Goal: Task Accomplishment & Management: Manage account settings

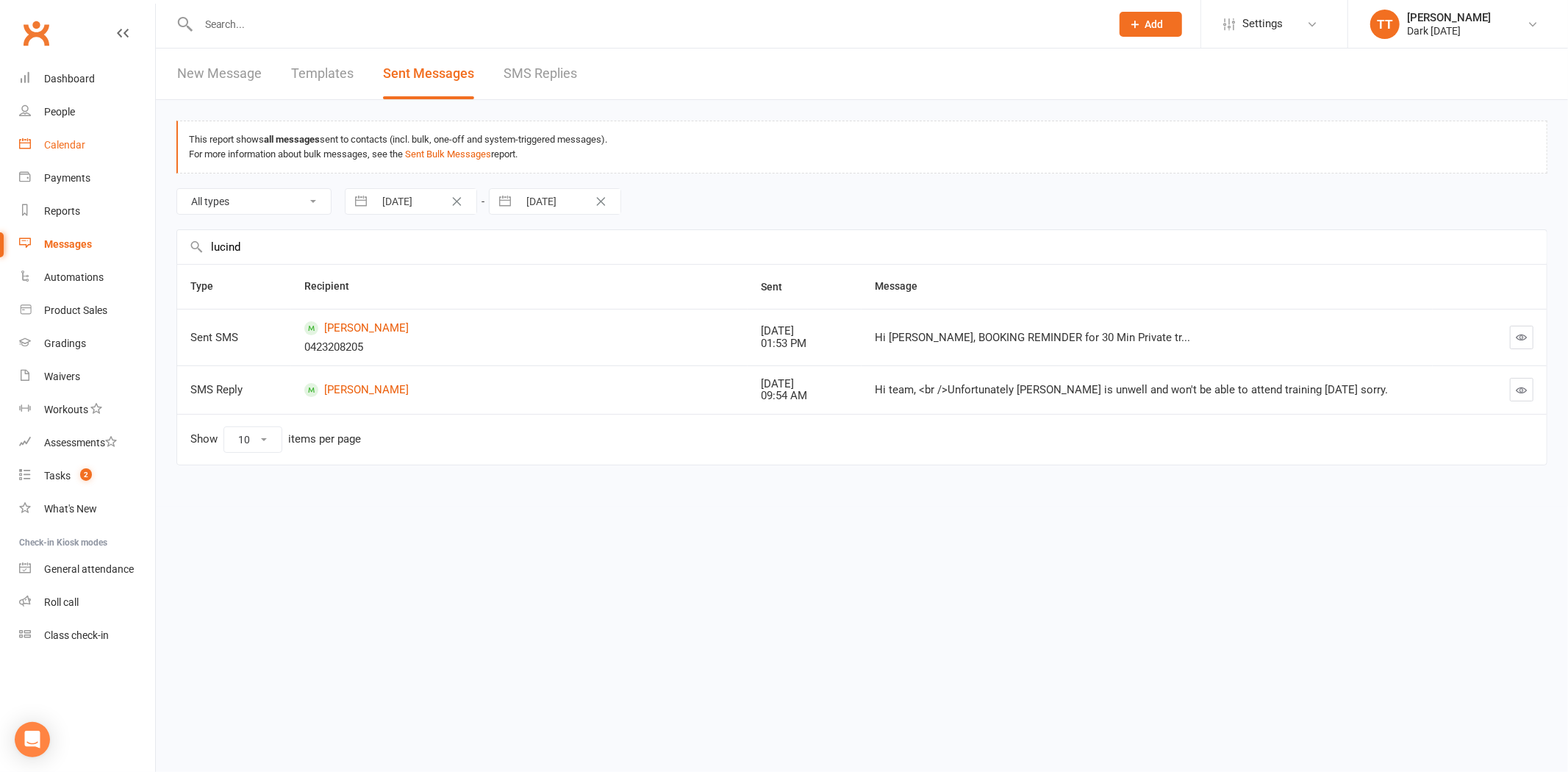
click at [61, 151] on link "Calendar" at bounding box center [87, 144] width 136 height 33
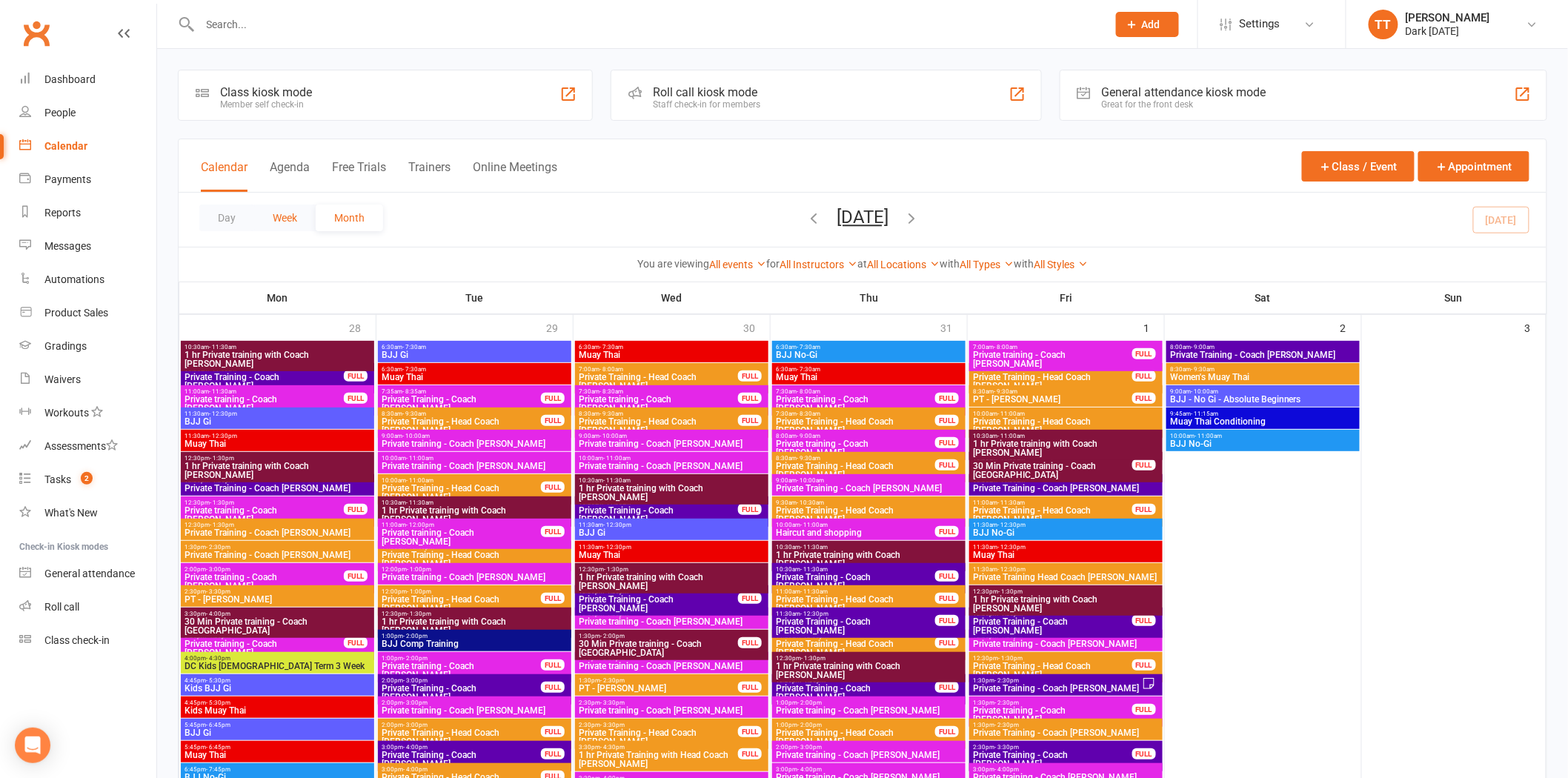
click at [295, 215] on button "Week" at bounding box center [285, 217] width 62 height 27
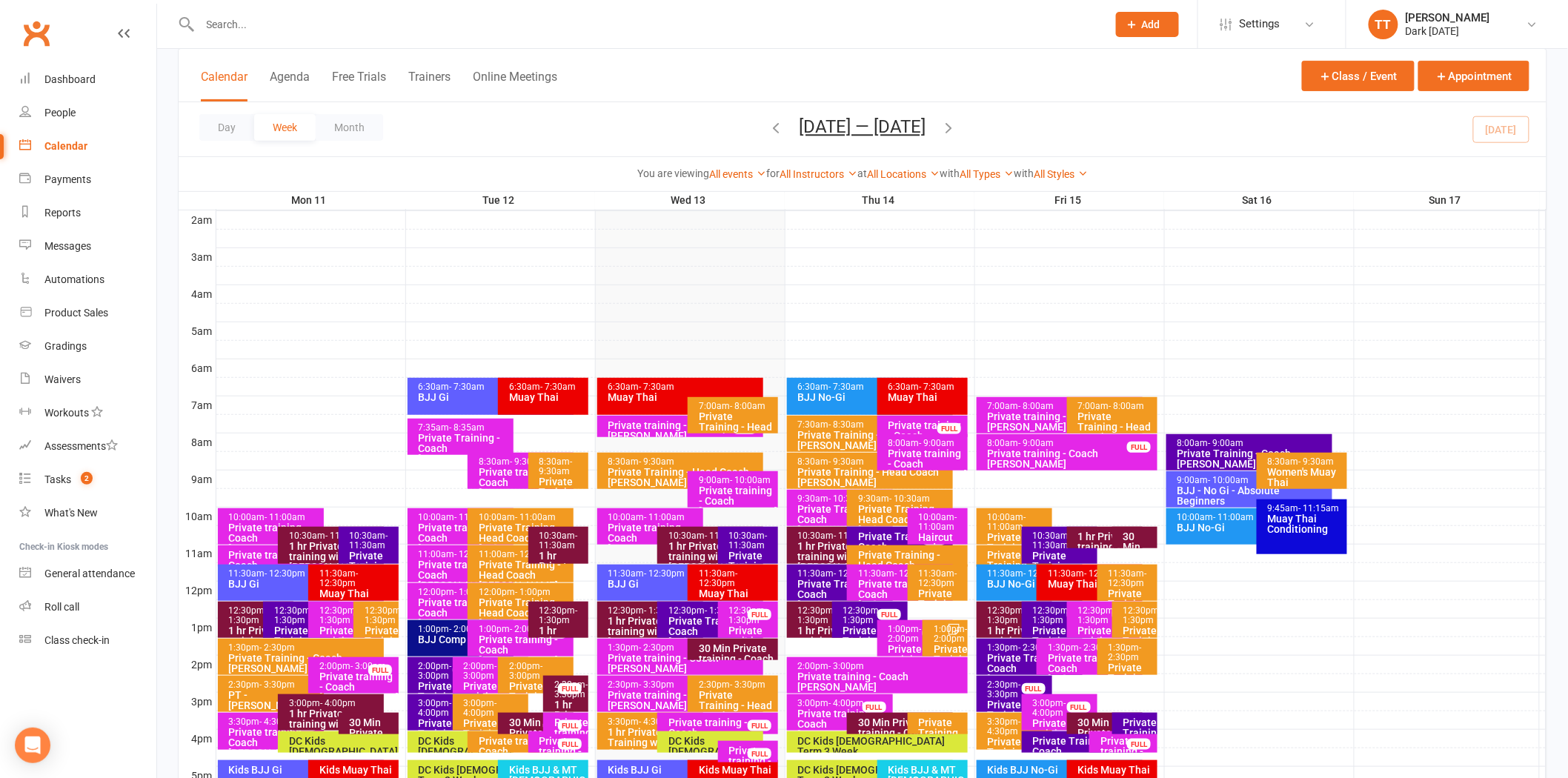
scroll to position [329, 0]
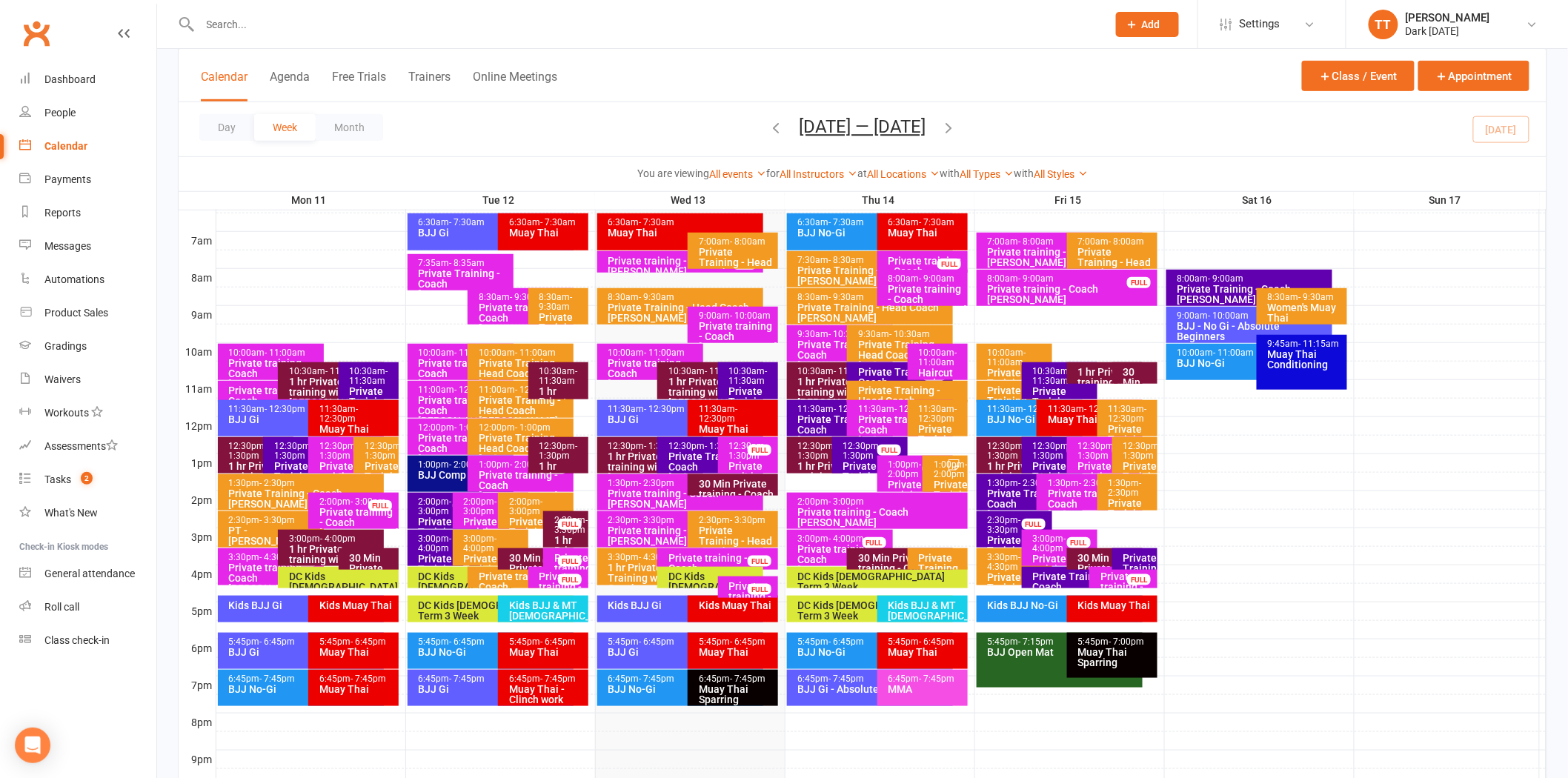
click at [723, 485] on div "30 Min Private training - Coach Tawhia" at bounding box center [736, 494] width 77 height 31
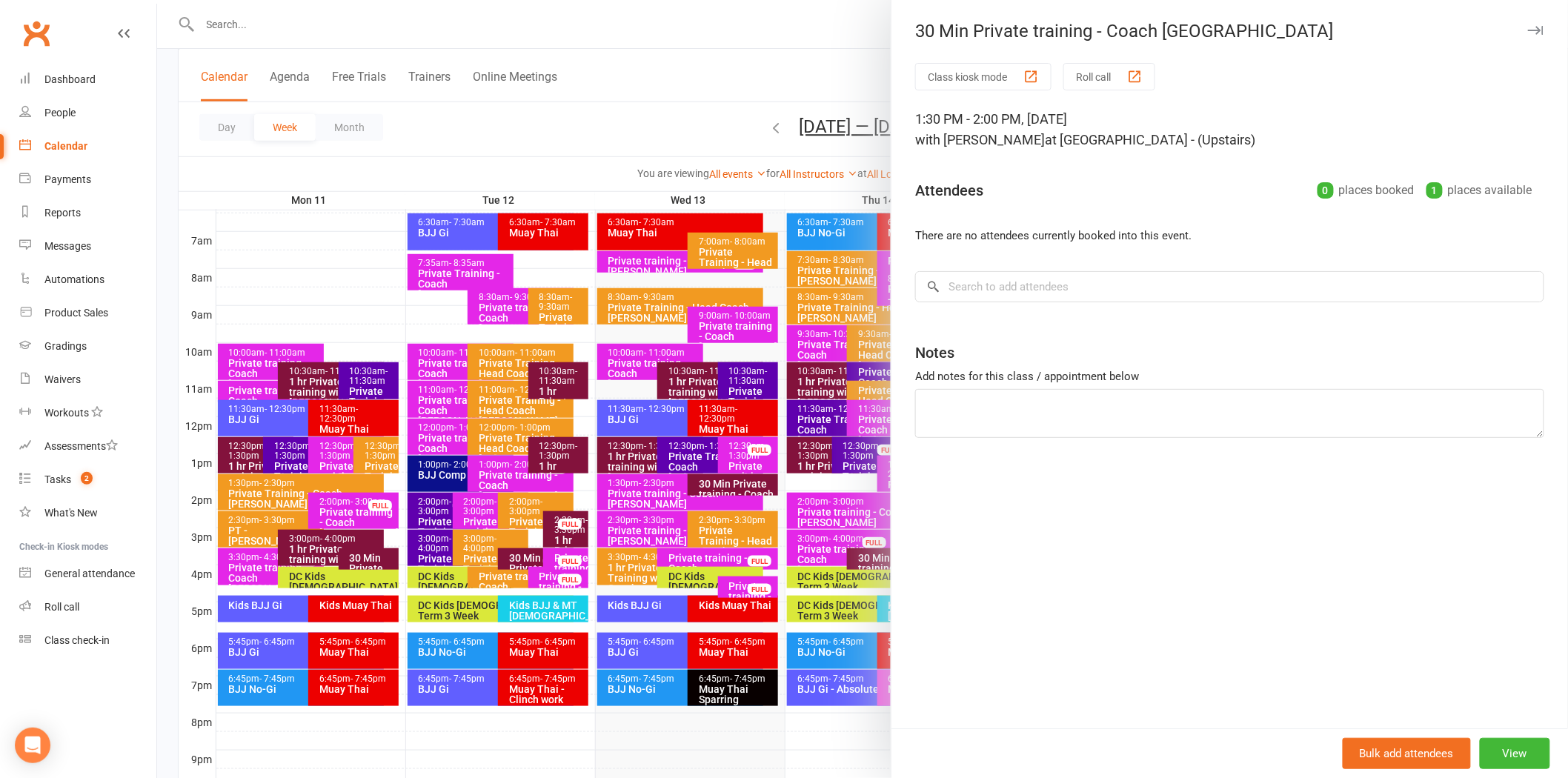
click at [695, 146] on div at bounding box center [863, 389] width 1411 height 778
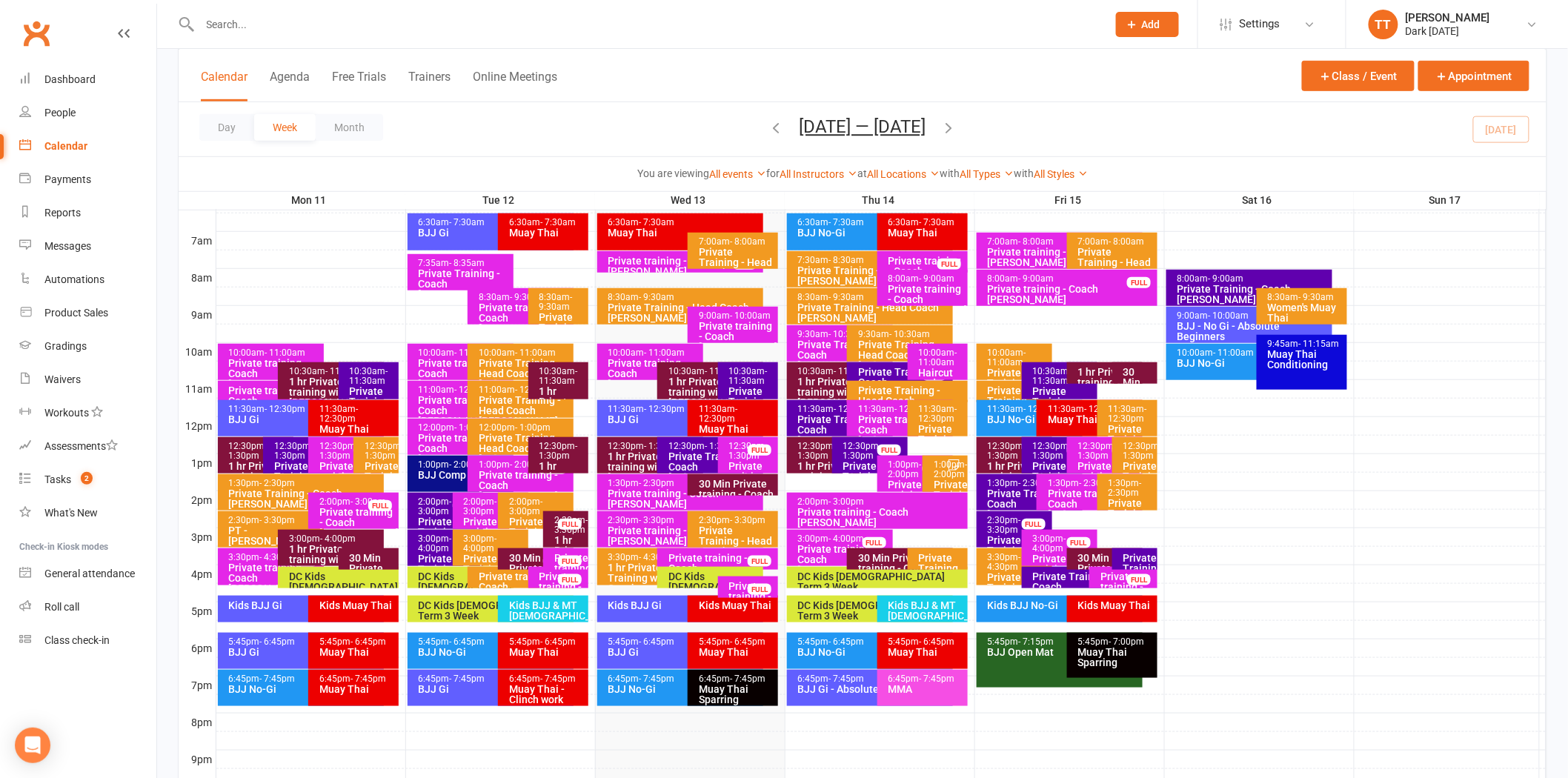
click at [952, 129] on icon "button" at bounding box center [949, 128] width 16 height 16
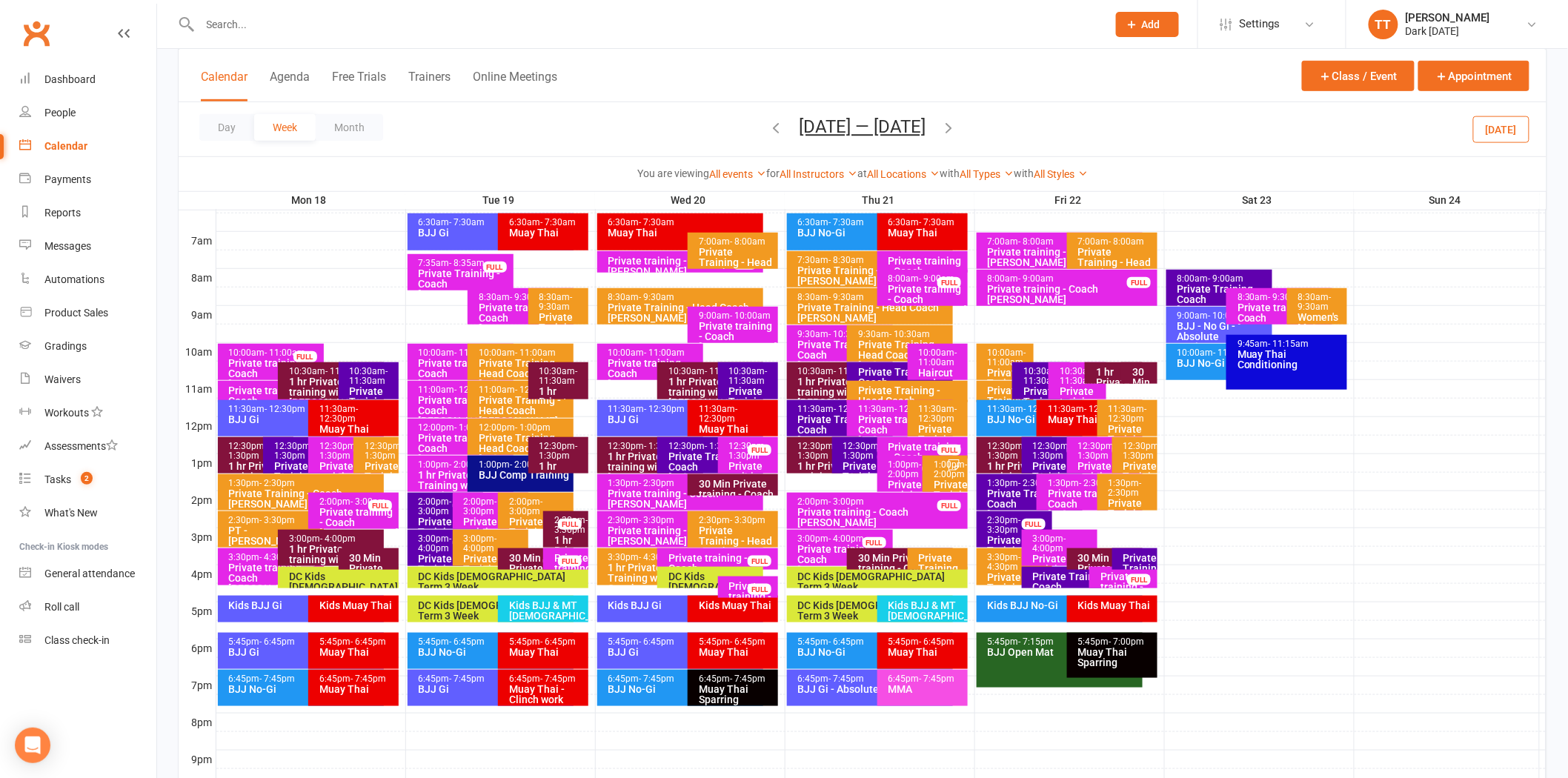
click at [562, 529] on div "FULL" at bounding box center [570, 524] width 24 height 11
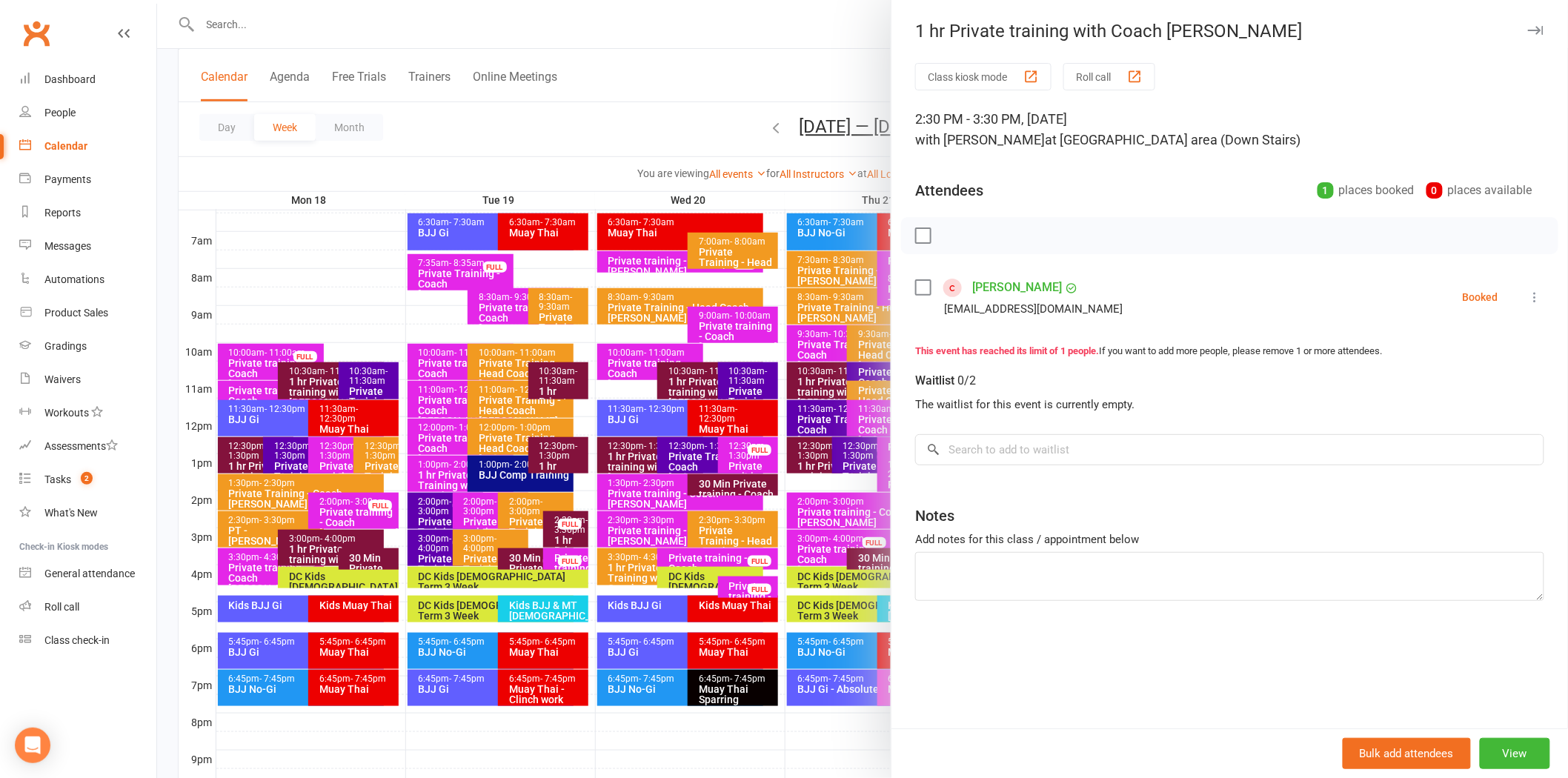
click at [687, 91] on div at bounding box center [863, 389] width 1411 height 778
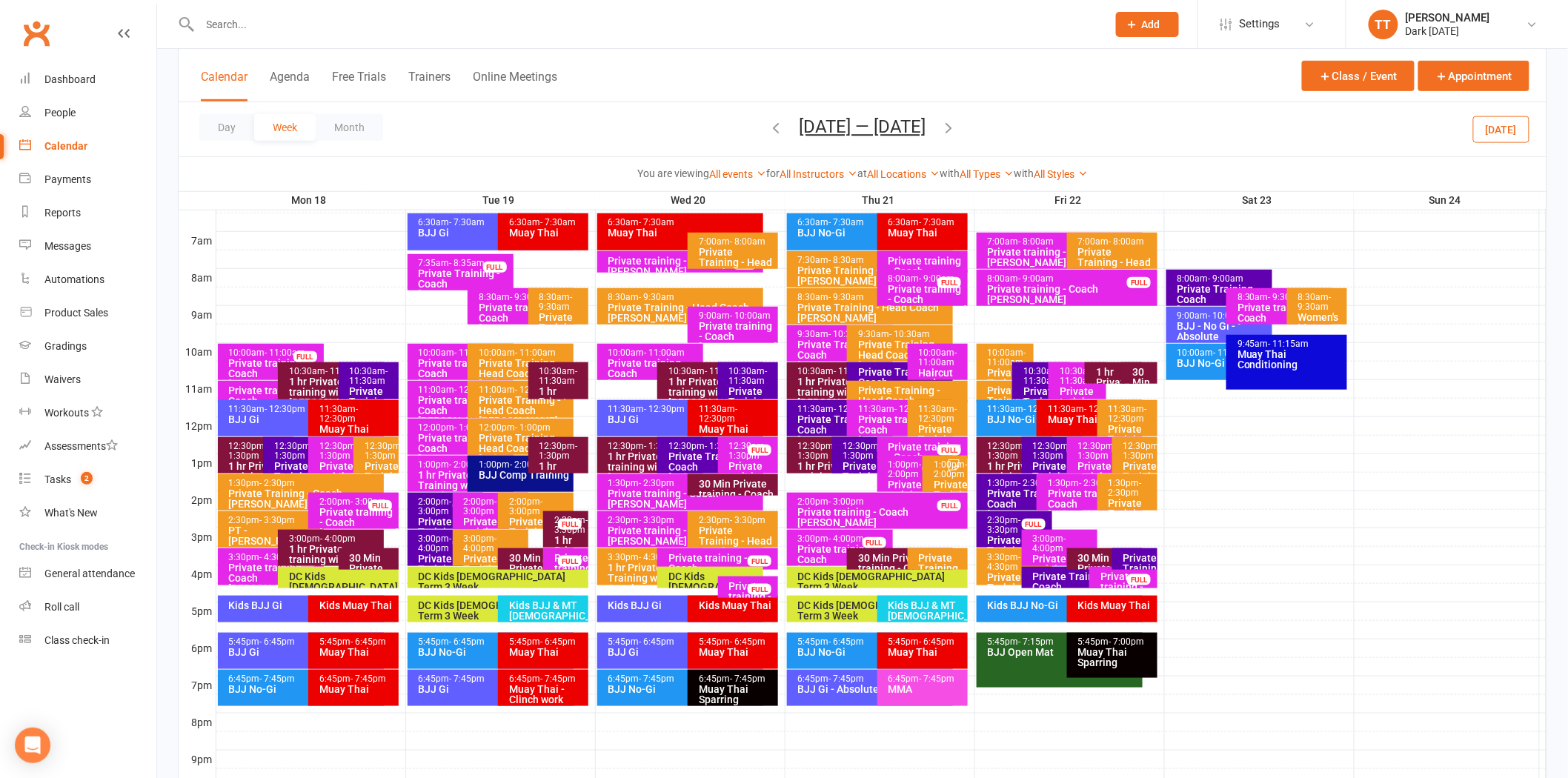
click at [329, 25] on input "text" at bounding box center [646, 24] width 902 height 21
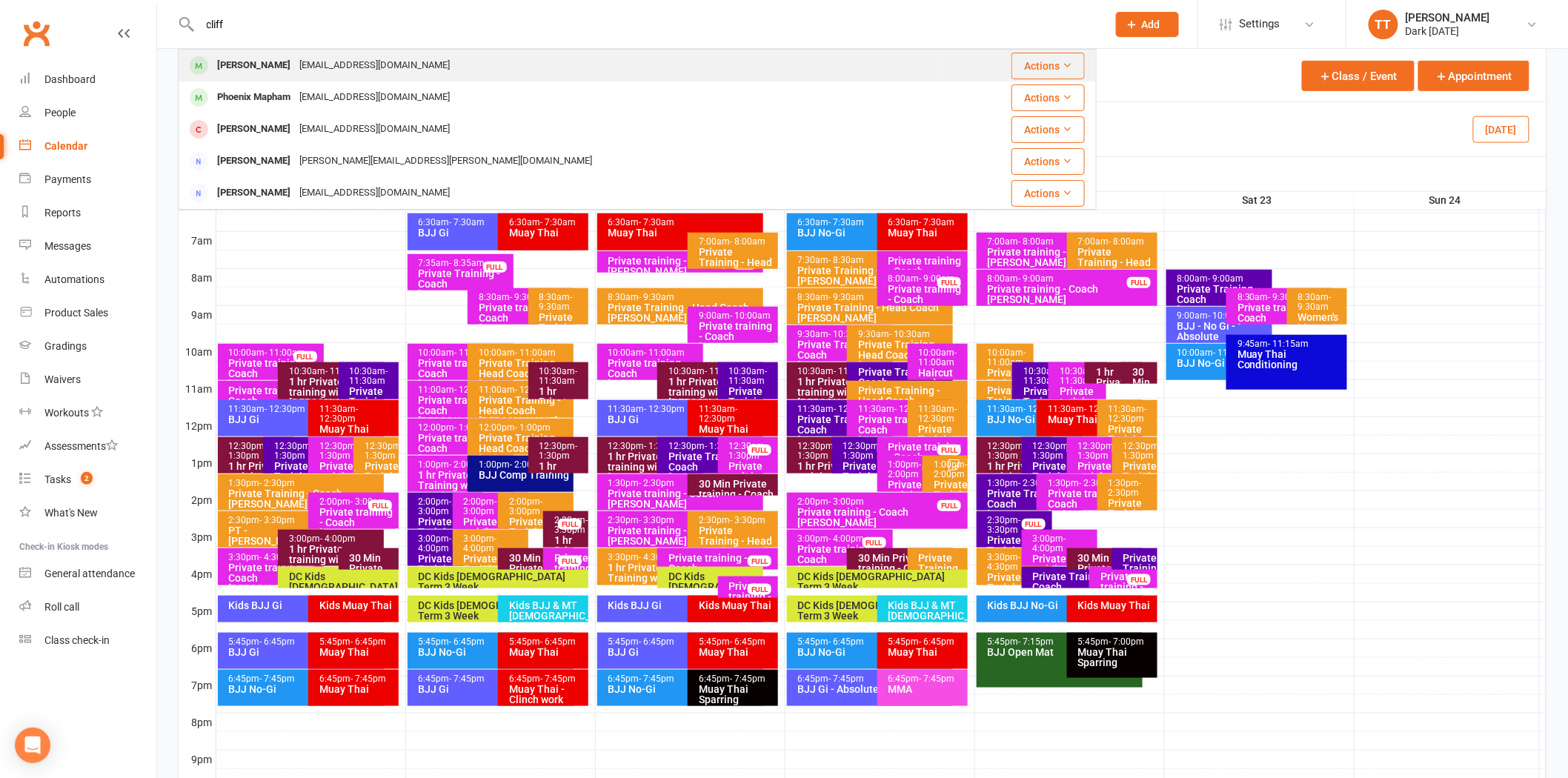
type input "cliff"
click at [323, 72] on div "cliffmapham11@gmail.com" at bounding box center [375, 66] width 159 height 22
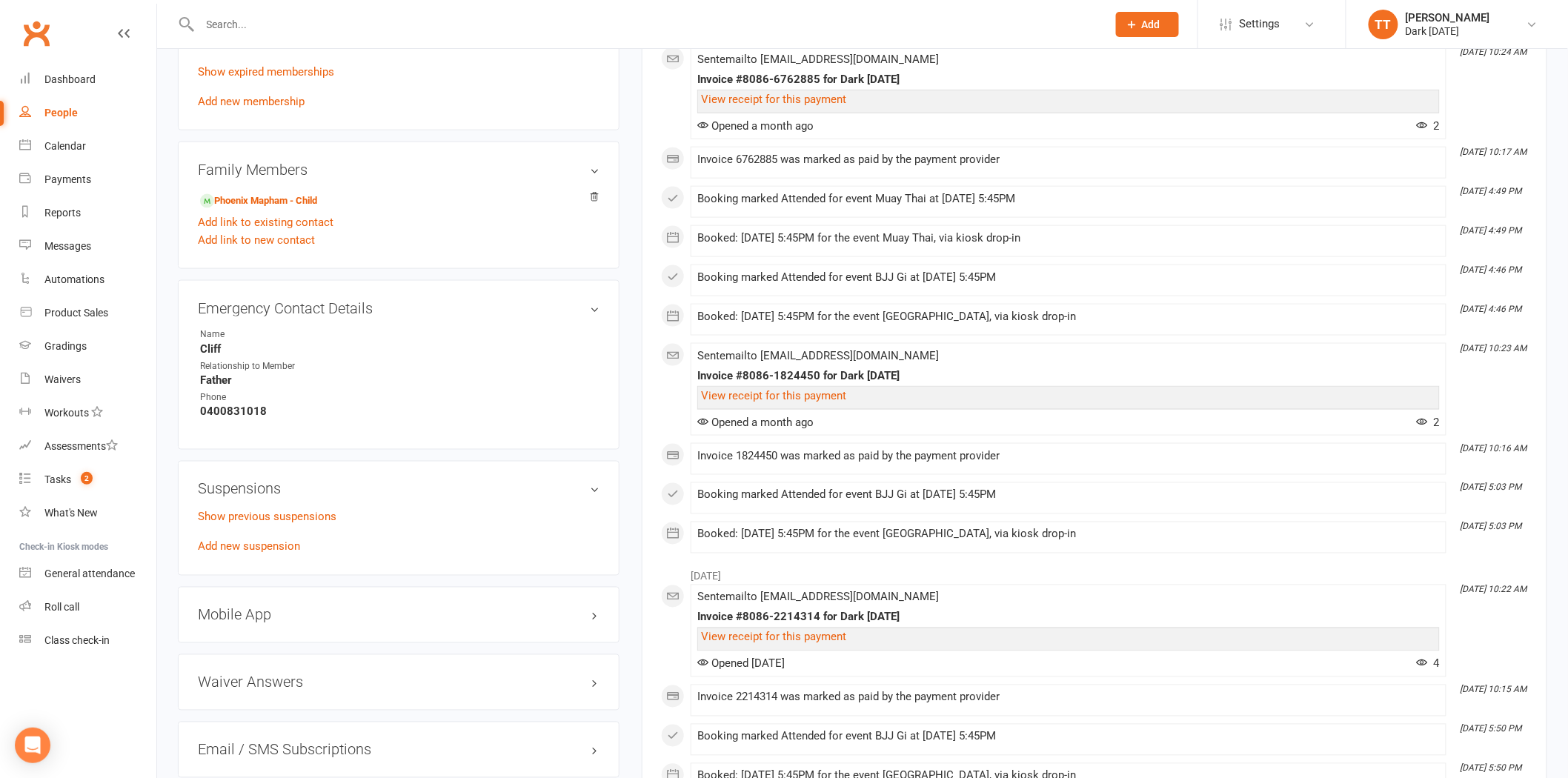
scroll to position [741, 0]
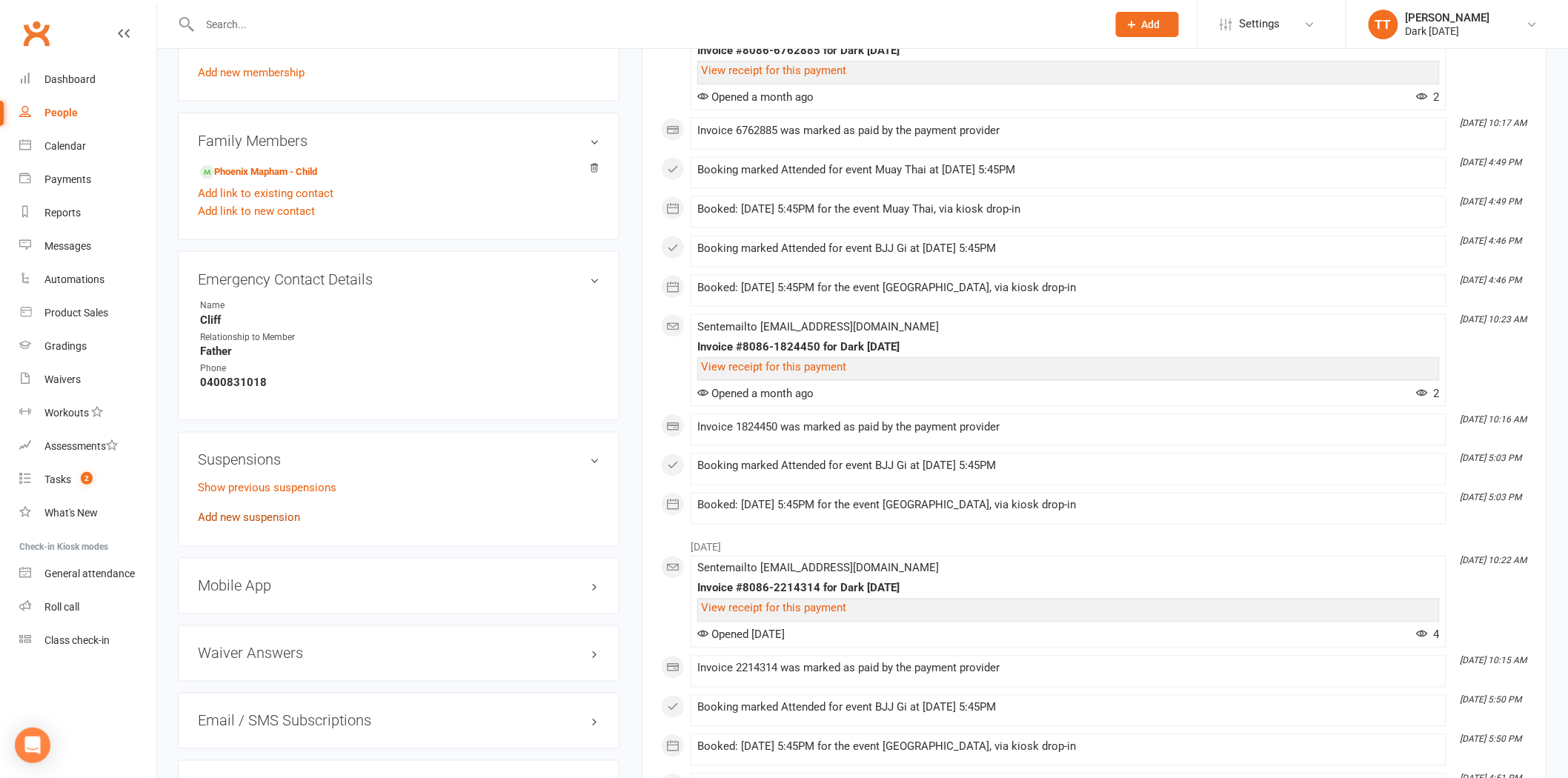
click at [278, 524] on link "Add new suspension" at bounding box center [249, 517] width 103 height 13
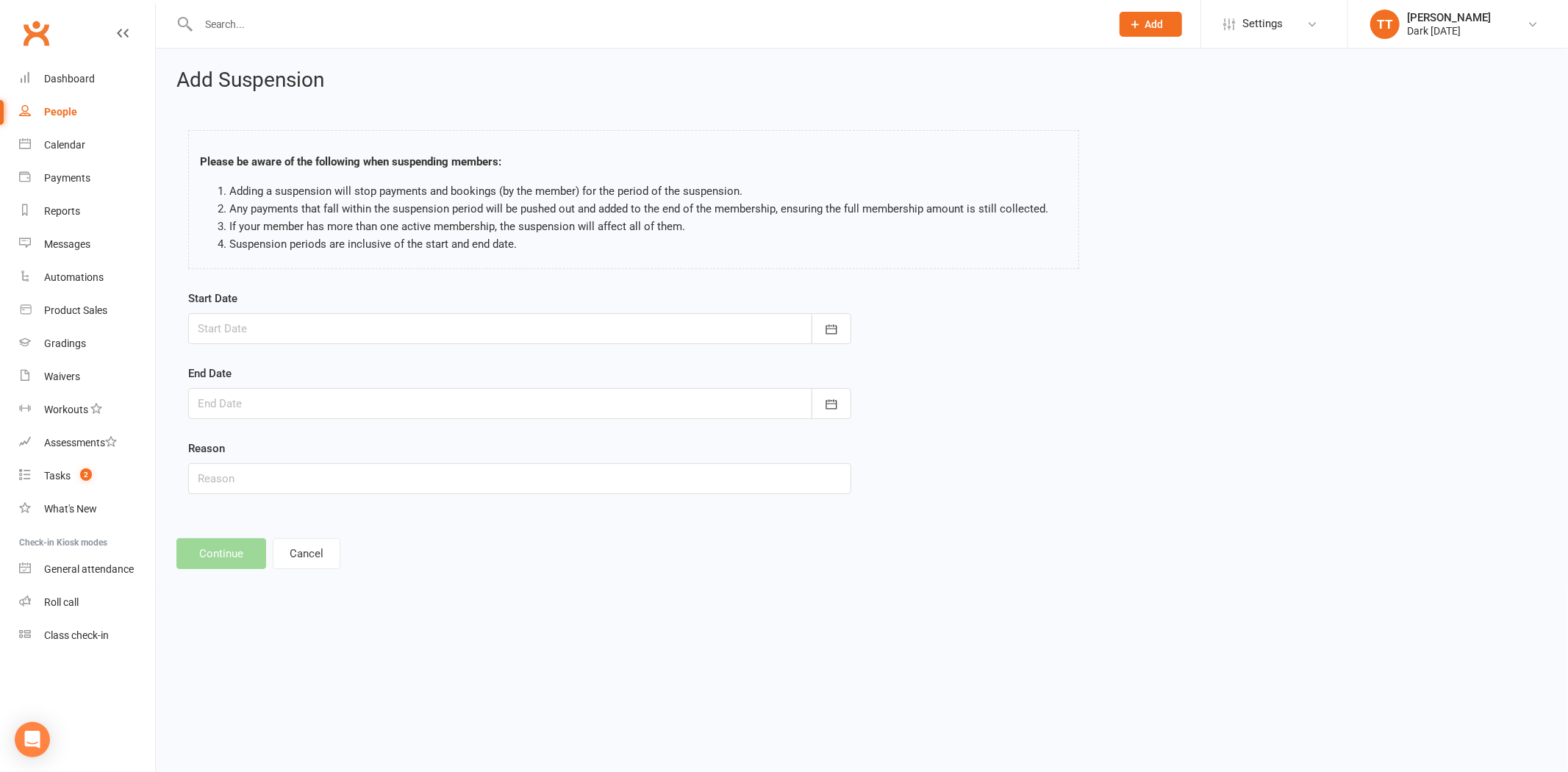
click at [274, 328] on div at bounding box center [519, 328] width 663 height 31
click at [340, 528] on span "27" at bounding box center [345, 534] width 12 height 12
type input "27 Aug 2025"
click at [334, 401] on div at bounding box center [519, 403] width 663 height 31
click at [439, 439] on icon "button" at bounding box center [444, 441] width 10 height 12
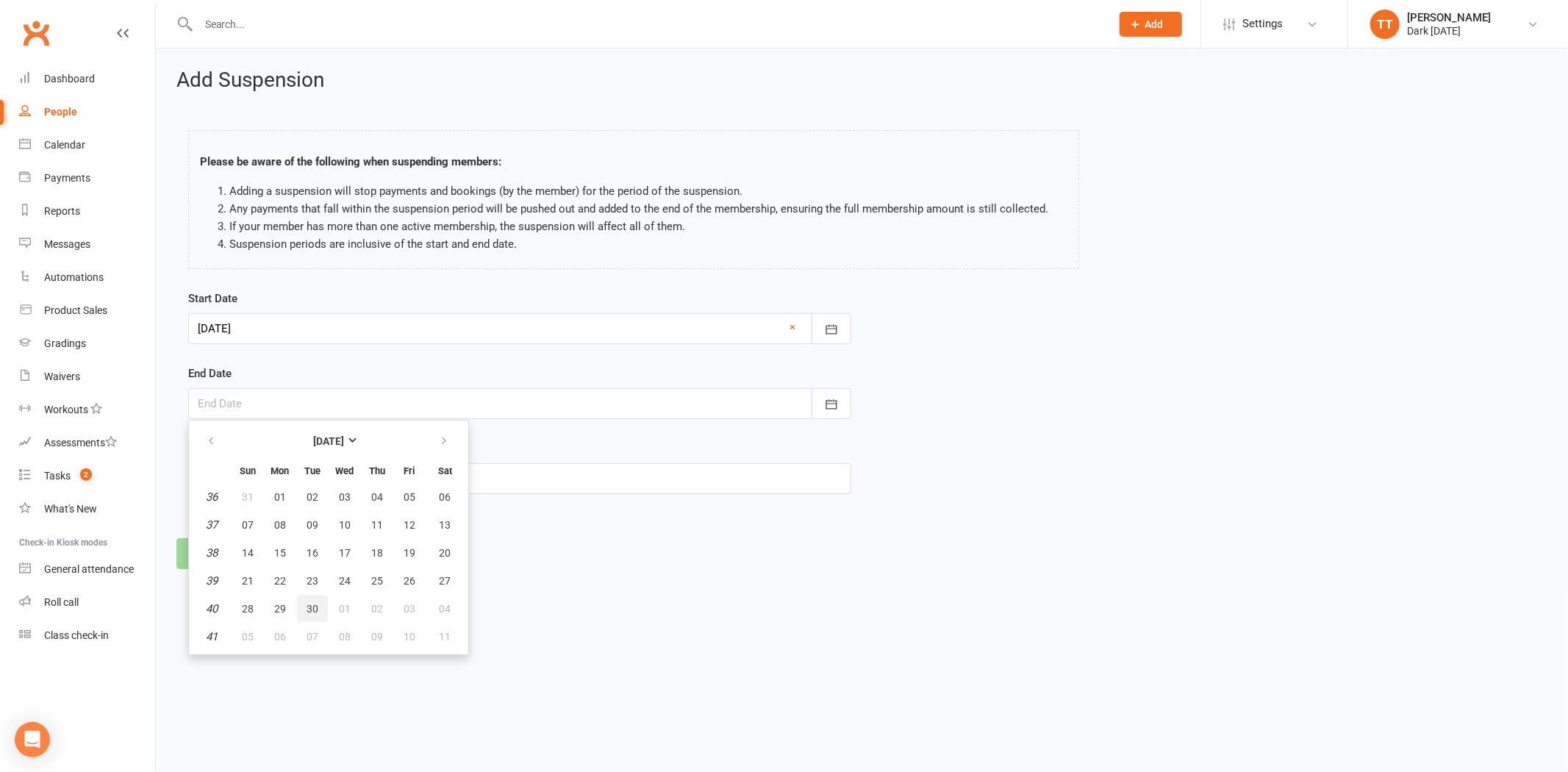
click at [317, 604] on button "30" at bounding box center [312, 609] width 31 height 27
type input "30 Sep 2025"
click at [274, 481] on input "text" at bounding box center [519, 478] width 663 height 31
type input "Unspecified"
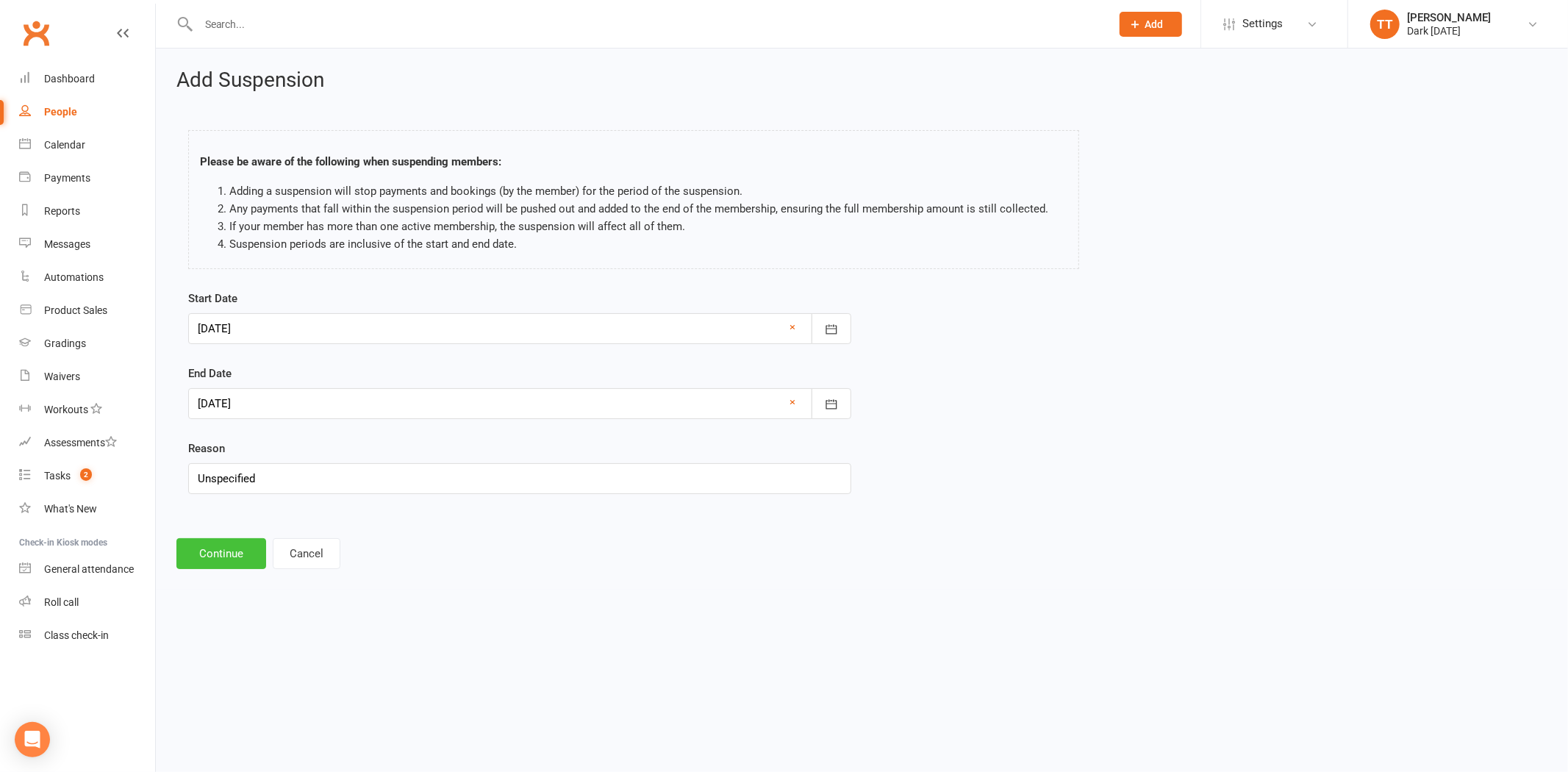
click at [235, 545] on button "Continue" at bounding box center [221, 553] width 90 height 31
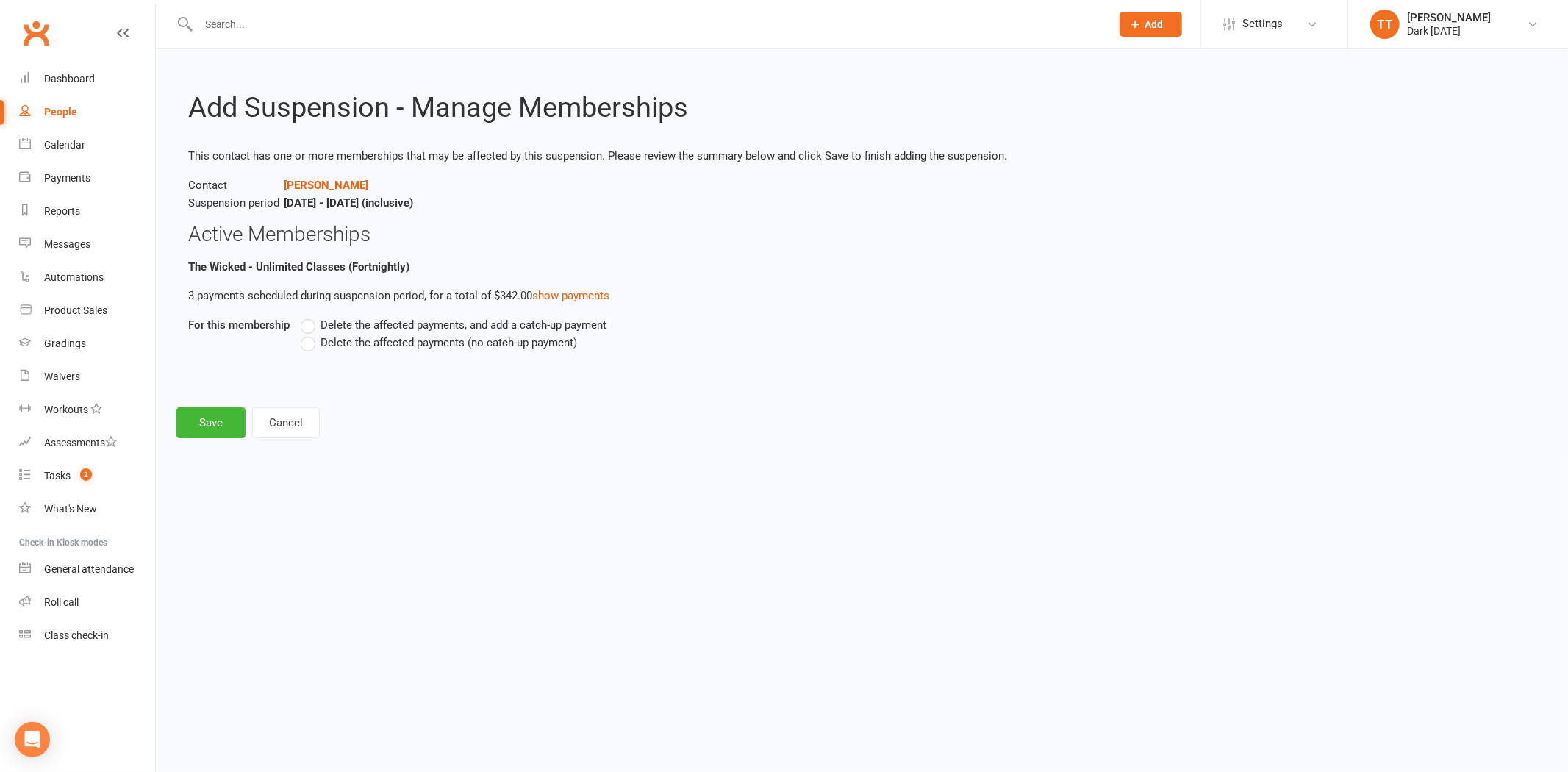
click at [305, 321] on label "Delete the affected payments, and add a catch-up payment" at bounding box center [453, 325] width 305 height 18
click at [305, 316] on input "Delete the affected payments, and add a catch-up payment" at bounding box center [305, 316] width 10 height 0
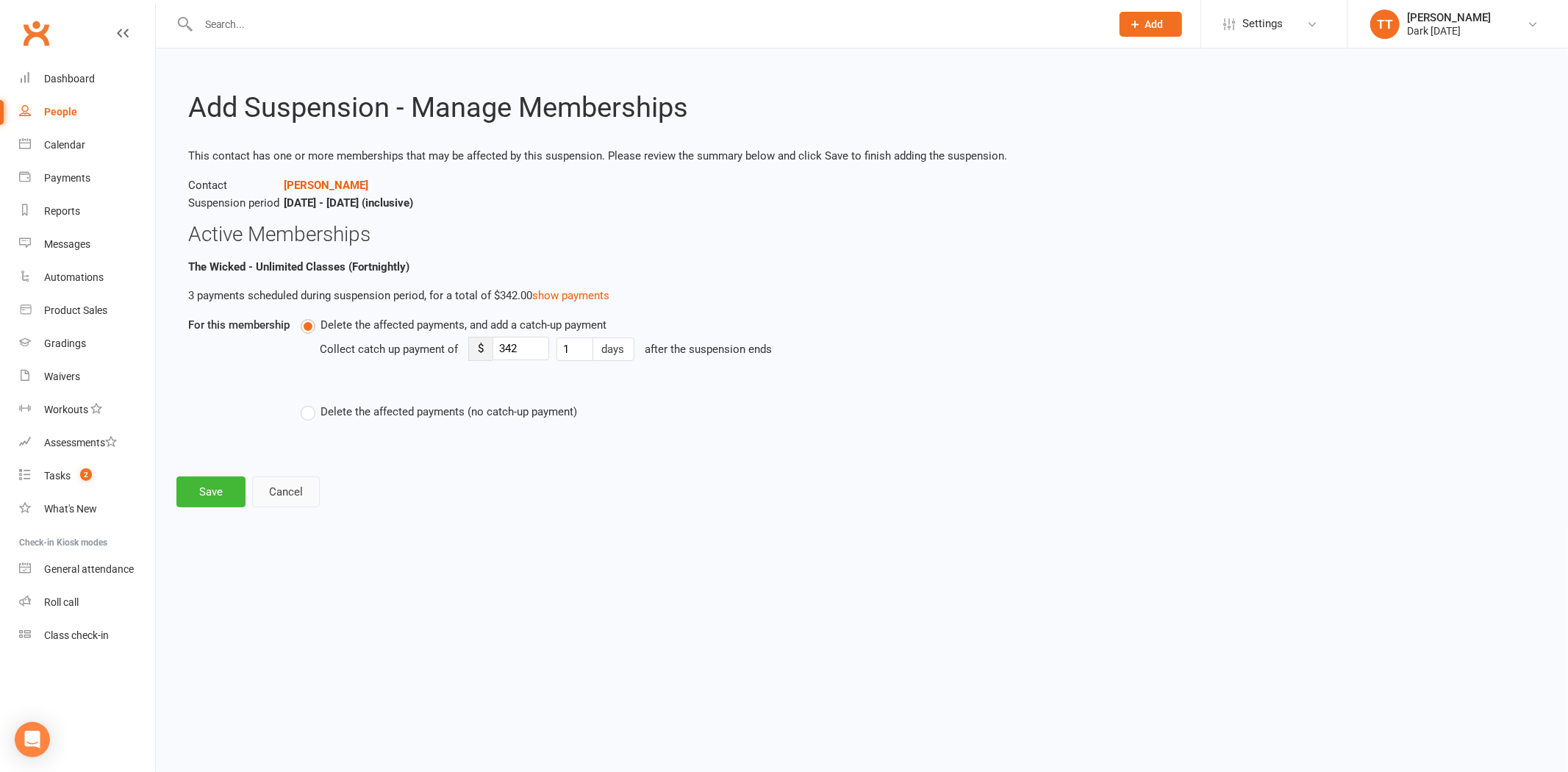
click at [308, 413] on label "Delete the affected payments (no catch-up payment)" at bounding box center [439, 412] width 277 height 18
click at [308, 403] on input "Delete the affected payments (no catch-up payment)" at bounding box center [305, 403] width 10 height 0
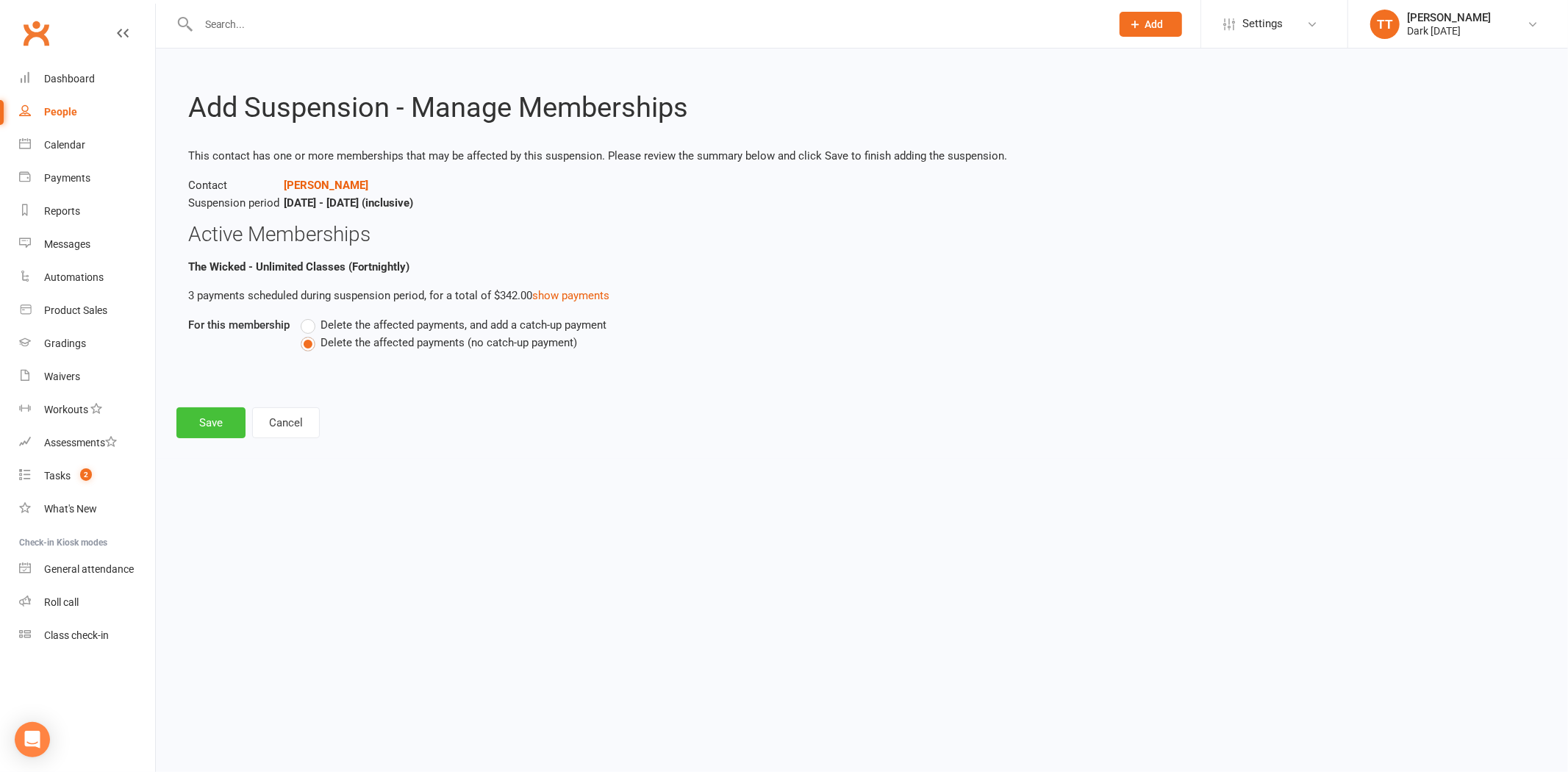
click at [222, 428] on button "Save" at bounding box center [211, 422] width 69 height 31
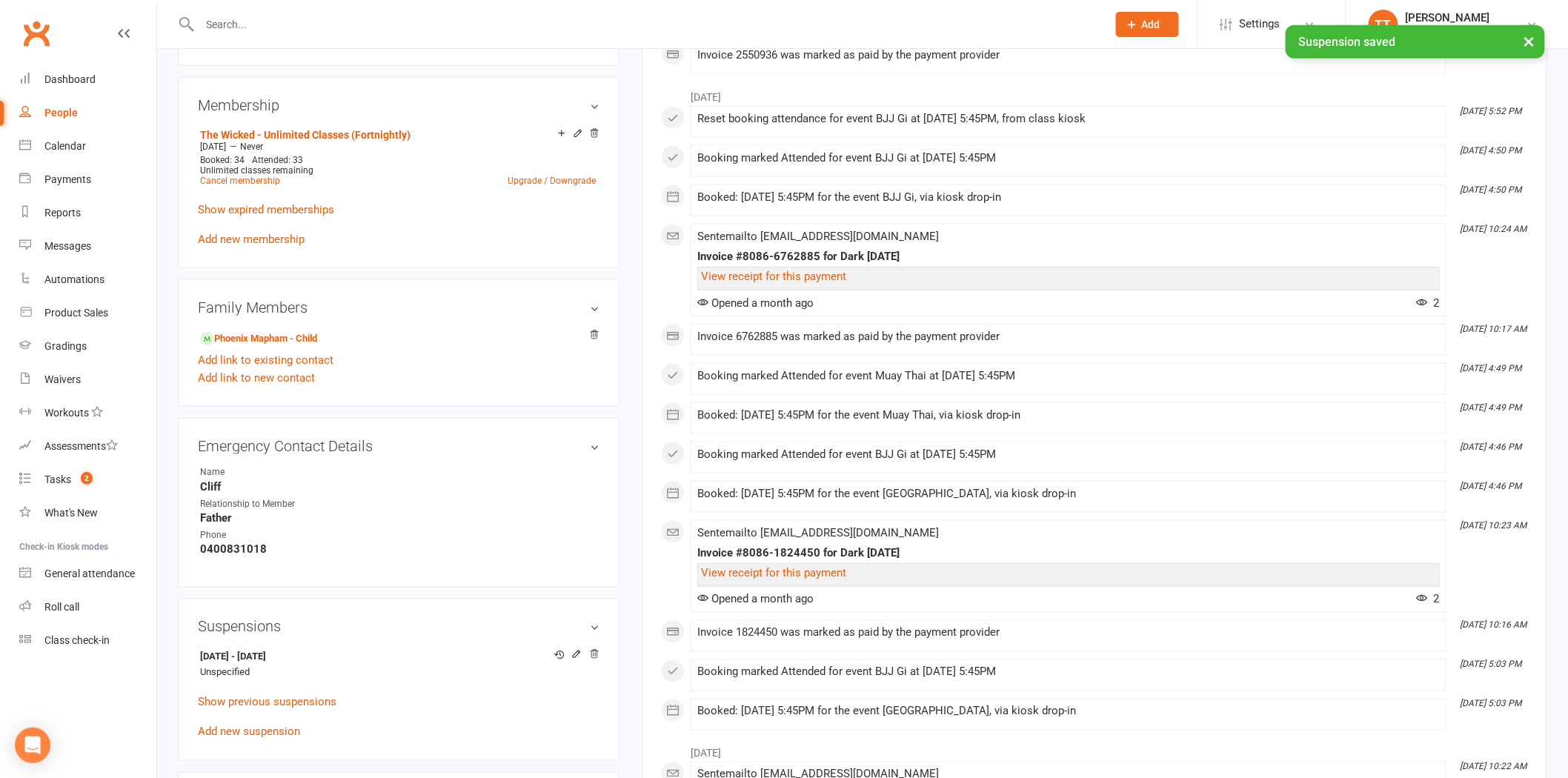
scroll to position [576, 0]
click at [264, 336] on link "Phoenix Mapham - Child" at bounding box center [259, 338] width 118 height 16
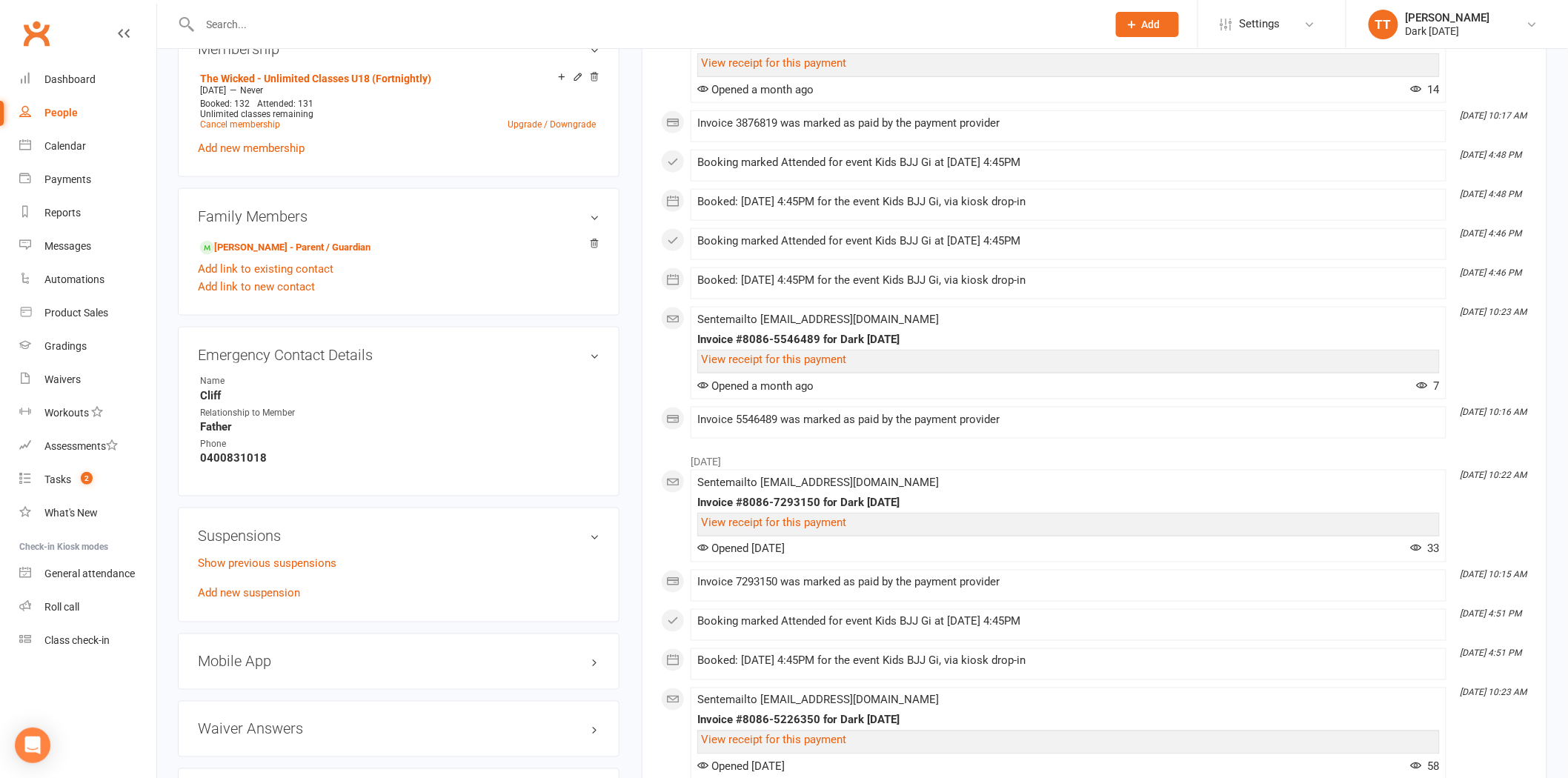
scroll to position [658, 0]
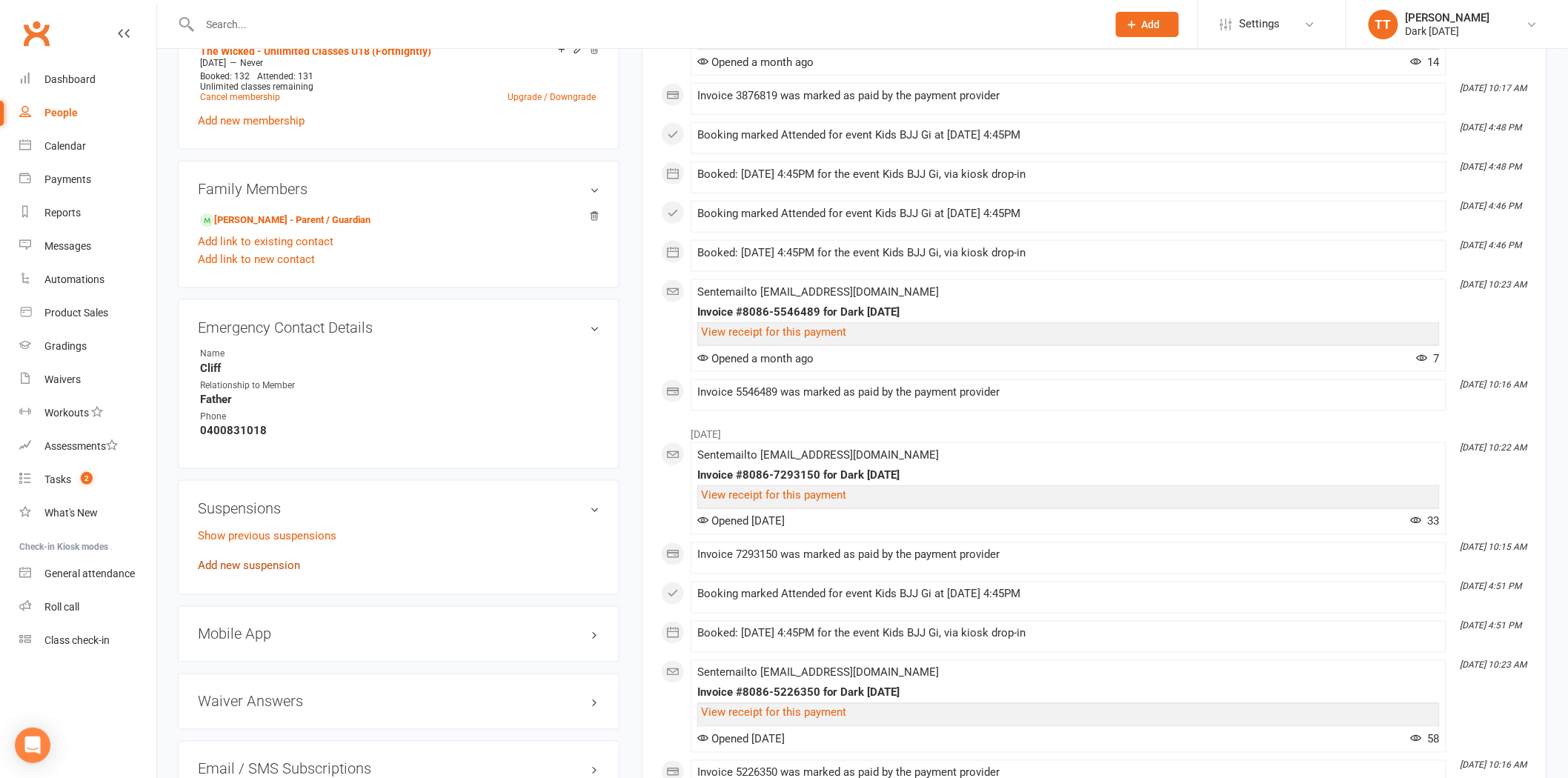
click at [279, 567] on link "Add new suspension" at bounding box center [249, 566] width 103 height 13
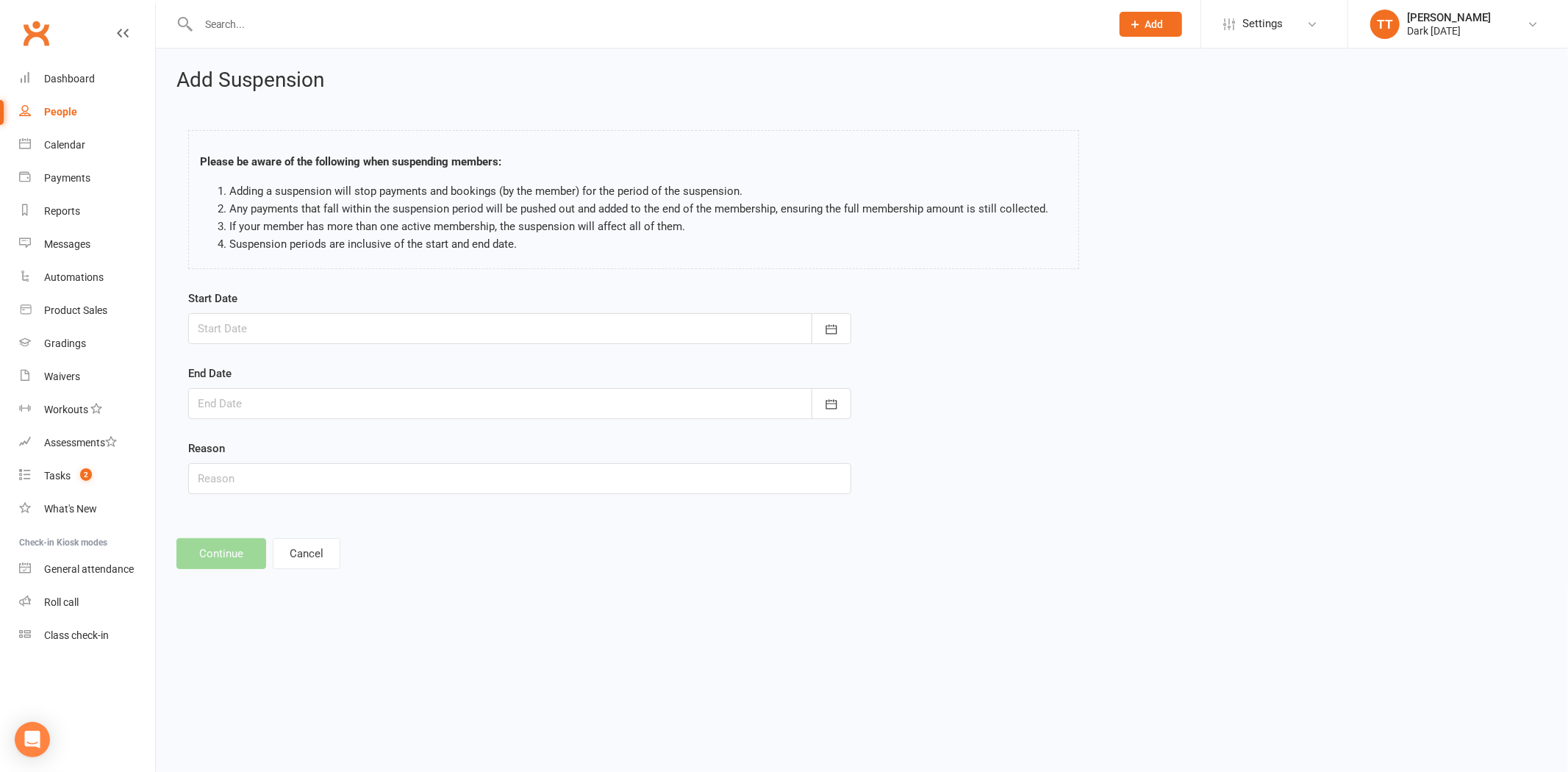
drag, startPoint x: 325, startPoint y: 334, endPoint x: 323, endPoint y: 343, distance: 9.2
click at [326, 334] on div at bounding box center [519, 328] width 663 height 31
click at [343, 528] on span "27" at bounding box center [345, 534] width 12 height 12
type input "27 Aug 2025"
click at [309, 414] on div at bounding box center [519, 403] width 663 height 31
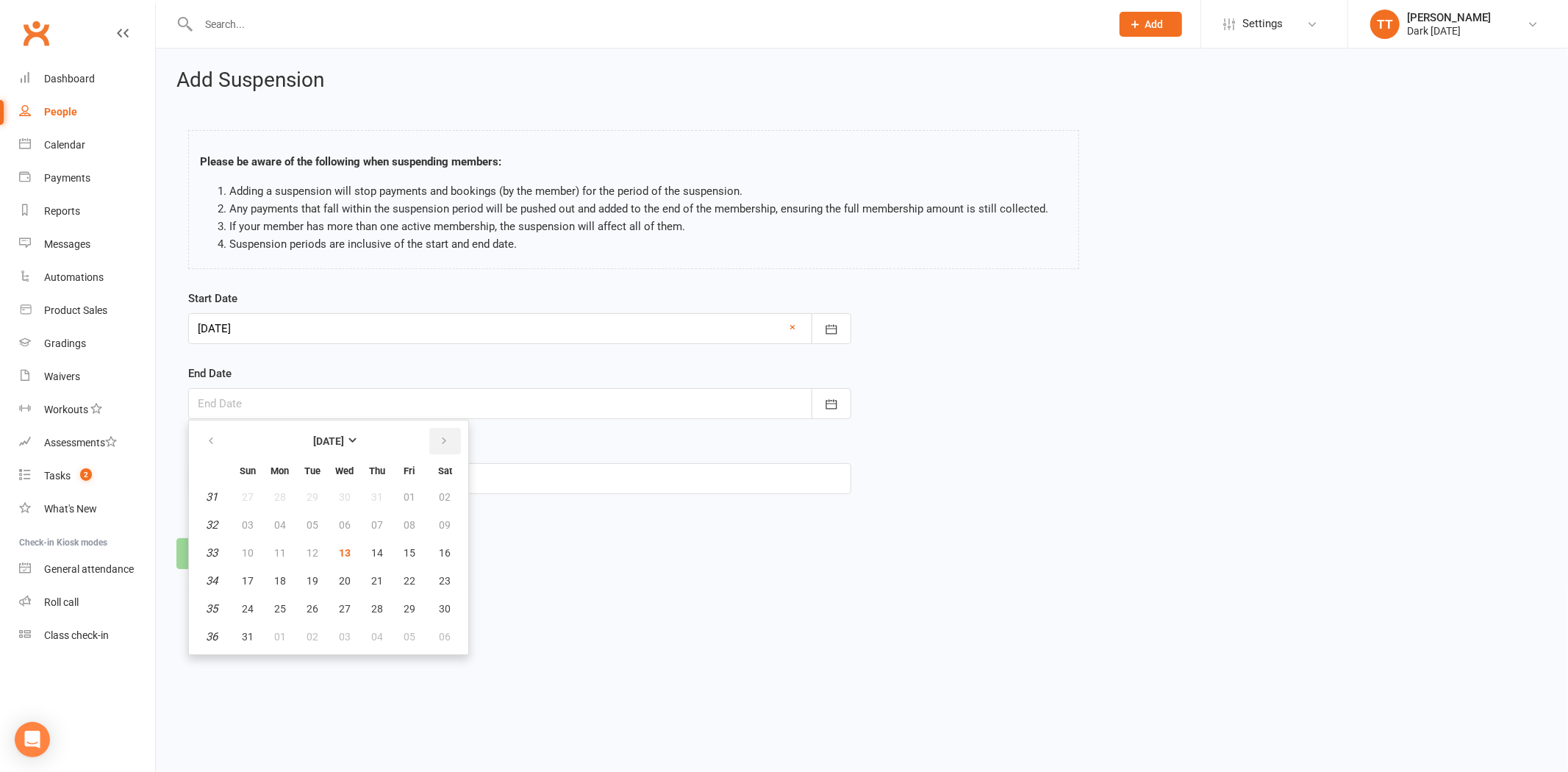
click at [439, 438] on icon "button" at bounding box center [444, 441] width 10 height 12
click at [306, 603] on span "30" at bounding box center [312, 609] width 12 height 12
type input "30 Sep 2025"
click at [289, 489] on input "text" at bounding box center [519, 478] width 663 height 31
type input "Unspecified"
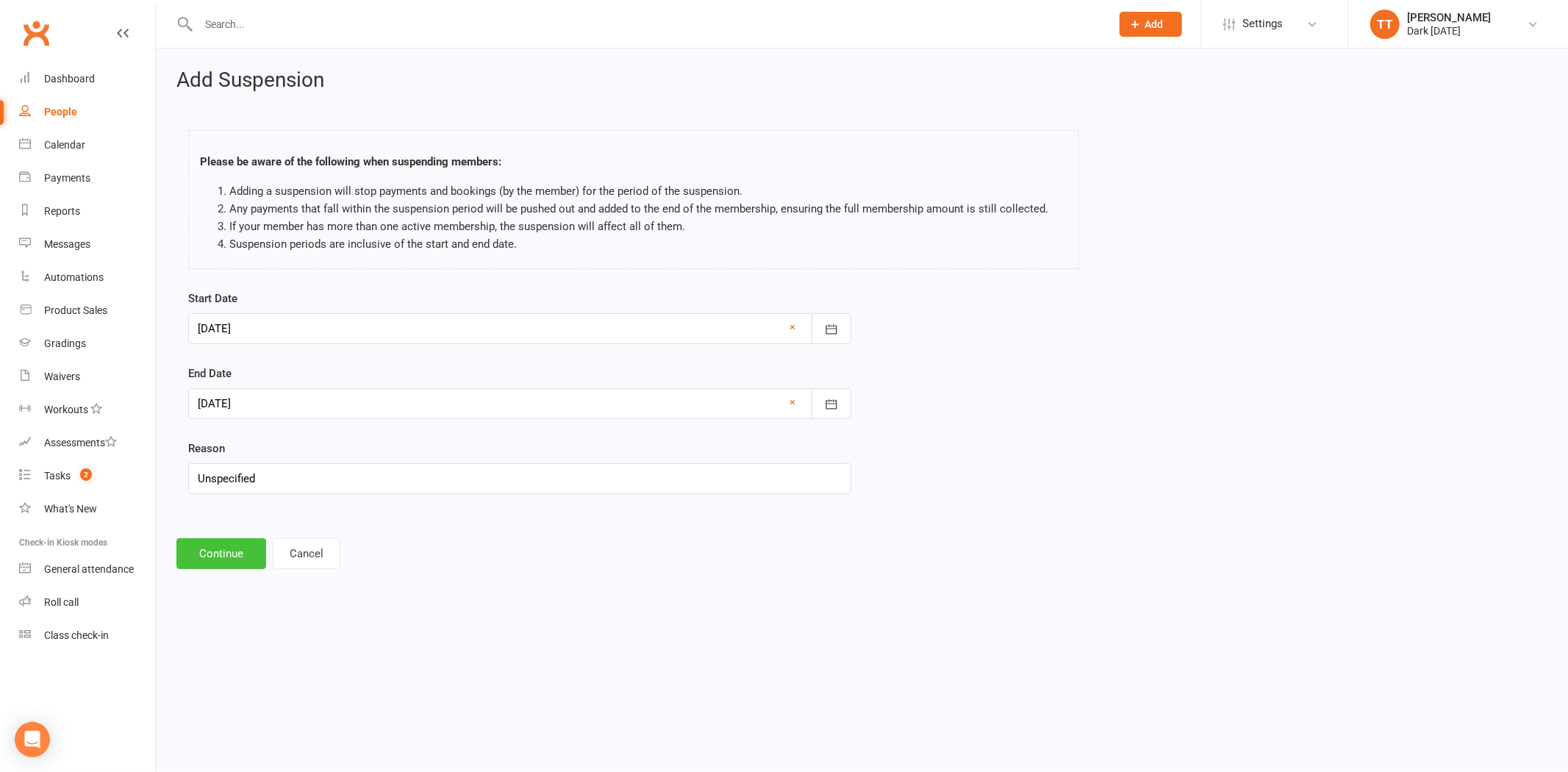
click at [238, 547] on button "Continue" at bounding box center [221, 553] width 90 height 31
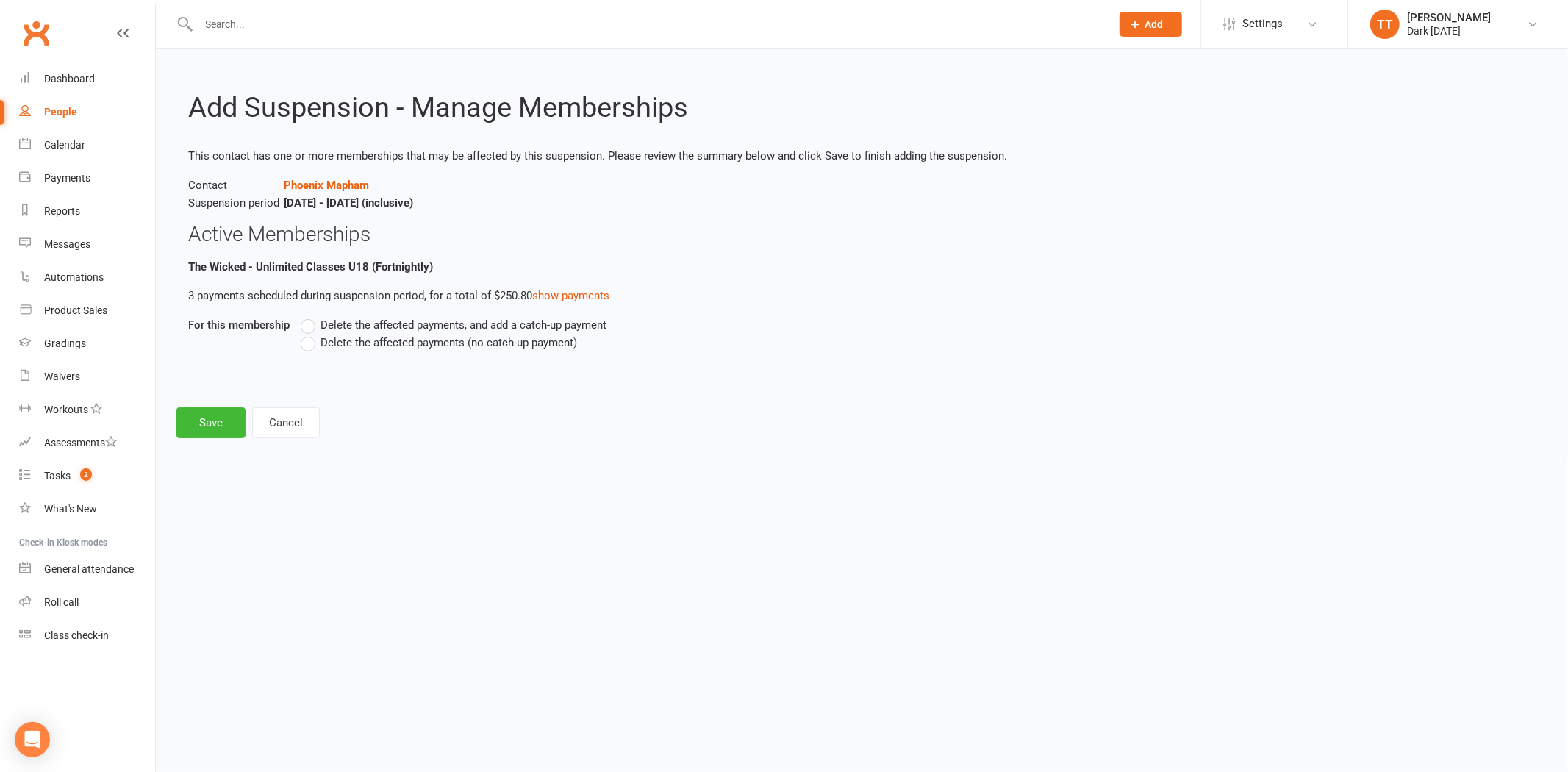
click at [357, 334] on span "Delete the affected payments (no catch-up payment)" at bounding box center [449, 342] width 257 height 16
click at [310, 334] on input "Delete the affected payments (no catch-up payment)" at bounding box center [305, 334] width 10 height 0
click at [216, 423] on button "Save" at bounding box center [211, 422] width 69 height 31
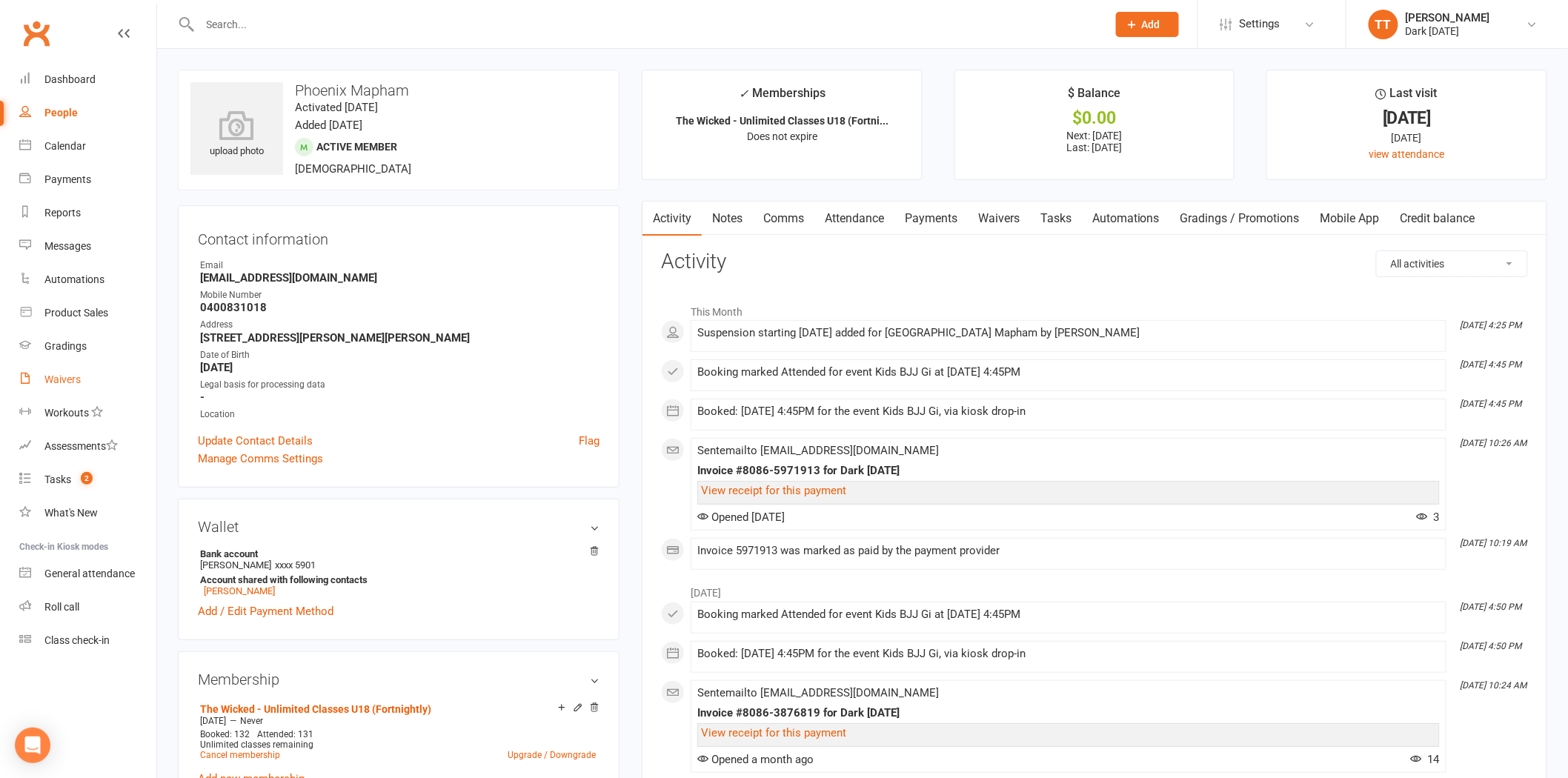
click at [75, 389] on link "Waivers" at bounding box center [88, 379] width 137 height 33
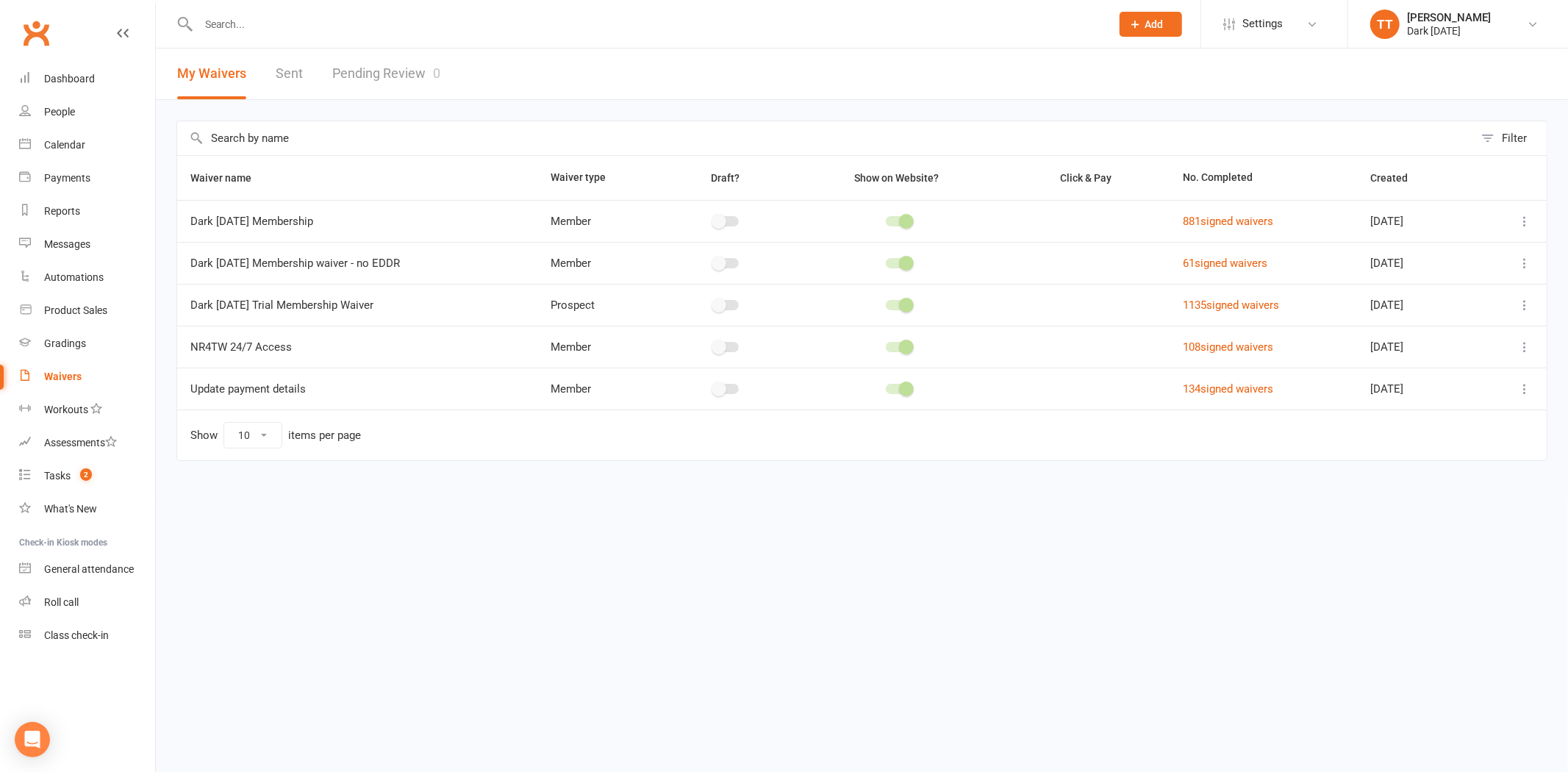
click at [354, 75] on link "Pending Review 0" at bounding box center [385, 73] width 108 height 50
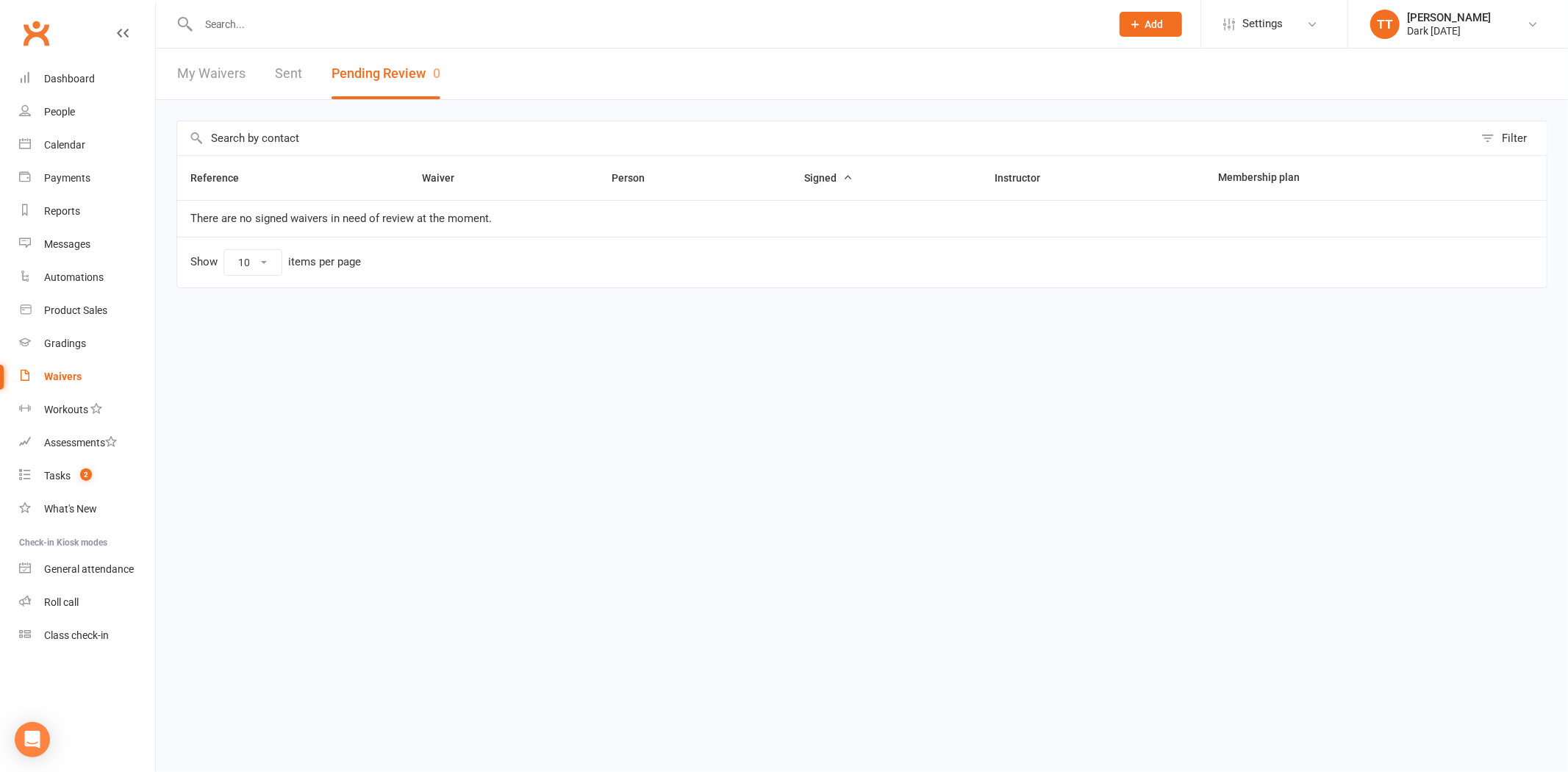
click at [213, 76] on link "My Waivers" at bounding box center [210, 73] width 68 height 50
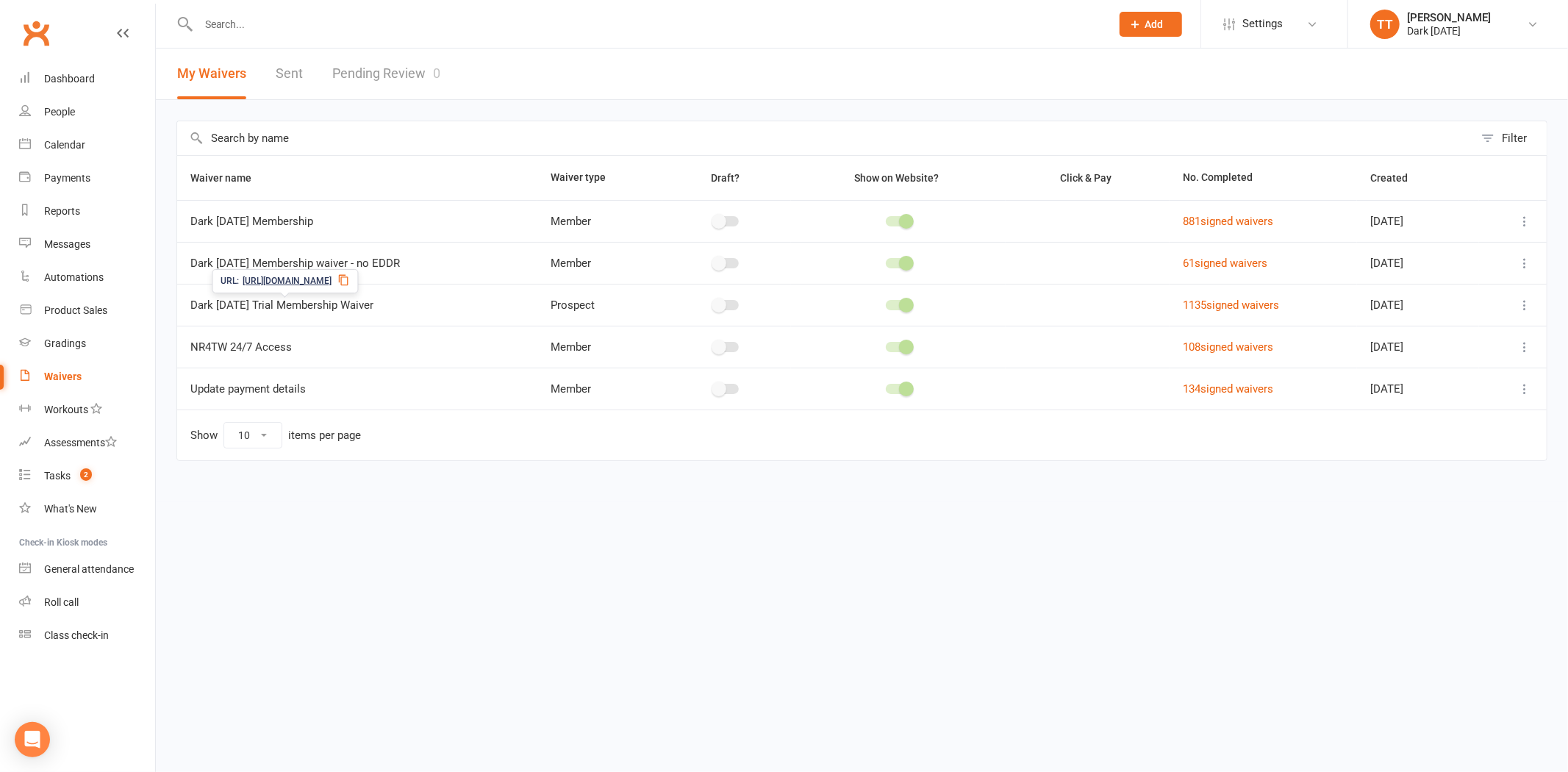
click at [242, 275] on span "https://app.clubworx.com/s/dWkHj1d8" at bounding box center [287, 281] width 89 height 14
click at [406, 30] on input "text" at bounding box center [646, 24] width 906 height 21
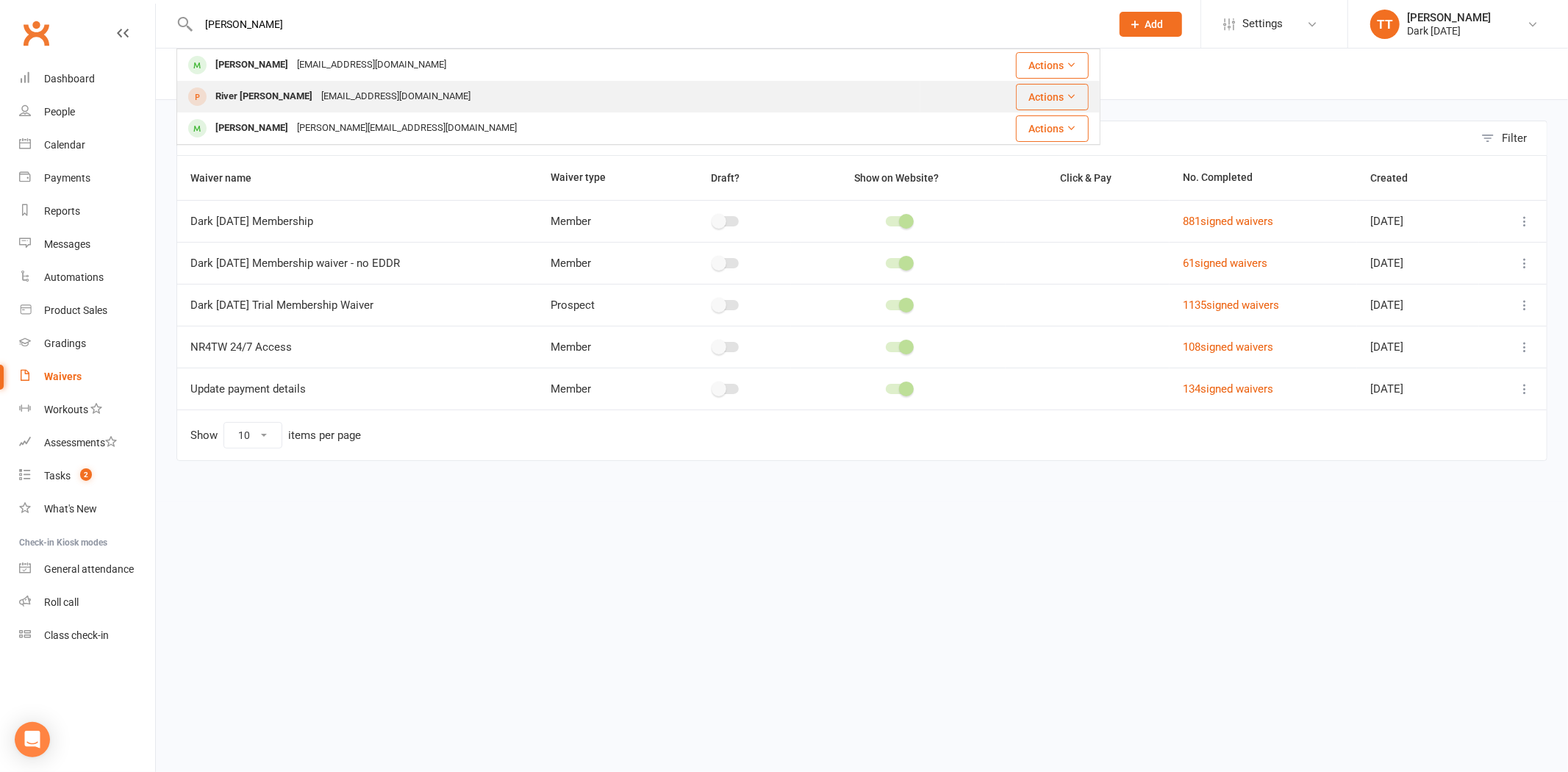
type input "irwin"
click at [347, 96] on div "Rossirwin@outlook.com" at bounding box center [396, 97] width 158 height 22
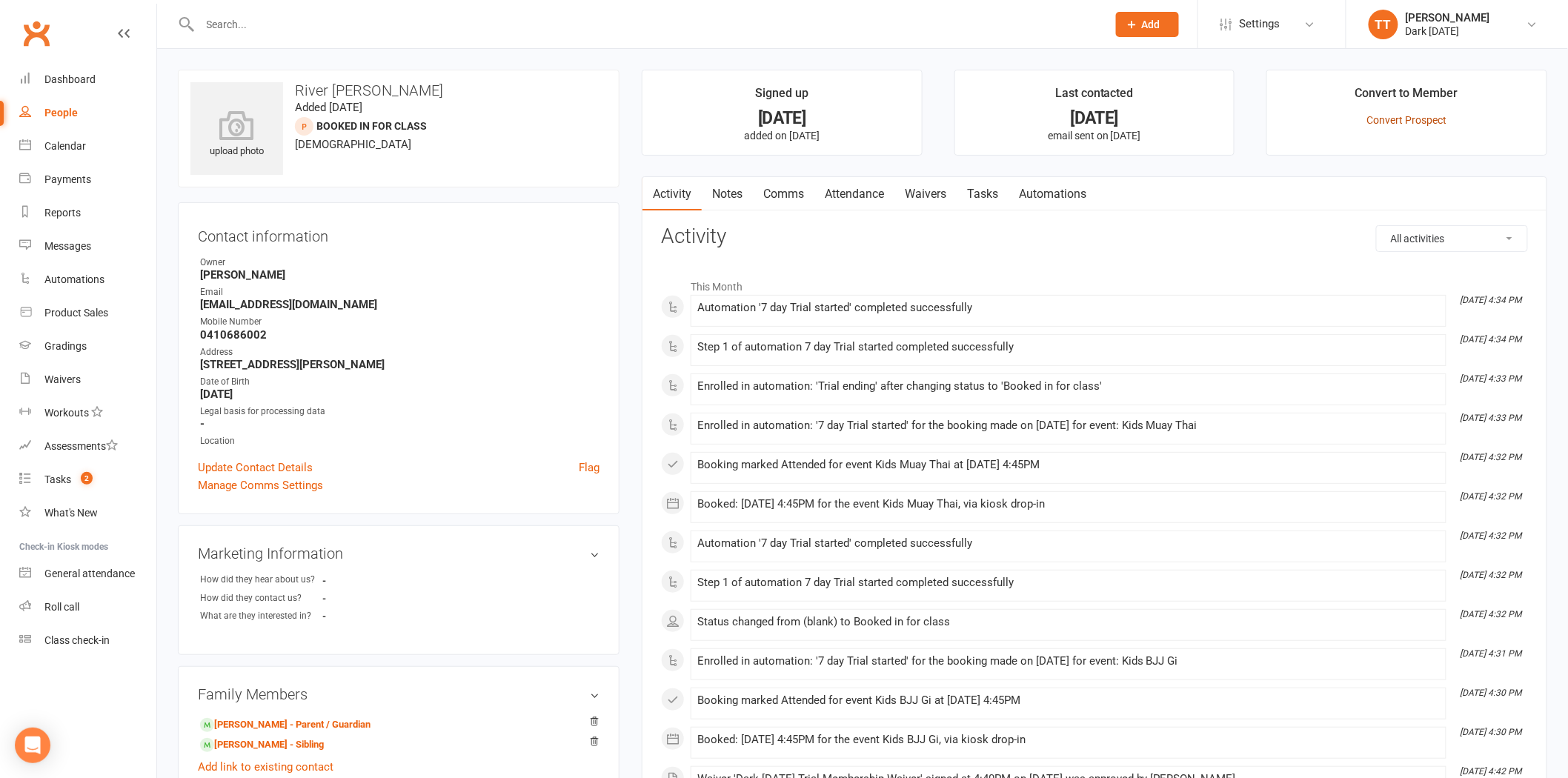
click at [1419, 118] on link "Convert Prospect" at bounding box center [1407, 121] width 80 height 12
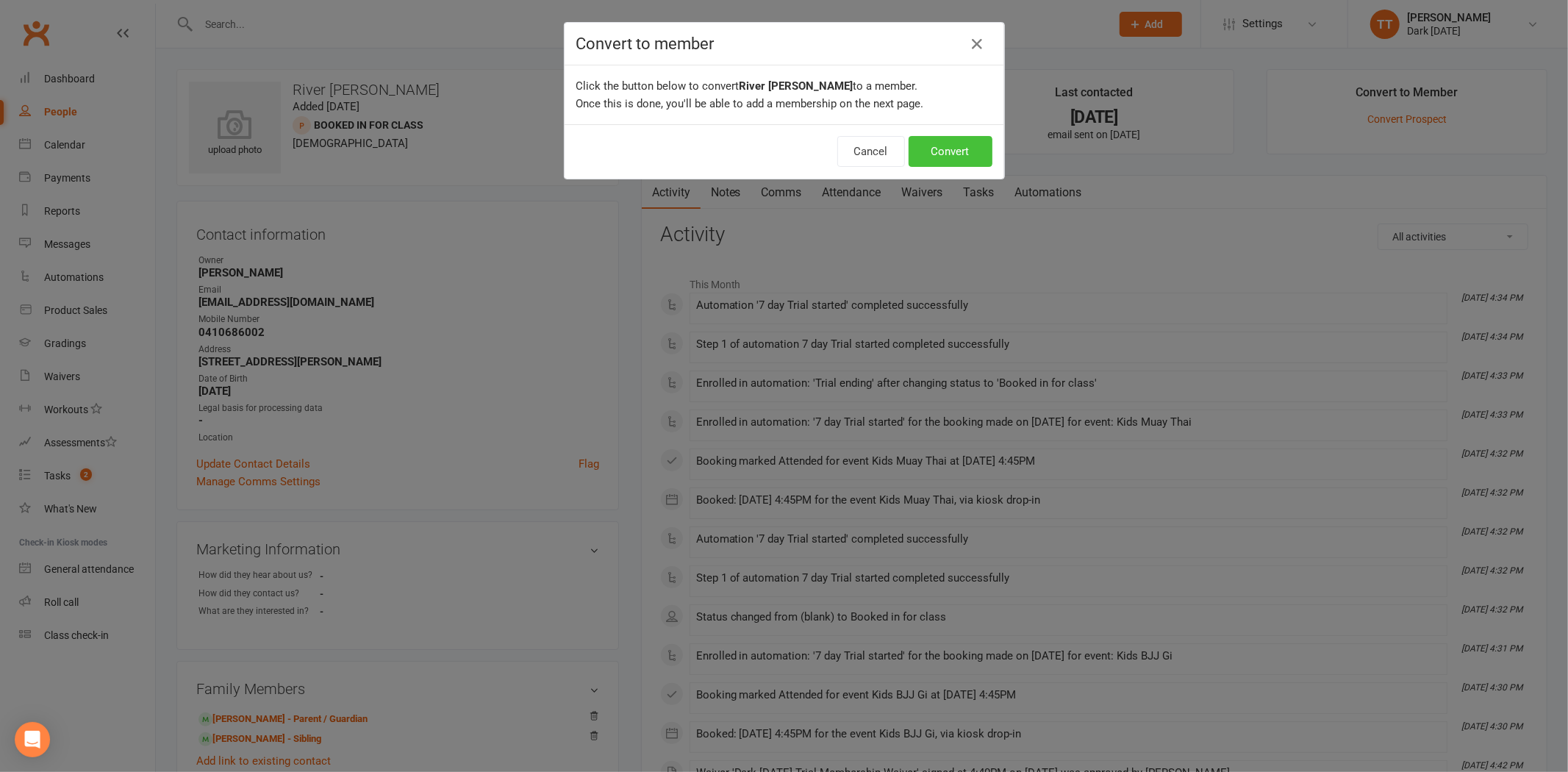
click at [952, 157] on button "Convert" at bounding box center [949, 151] width 84 height 31
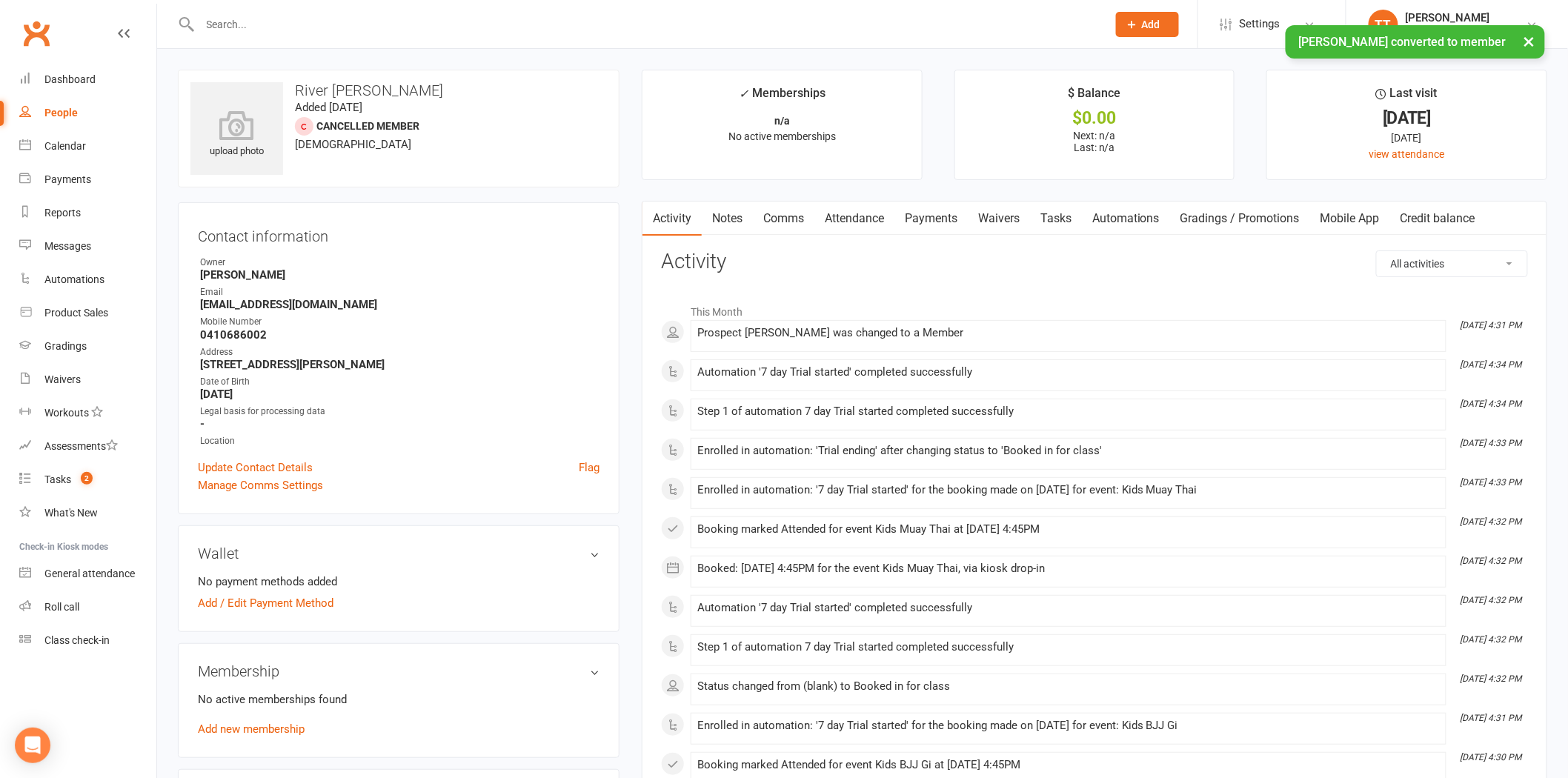
click at [1002, 223] on link "Waivers" at bounding box center [998, 218] width 62 height 34
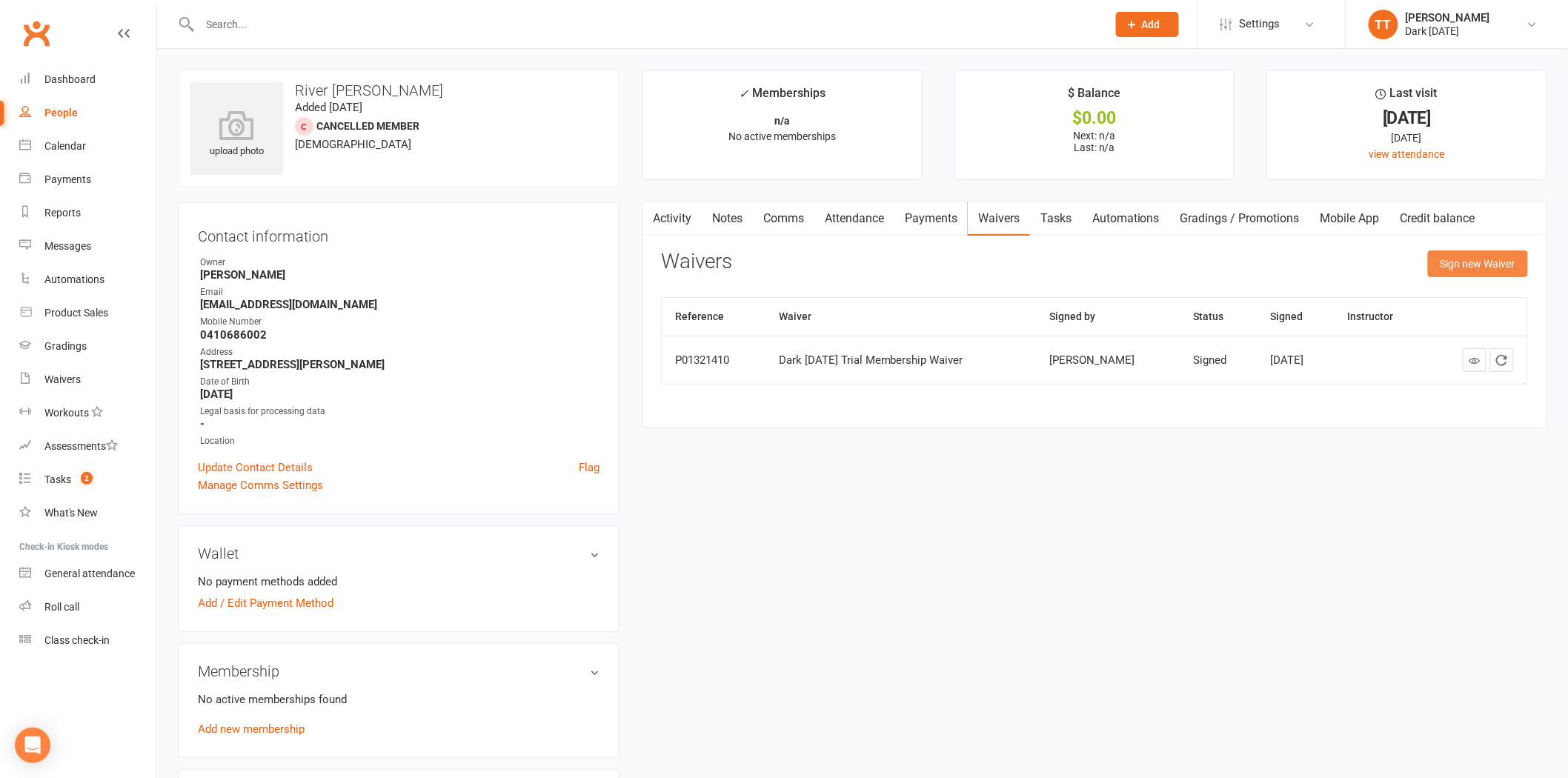
click at [1478, 263] on button "Sign new Waiver" at bounding box center [1477, 263] width 100 height 27
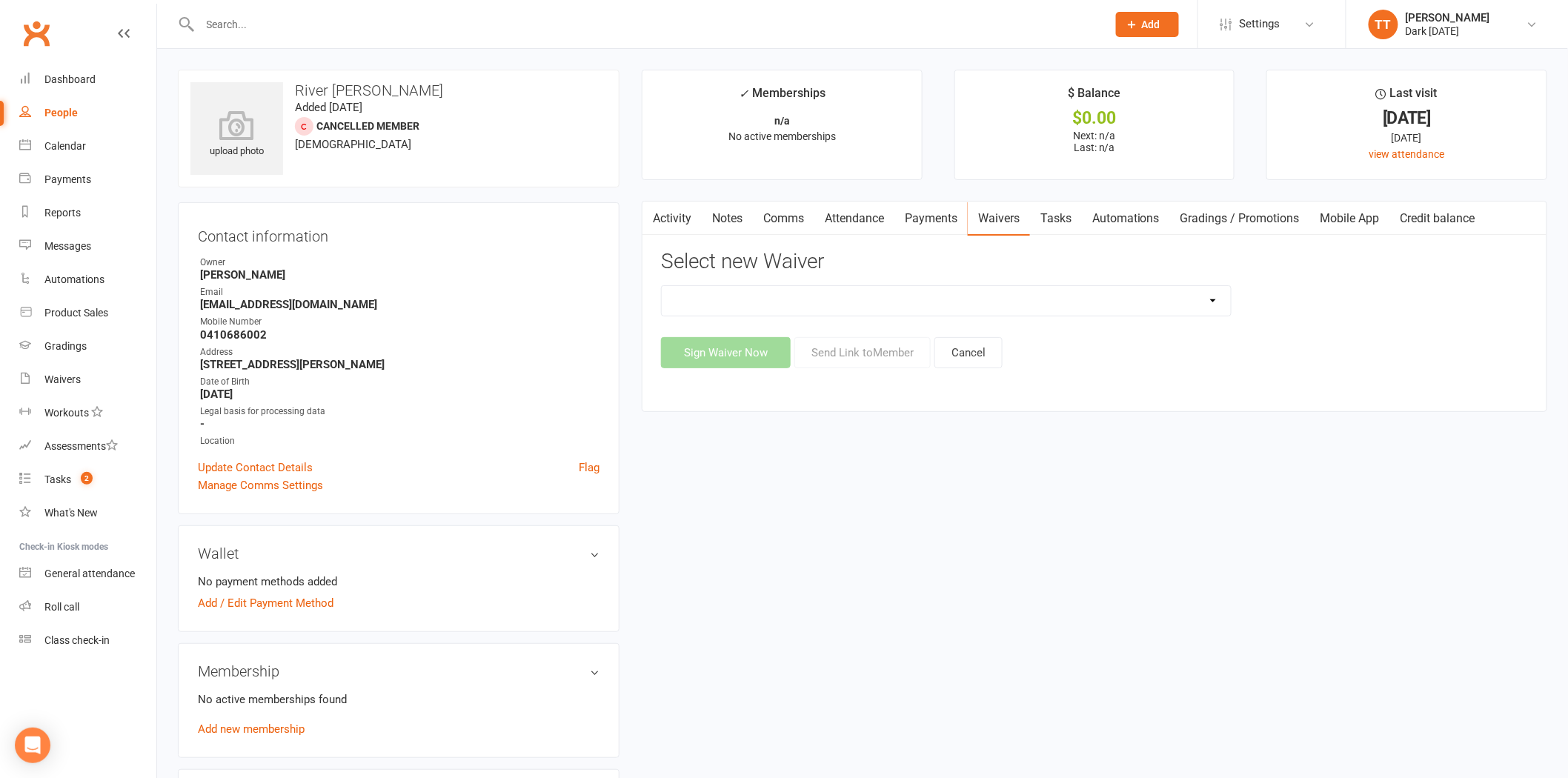
click at [803, 320] on div "Dark Carnival Membership Dark Carnival Membership waiver - no EDDR Dark Carniva…" at bounding box center [1095, 326] width 867 height 83
click at [809, 300] on select "Dark Carnival Membership Dark Carnival Membership waiver - no EDDR Dark Carniva…" at bounding box center [945, 301] width 569 height 30
select select "9790"
click at [661, 286] on select "Dark Carnival Membership Dark Carnival Membership waiver - no EDDR Dark Carniva…" at bounding box center [945, 301] width 569 height 30
click at [857, 358] on button "Send Link to Member" at bounding box center [862, 352] width 136 height 31
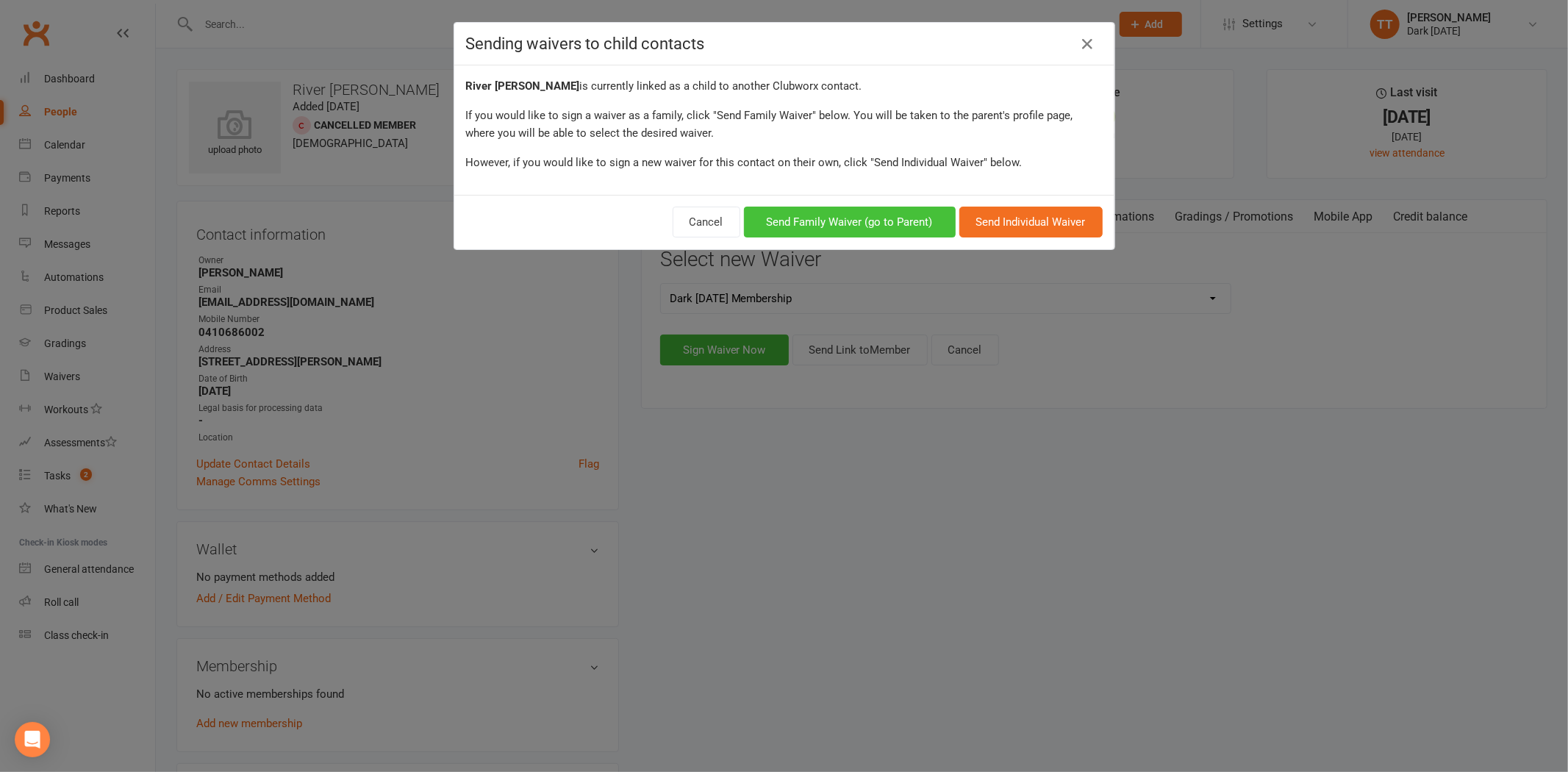
click at [905, 211] on button "Send Family Waiver (go to Parent)" at bounding box center [850, 221] width 211 height 31
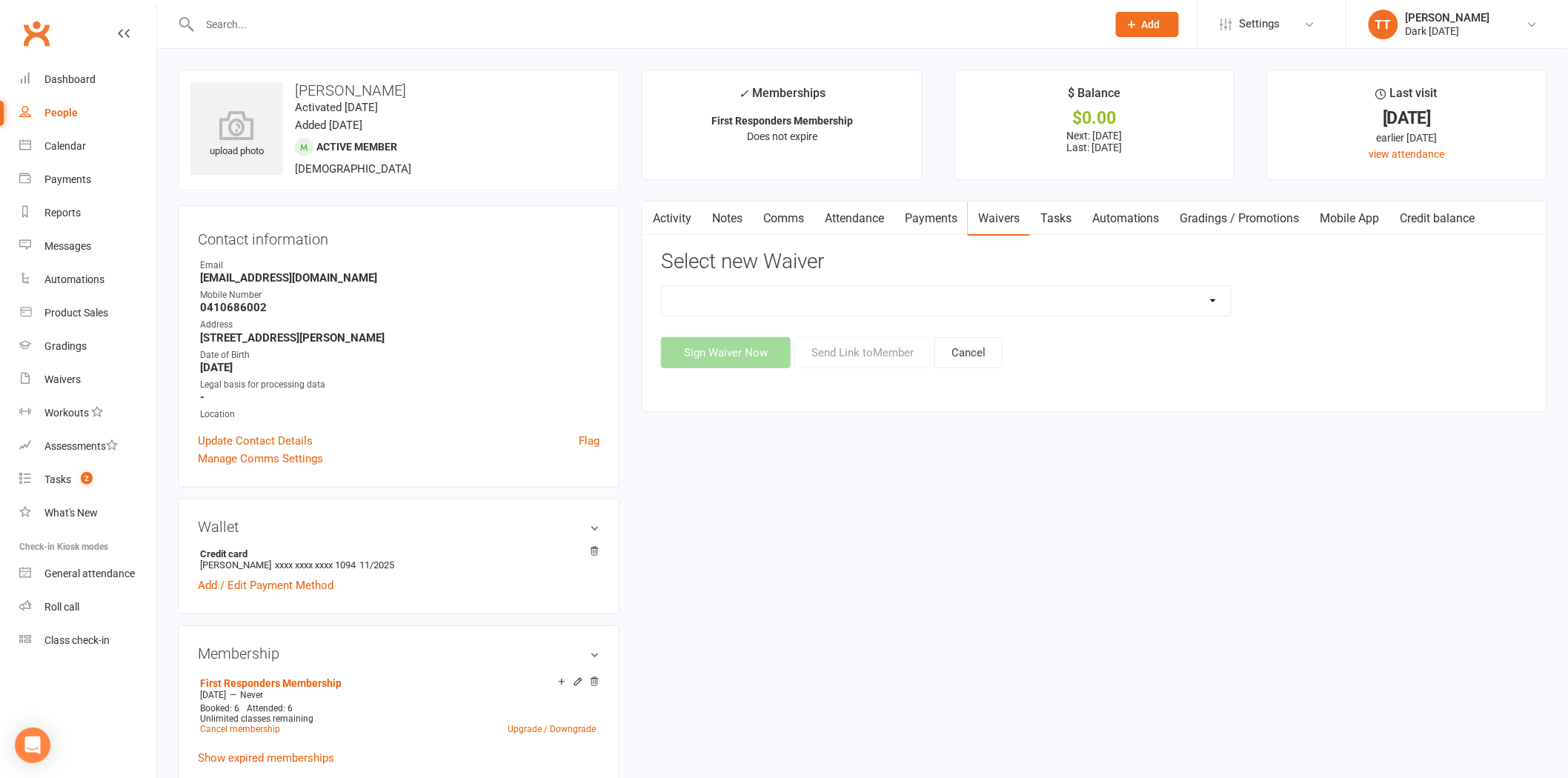
click at [752, 295] on select "Dark Carnival Membership Dark Carnival Membership waiver - no EDDR Dark Carniva…" at bounding box center [945, 301] width 569 height 30
select select "9790"
click at [661, 286] on select "Dark Carnival Membership Dark Carnival Membership waiver - no EDDR Dark Carniva…" at bounding box center [945, 301] width 569 height 30
click at [878, 353] on button "Send Link to Member" at bounding box center [862, 352] width 136 height 31
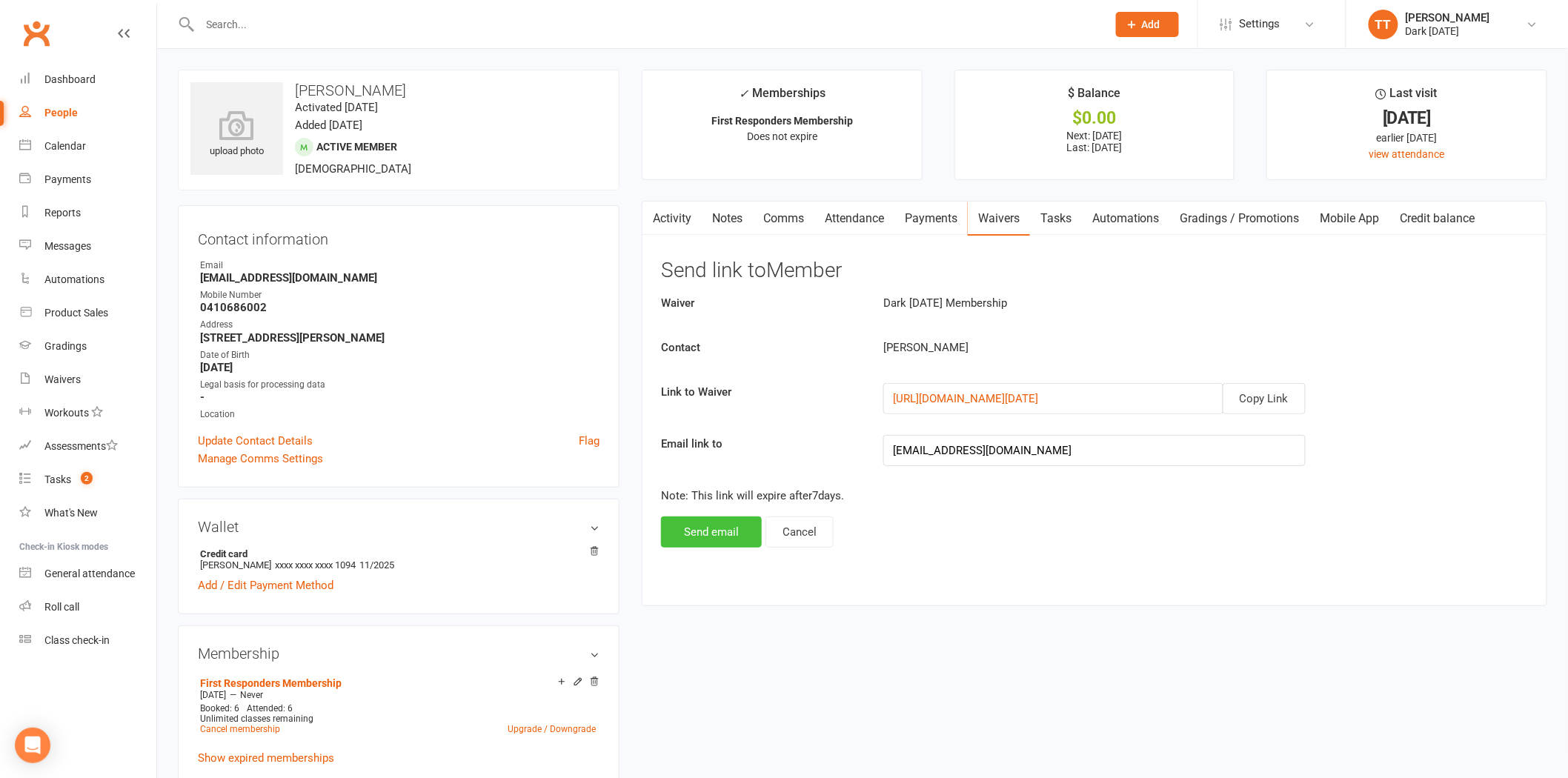
click at [736, 531] on button "Send email" at bounding box center [711, 531] width 101 height 31
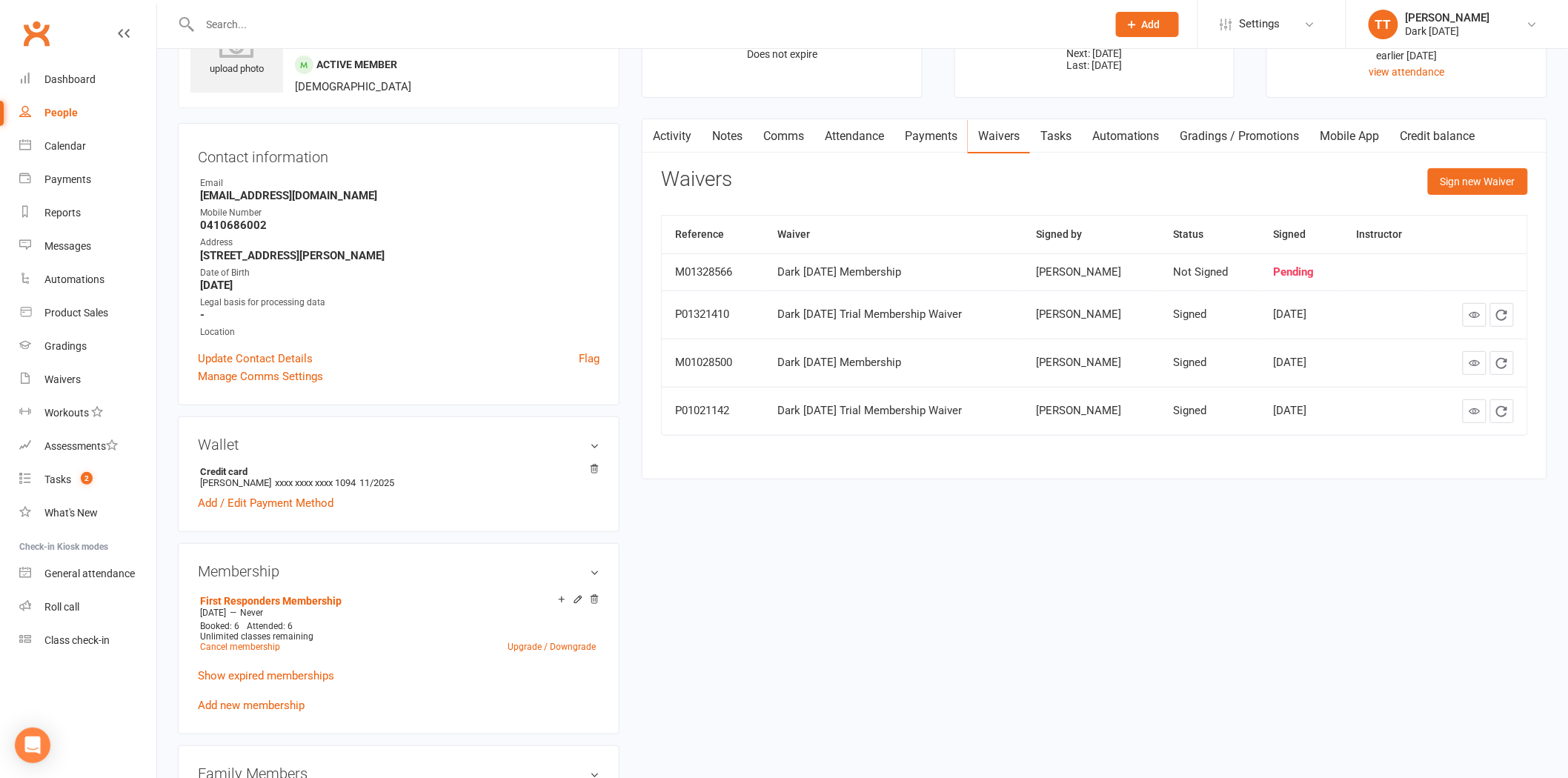
scroll to position [247, 0]
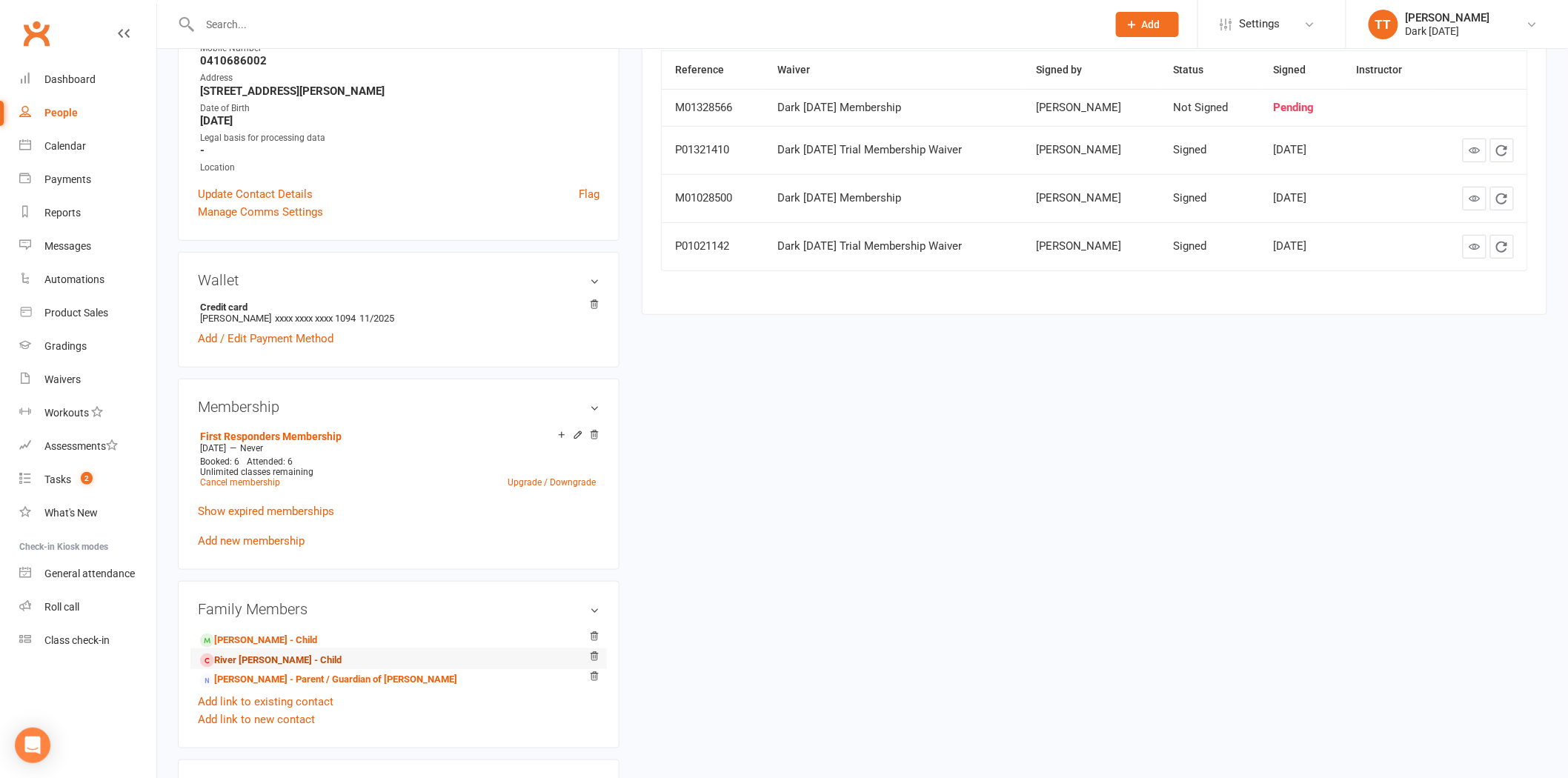
click at [262, 657] on link "River Irwin - Child" at bounding box center [271, 660] width 141 height 16
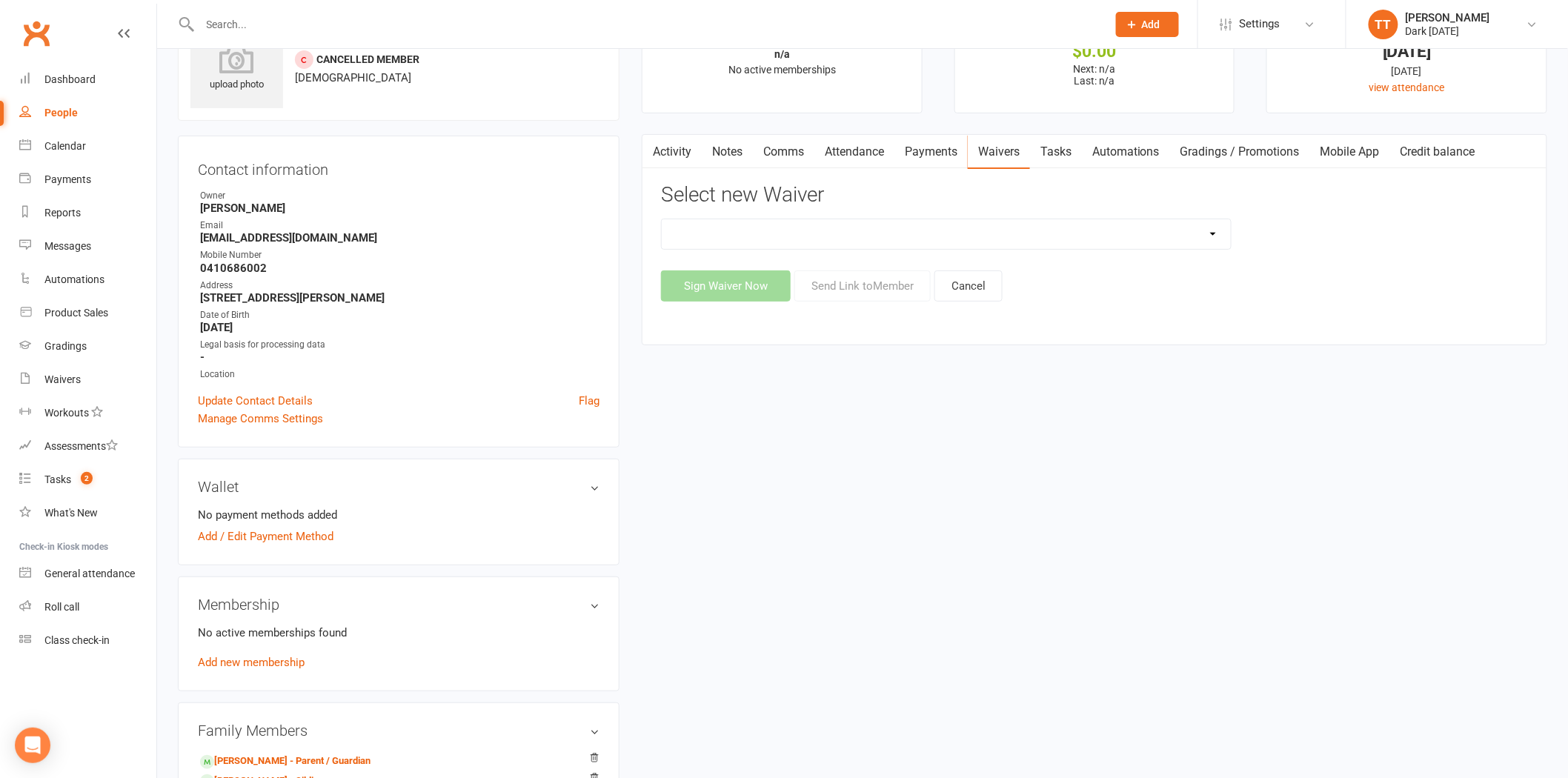
scroll to position [247, 0]
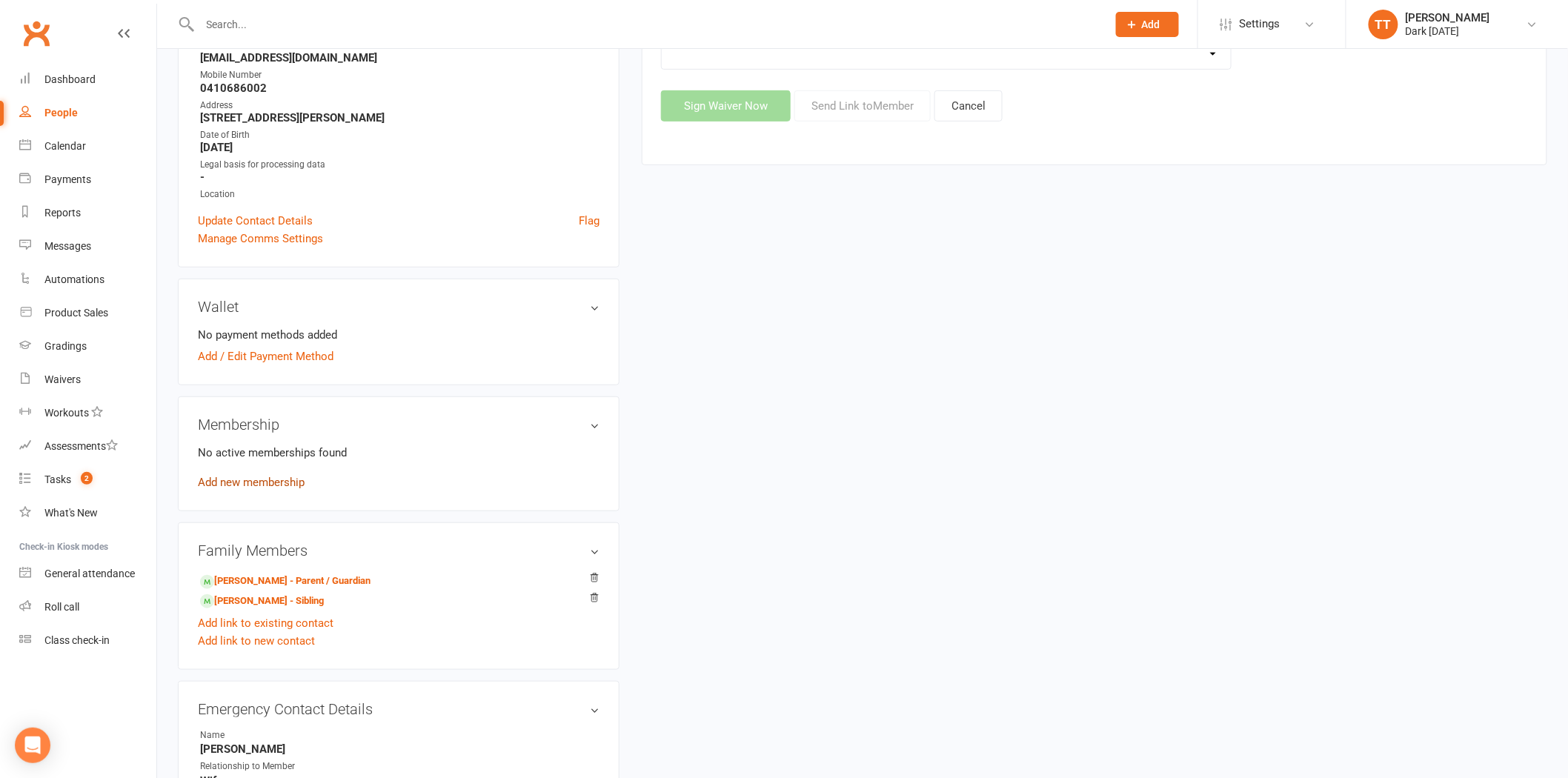
click at [249, 480] on link "Add new membership" at bounding box center [251, 482] width 107 height 13
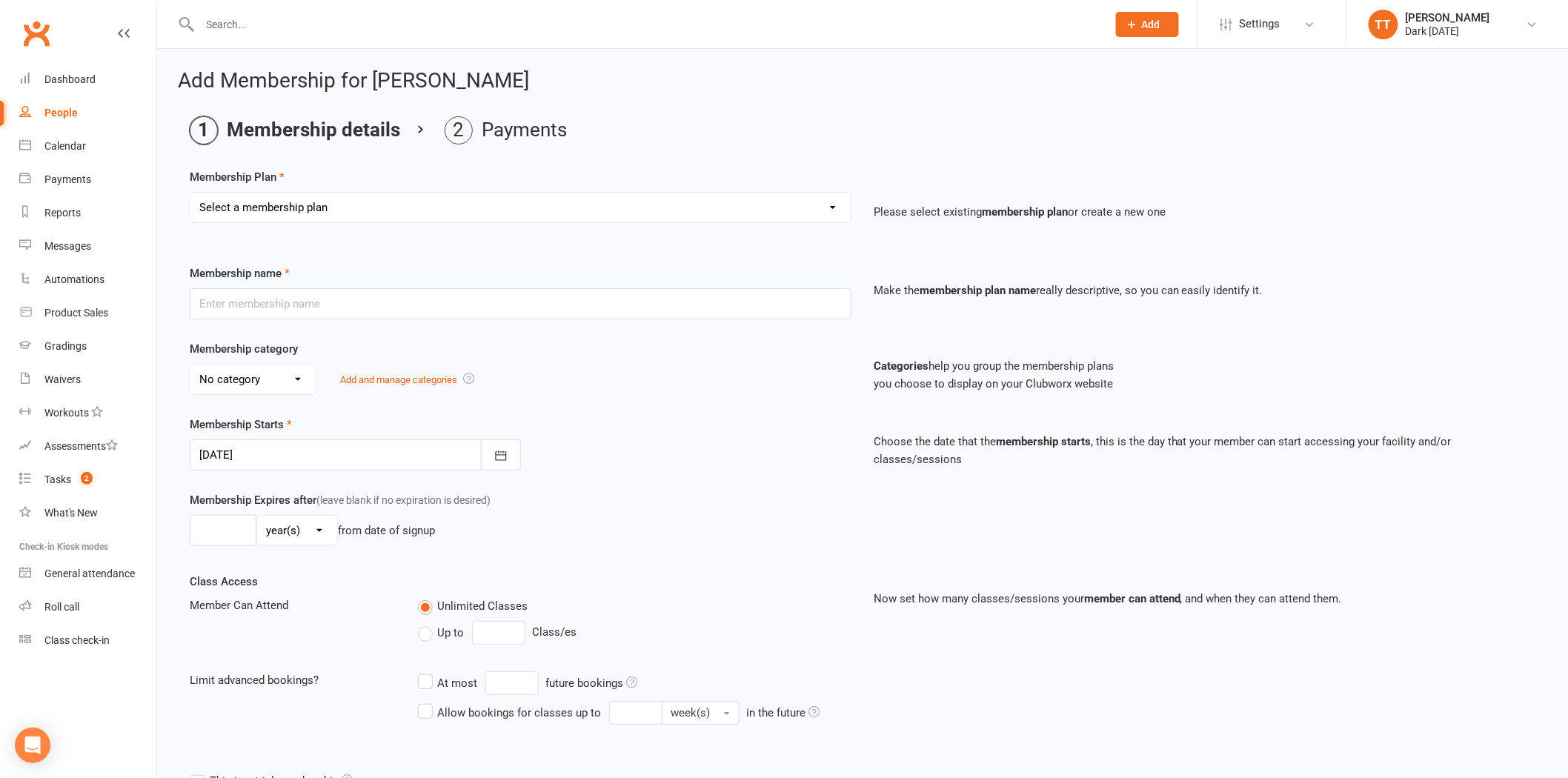
click at [326, 212] on select "Select a membership plan Redzone Knife Defence Workshop Casual Membership Casua…" at bounding box center [520, 207] width 660 height 30
select select "13"
click at [190, 192] on select "Select a membership plan Redzone Knife Defence Workshop Casual Membership Casua…" at bounding box center [520, 207] width 660 height 30
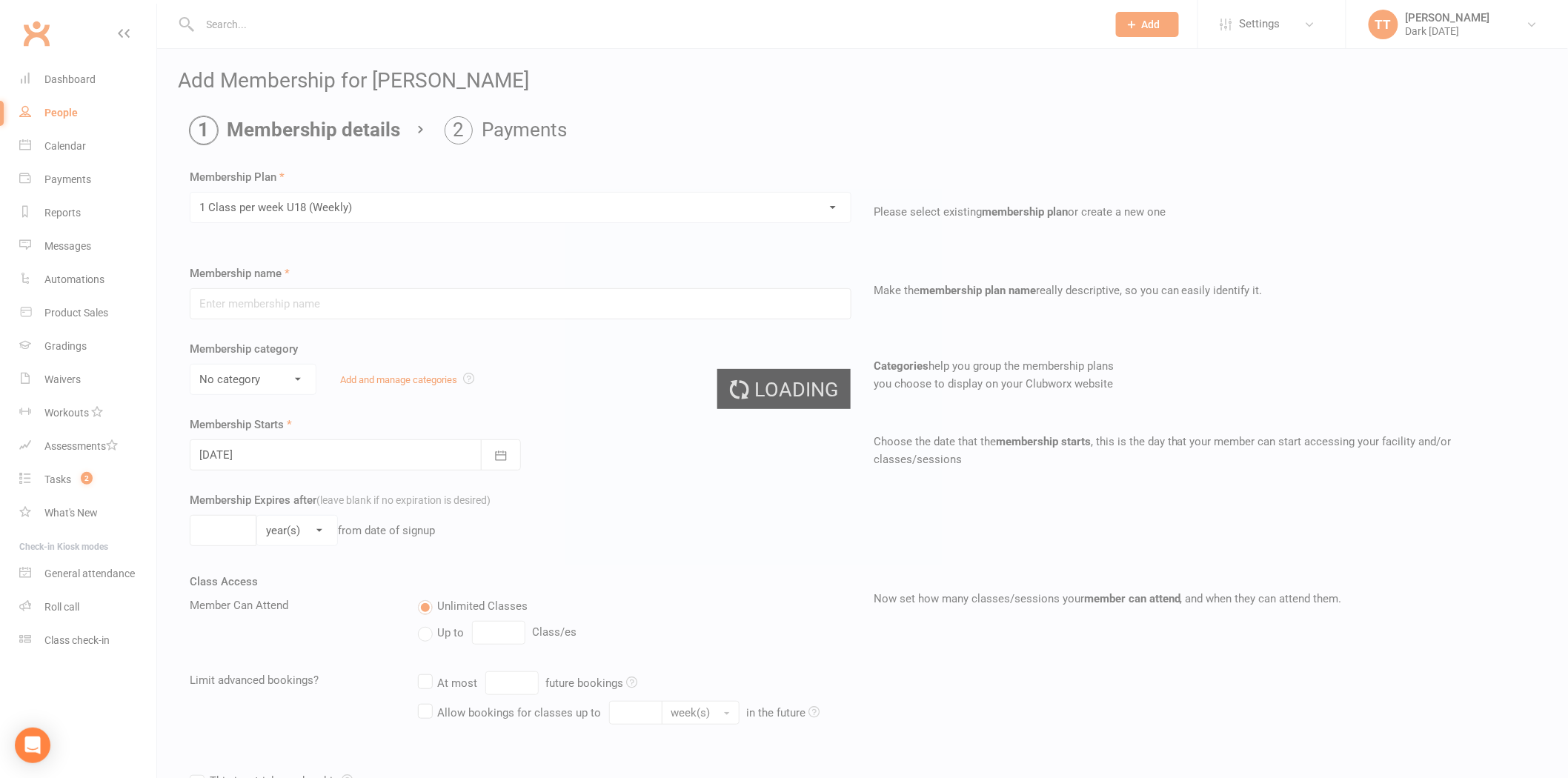
type input "1 Class per week U18 (Weekly)"
select select "7"
type input "0"
type input "1"
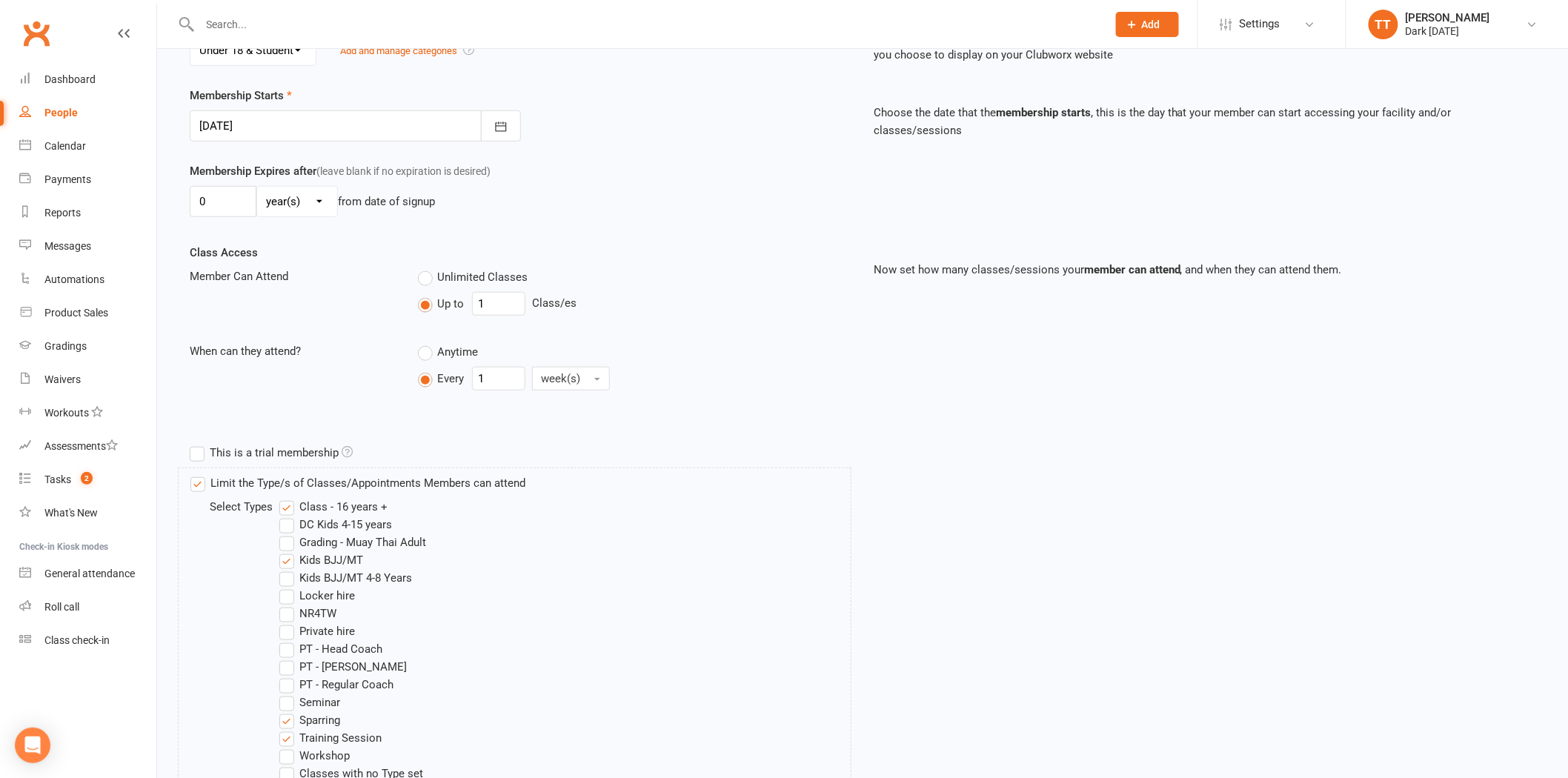
scroll to position [660, 0]
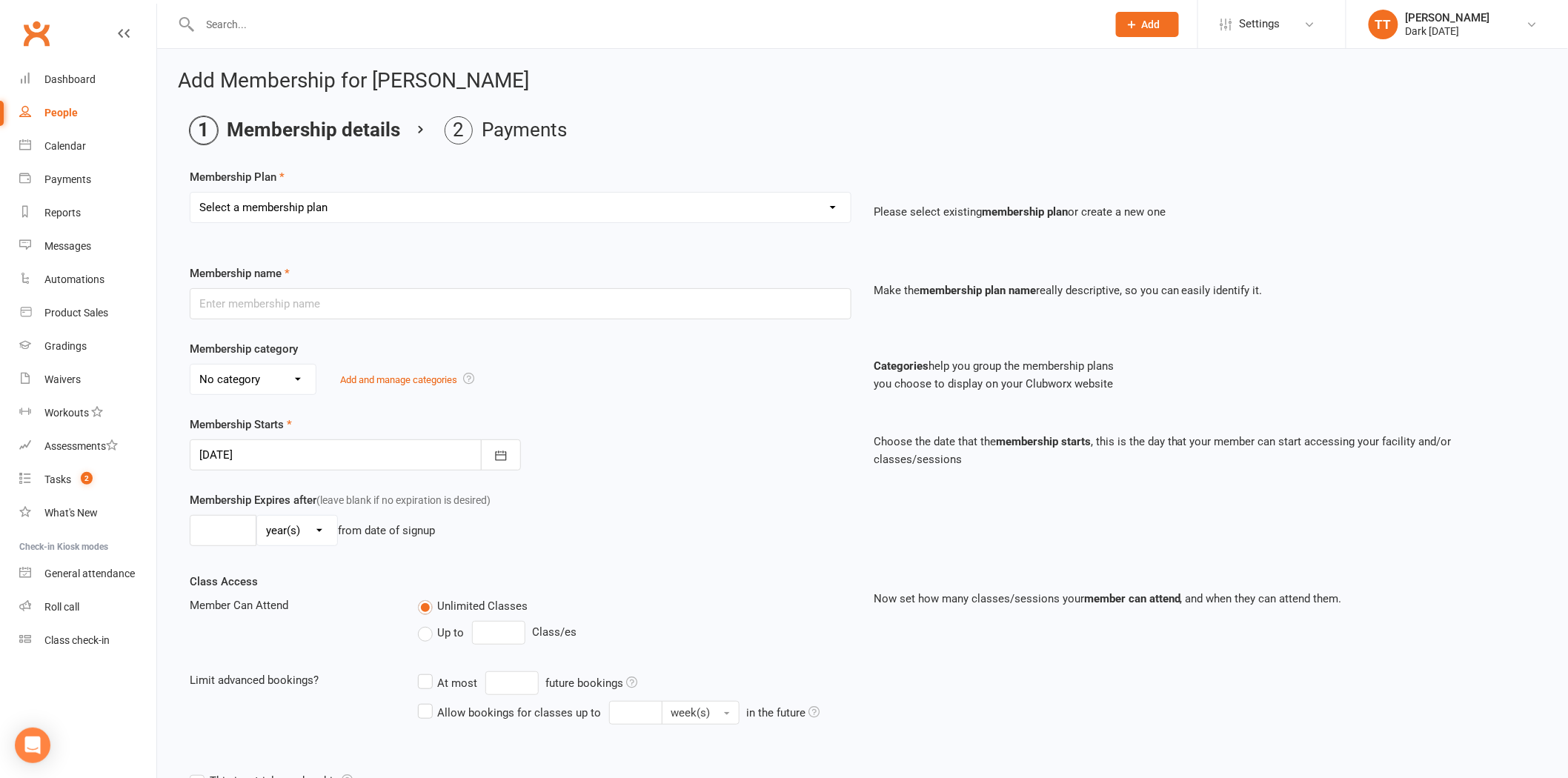
click at [262, 207] on select "Select a membership plan Redzone Knife Defence Workshop Casual Membership Casua…" at bounding box center [520, 207] width 660 height 30
select select "13"
click at [190, 192] on select "Select a membership plan Redzone Knife Defence Workshop Casual Membership Casua…" at bounding box center [520, 207] width 660 height 30
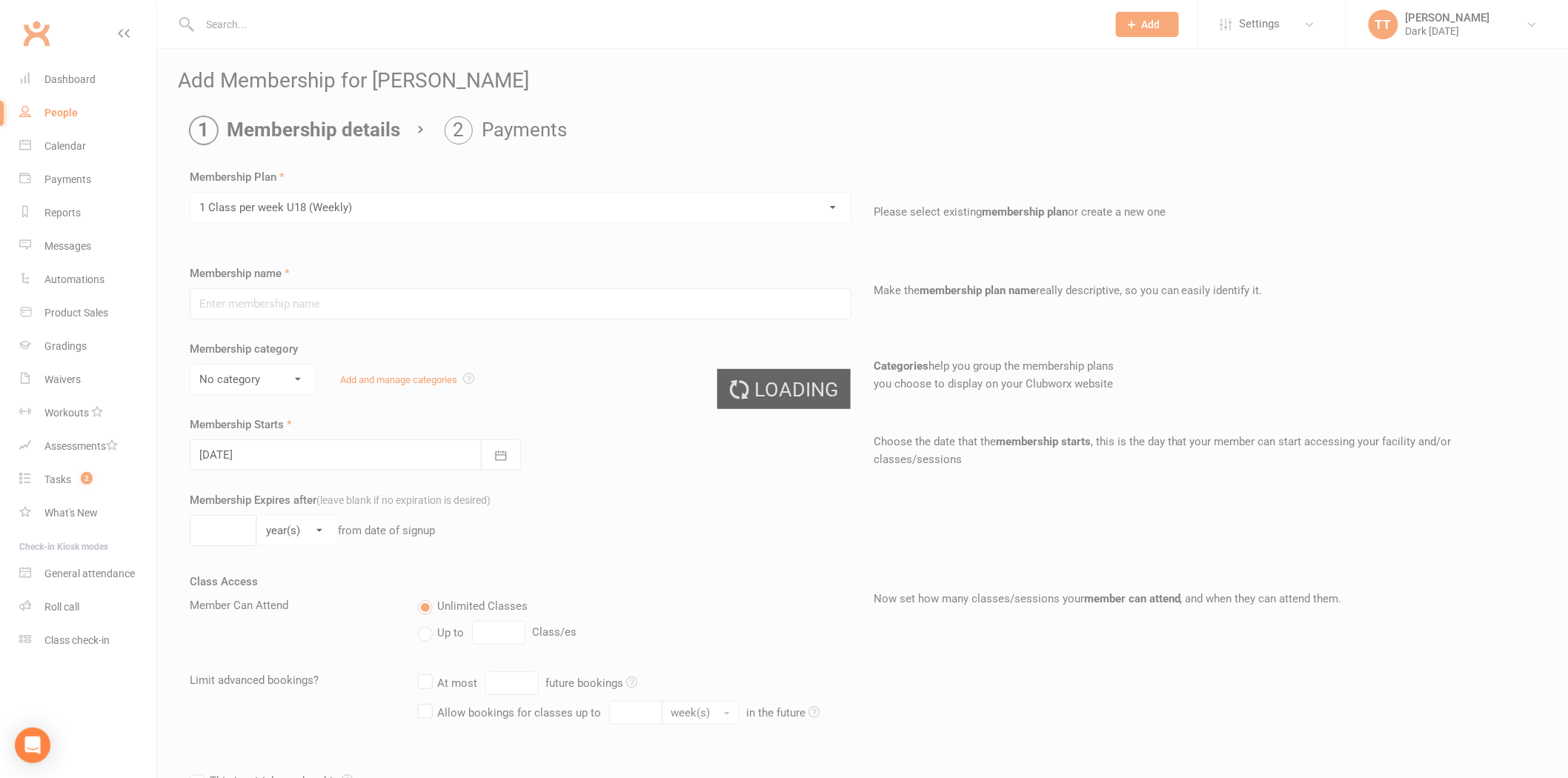
type input "1 Class per week U18 (Weekly)"
select select "7"
type input "0"
type input "1"
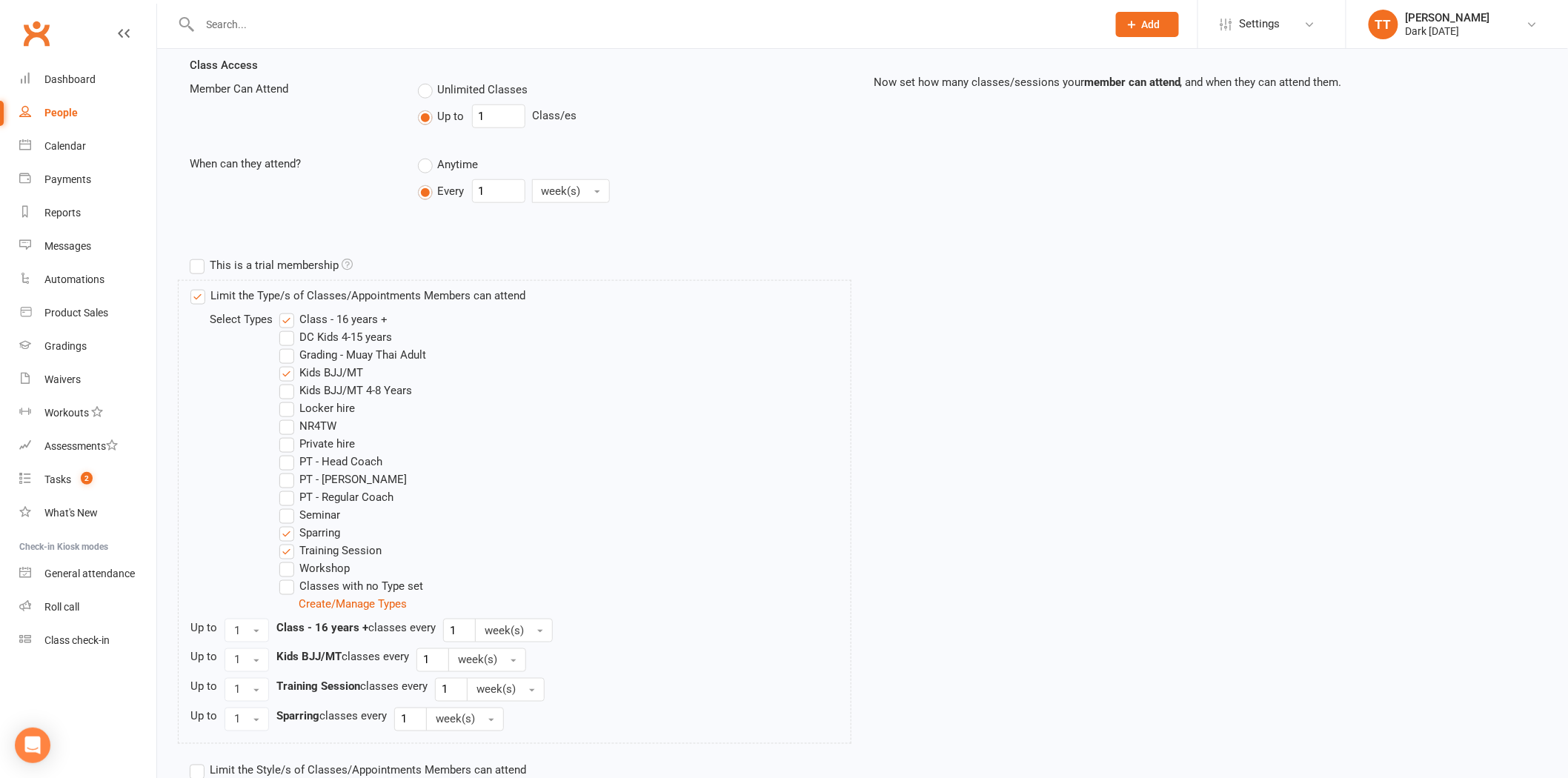
scroll to position [658, 0]
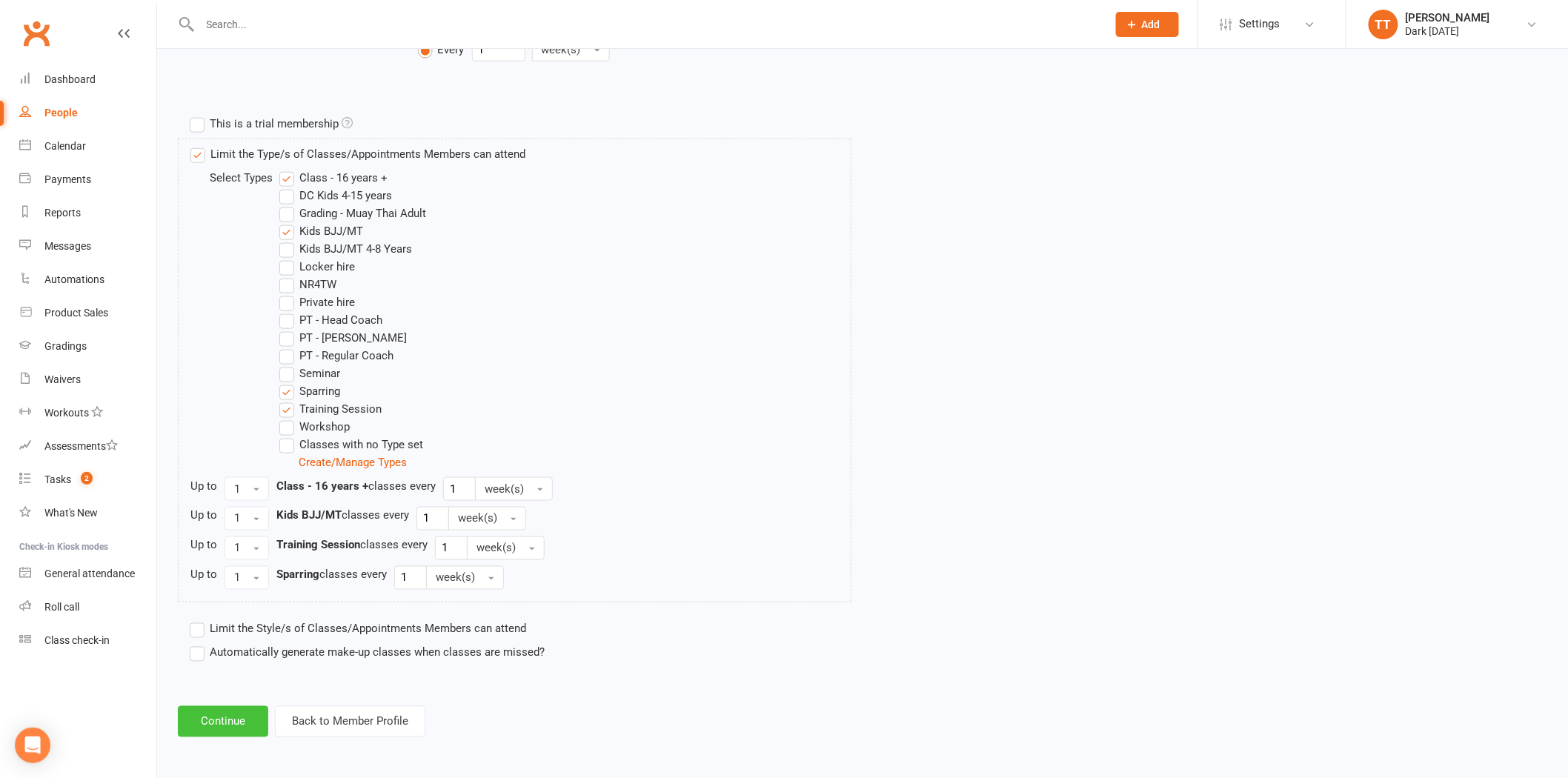
click at [228, 726] on button "Continue" at bounding box center [223, 721] width 91 height 31
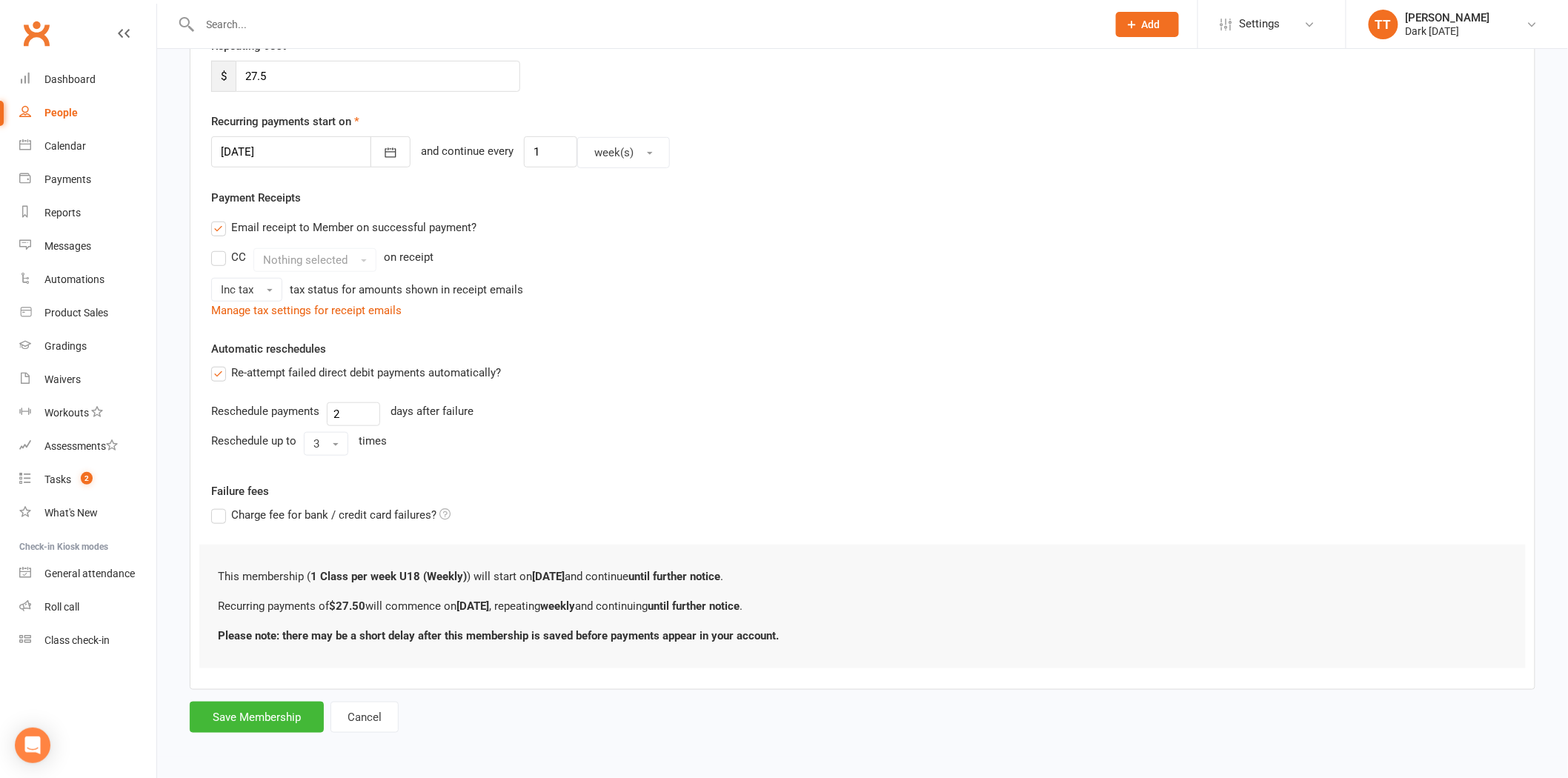
scroll to position [0, 0]
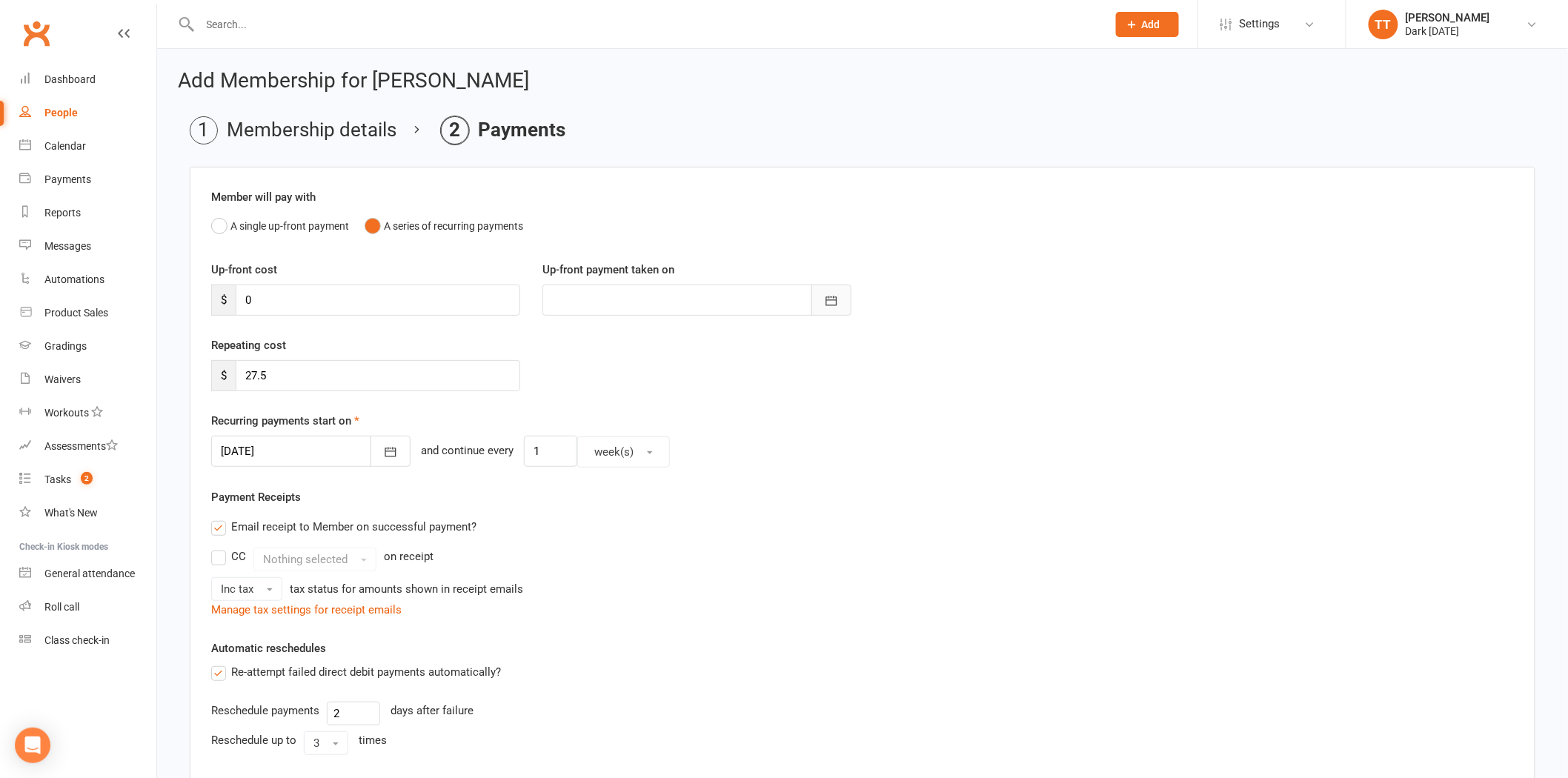
click at [839, 291] on button "button" at bounding box center [831, 300] width 40 height 31
click at [694, 473] on span "20" at bounding box center [700, 479] width 12 height 12
type input "20 Aug 2025"
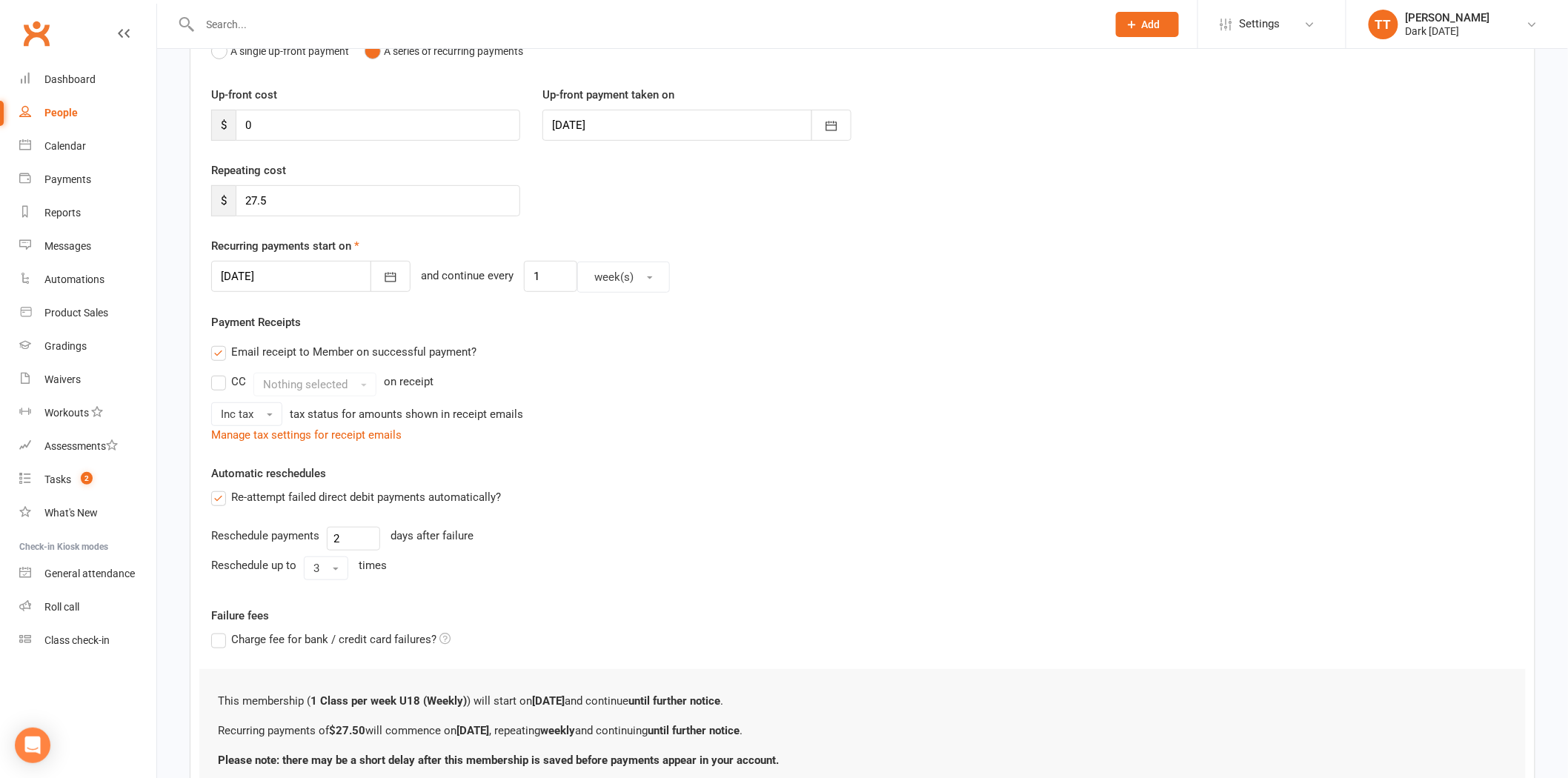
scroll to position [300, 0]
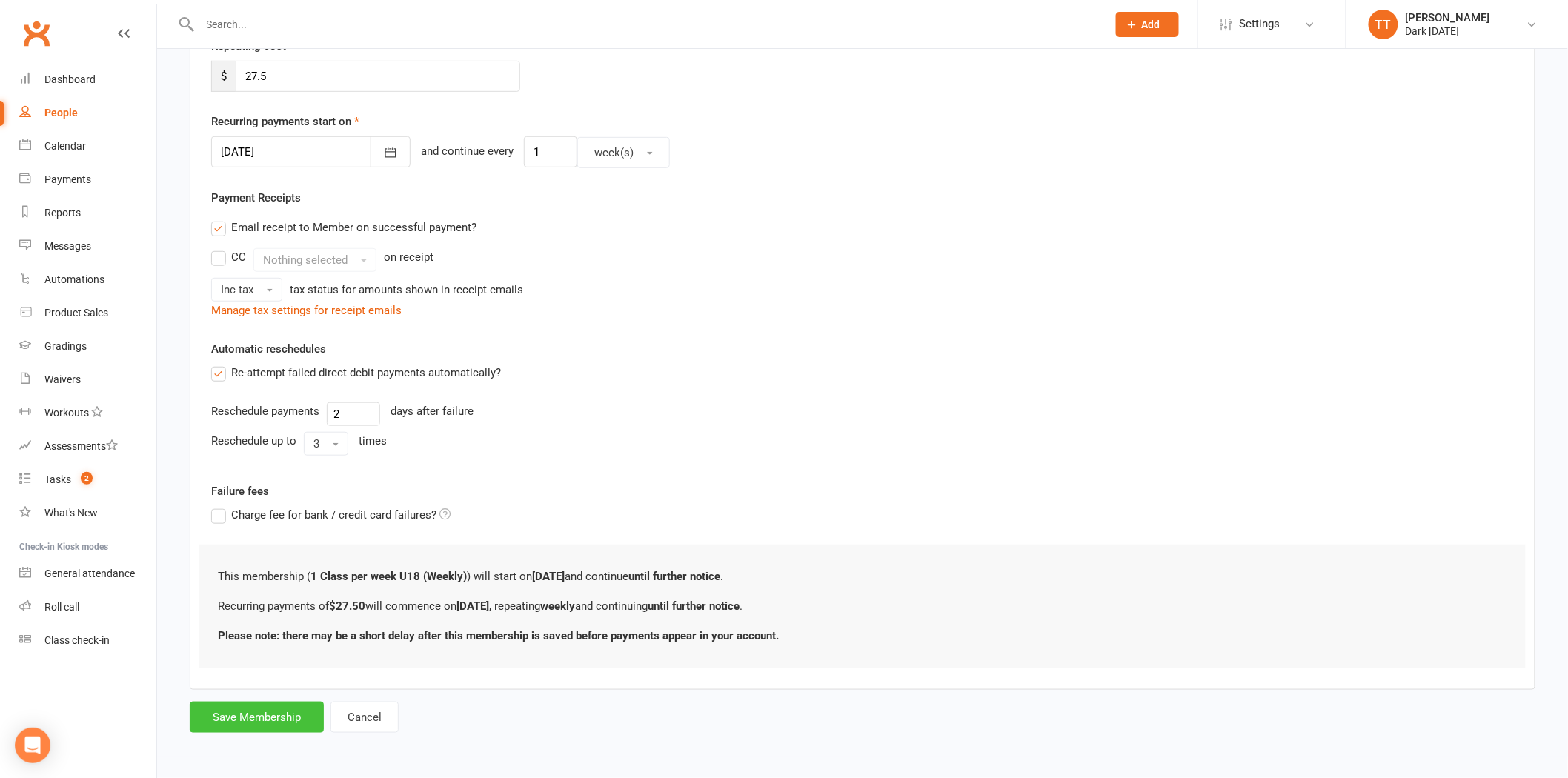
click at [286, 717] on button "Save Membership" at bounding box center [256, 716] width 134 height 31
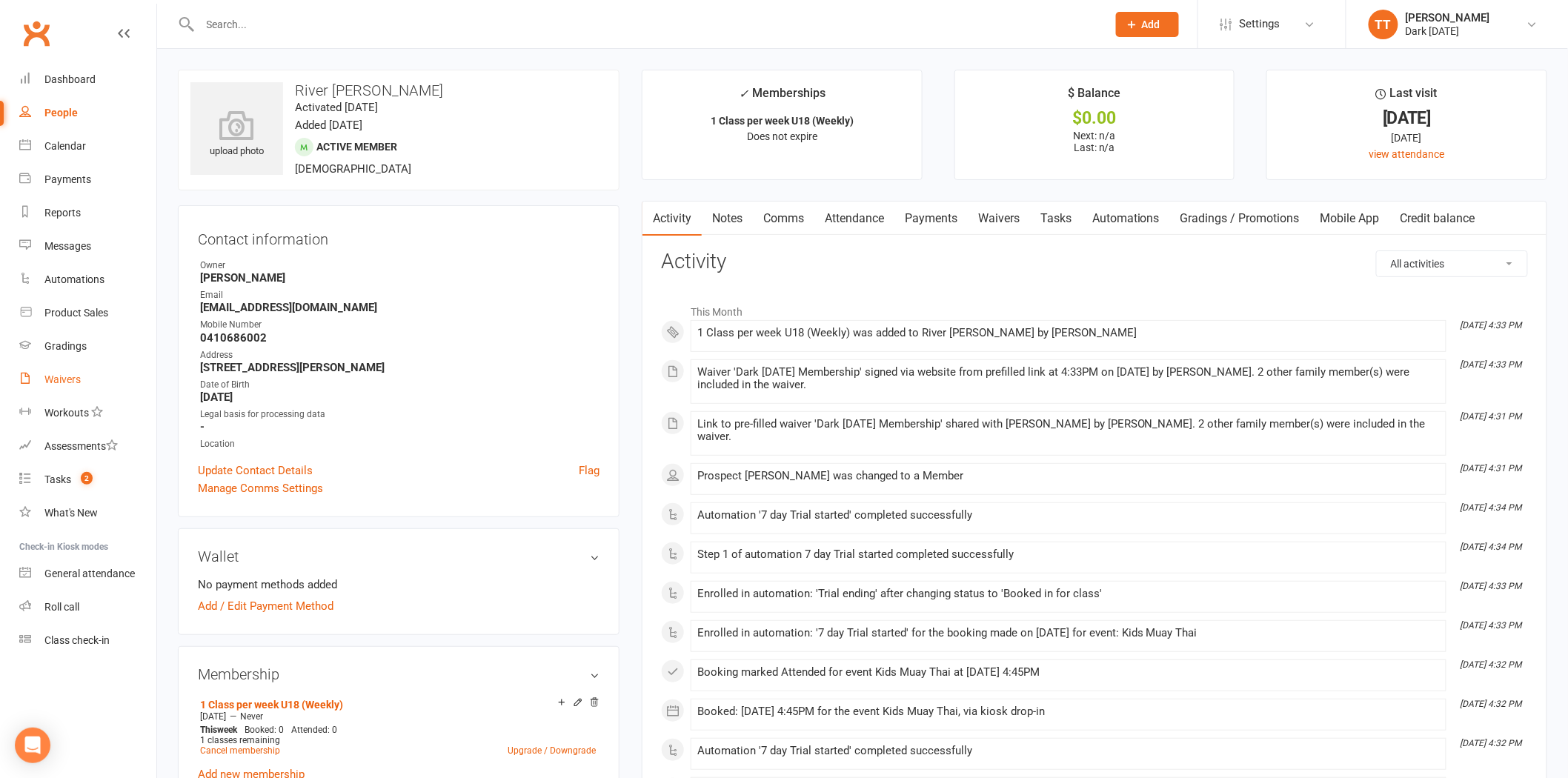
click at [75, 376] on div "Waivers" at bounding box center [63, 380] width 36 height 12
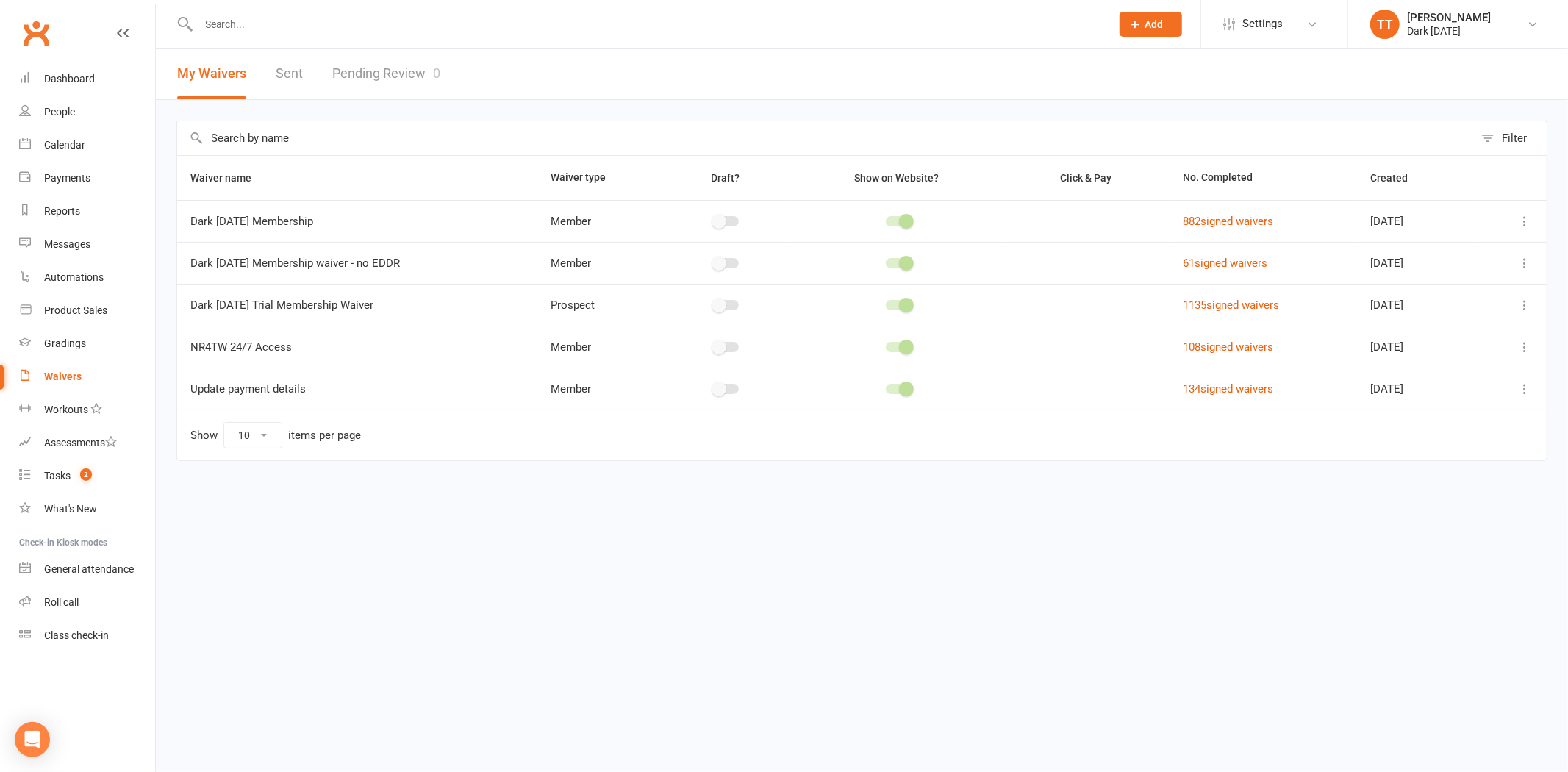
click at [392, 67] on link "Pending Review 0" at bounding box center [385, 73] width 108 height 50
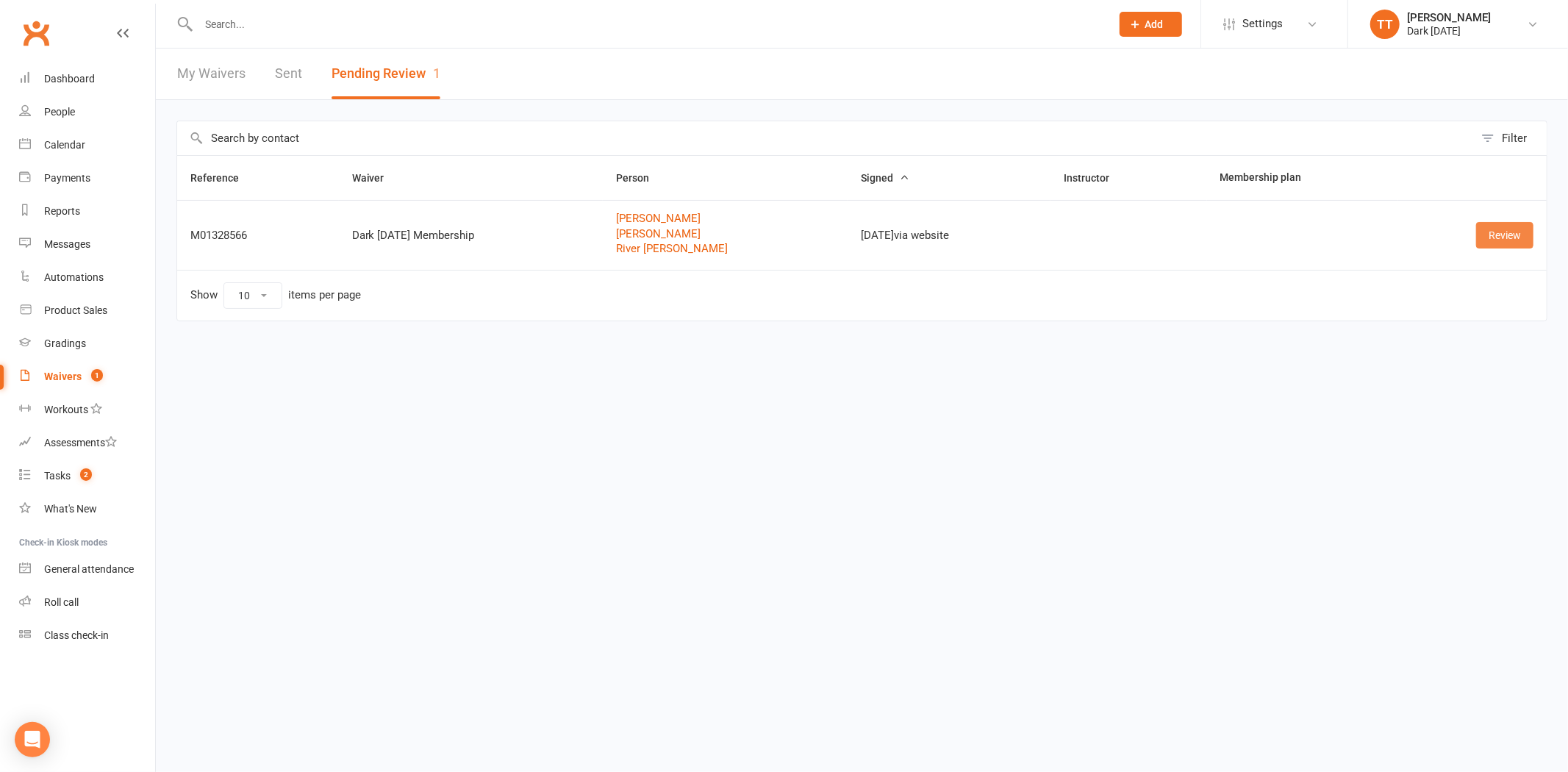
click at [1482, 239] on link "Review" at bounding box center [1505, 235] width 57 height 27
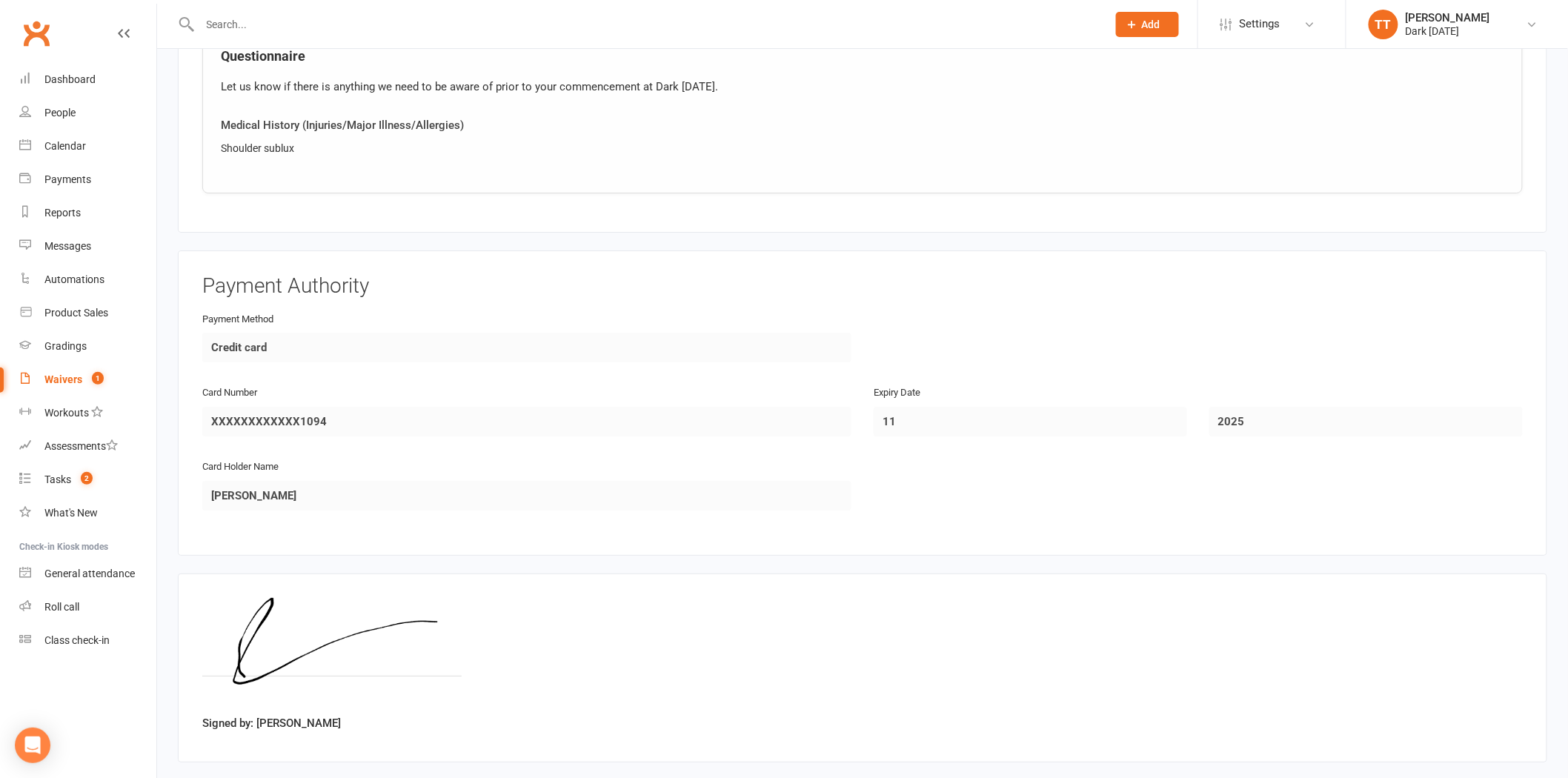
scroll to position [2194, 0]
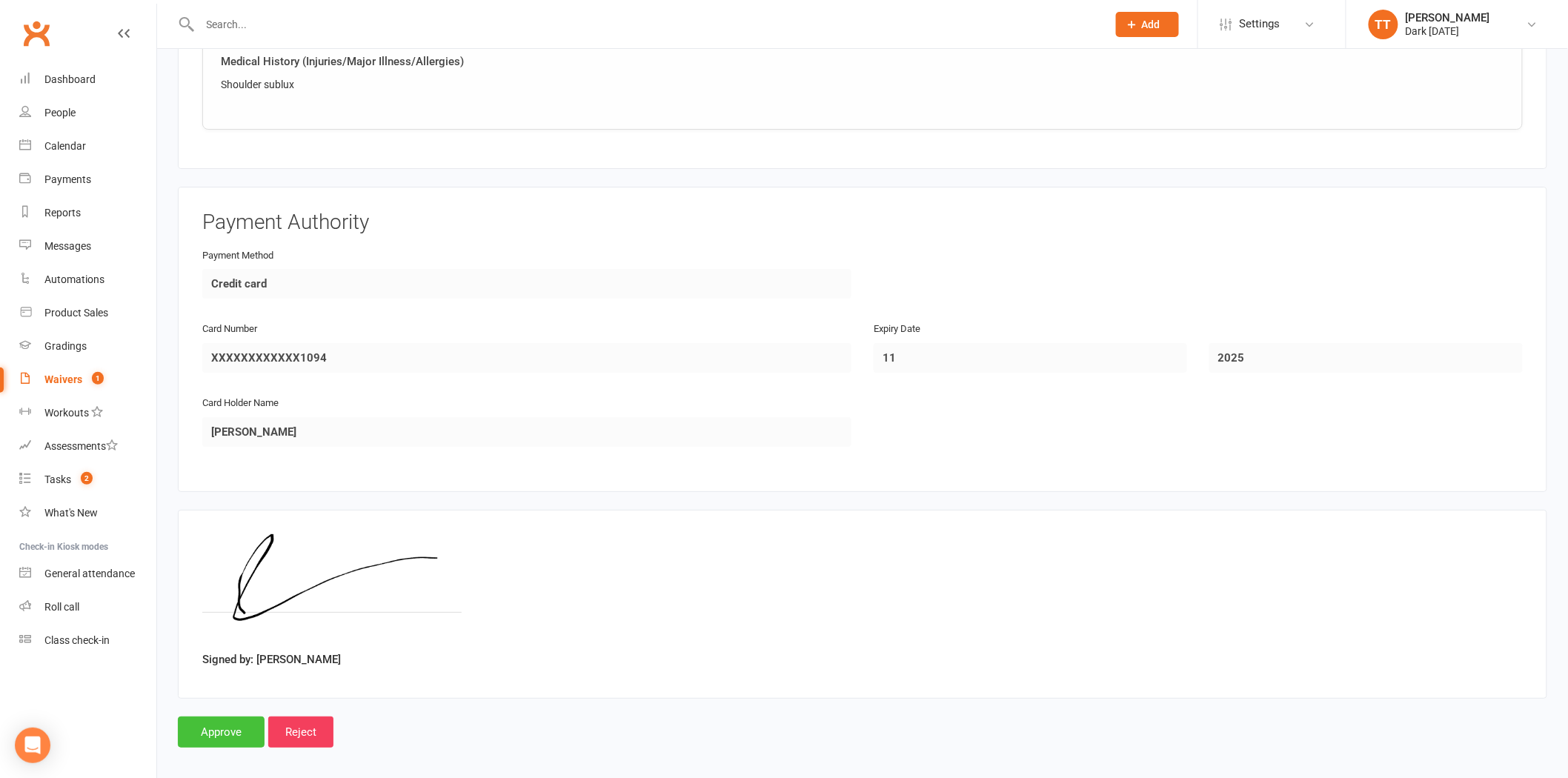
click at [201, 721] on input "Approve" at bounding box center [221, 731] width 87 height 31
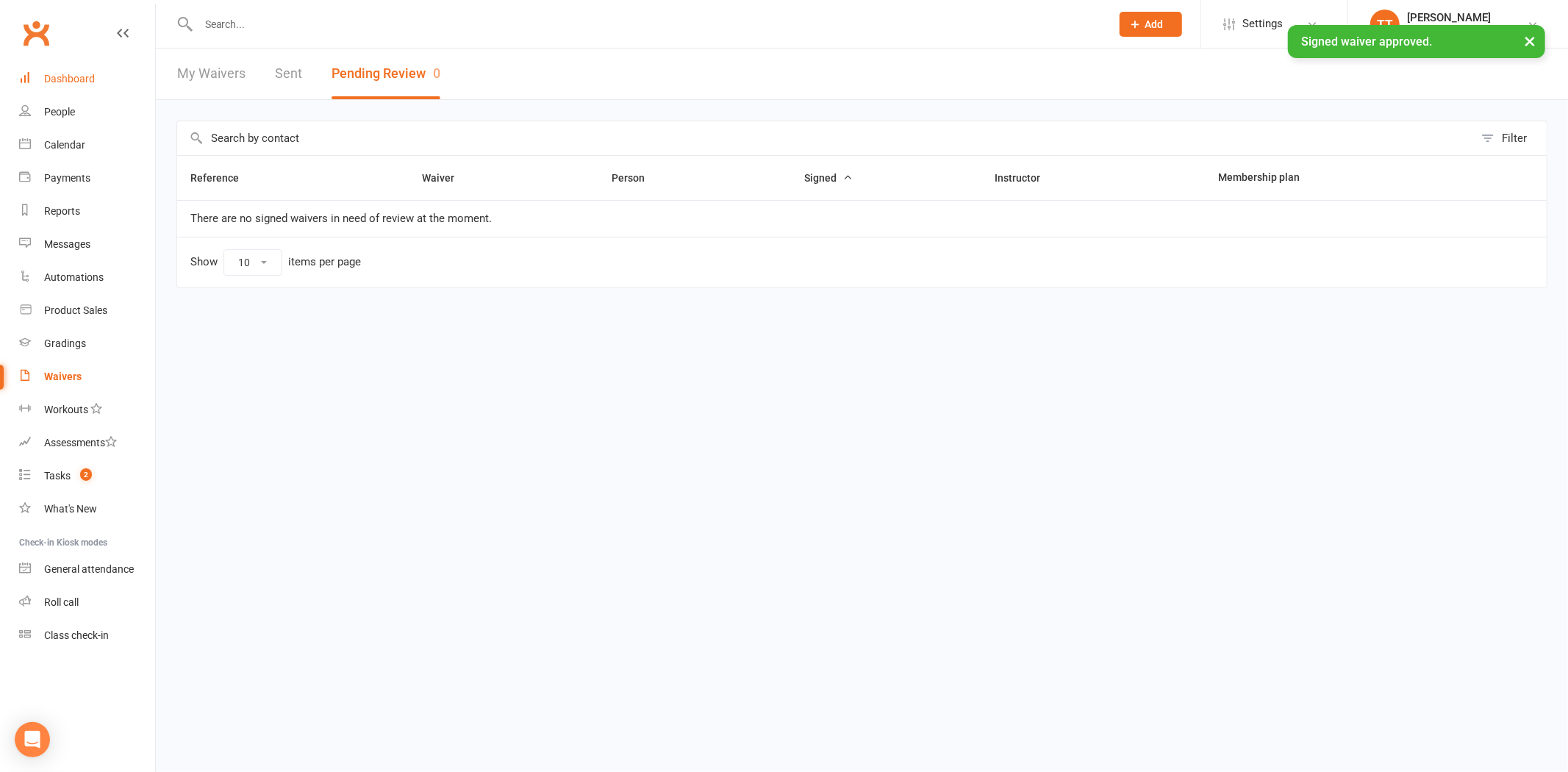
click at [70, 79] on div "Dashboard" at bounding box center [69, 79] width 50 height 12
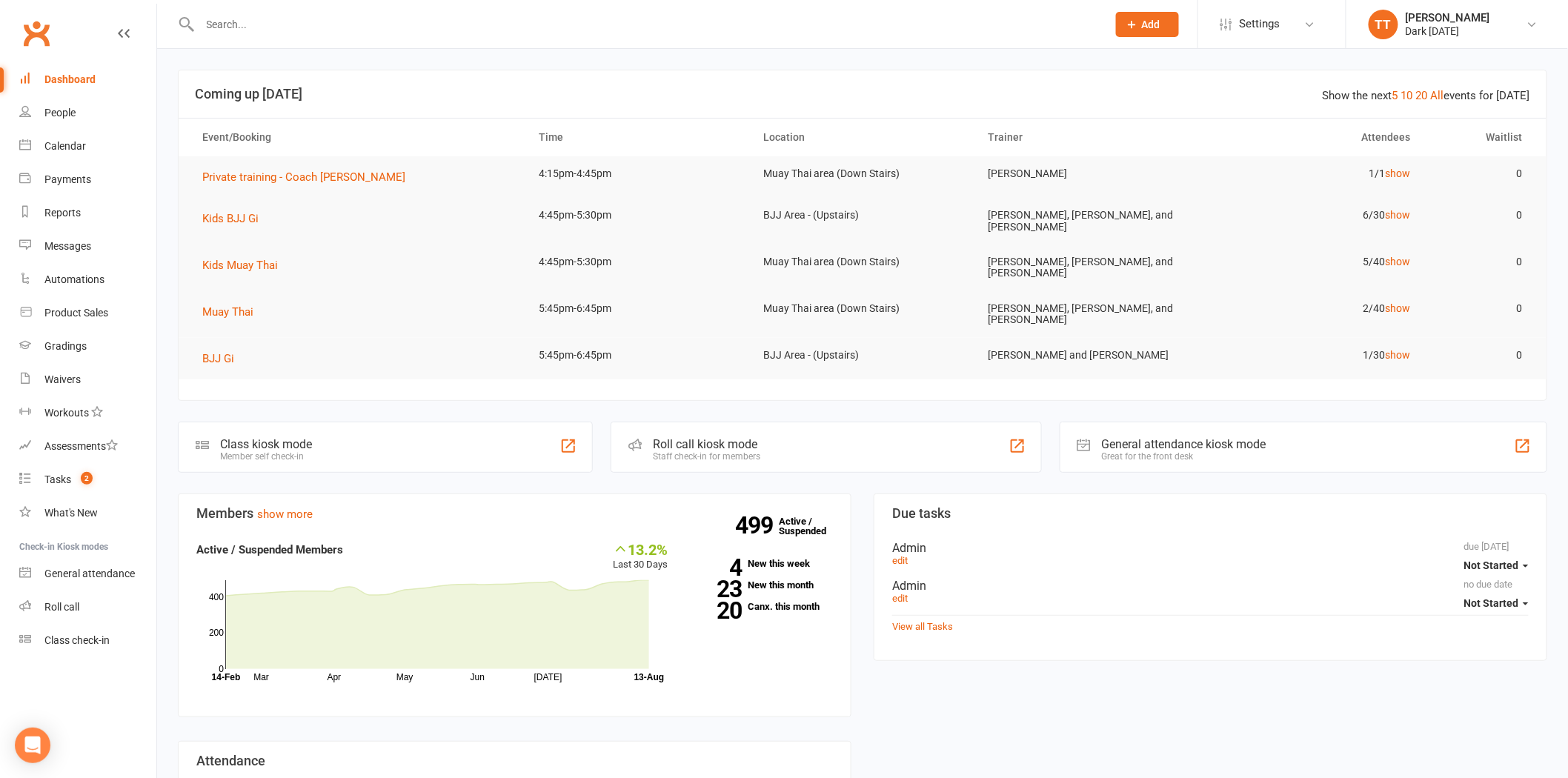
click at [415, 17] on input "text" at bounding box center [646, 24] width 902 height 21
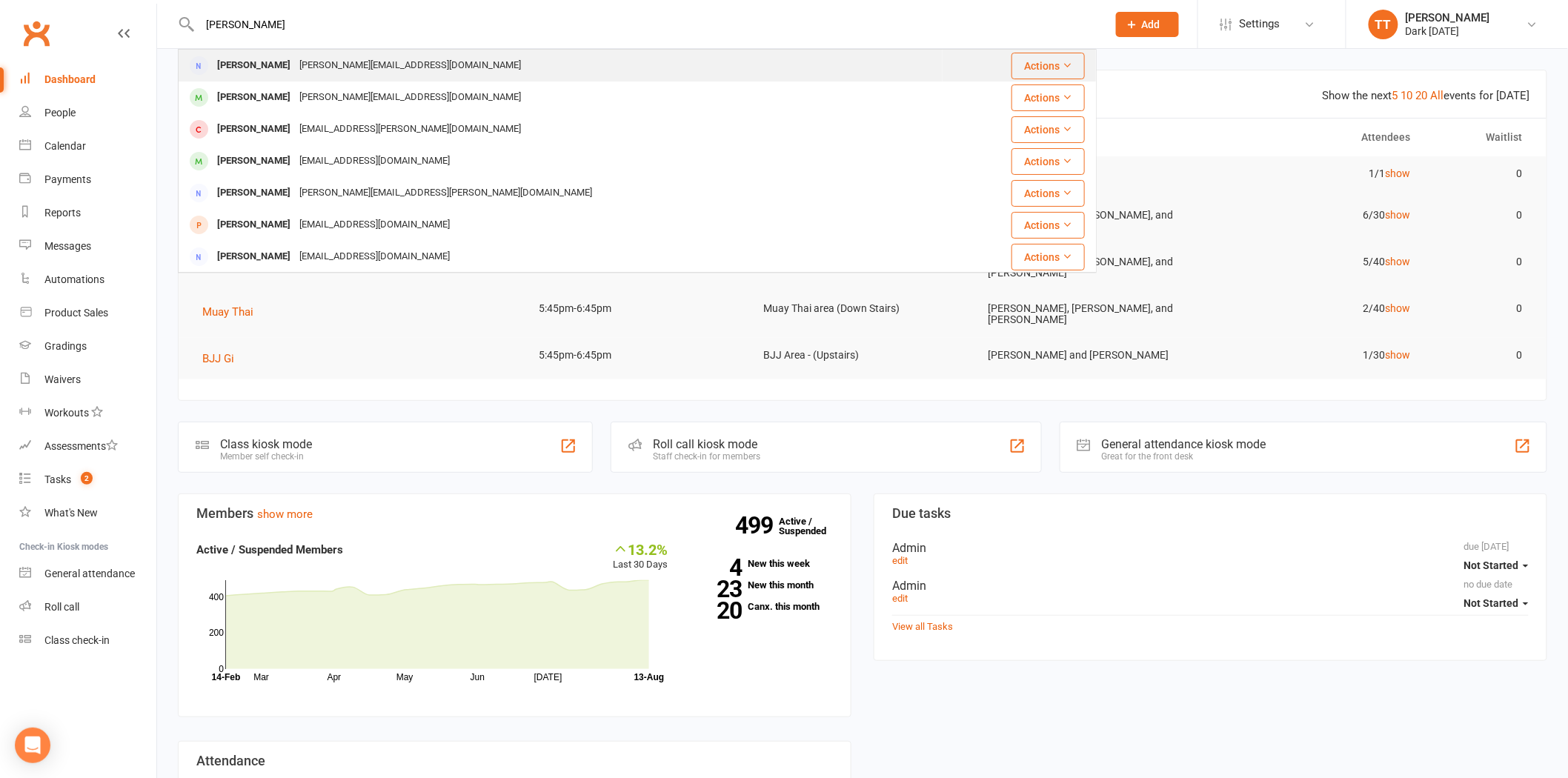
type input "davison"
click at [366, 76] on div "j.davison@tricentis.com" at bounding box center [409, 66] width 230 height 22
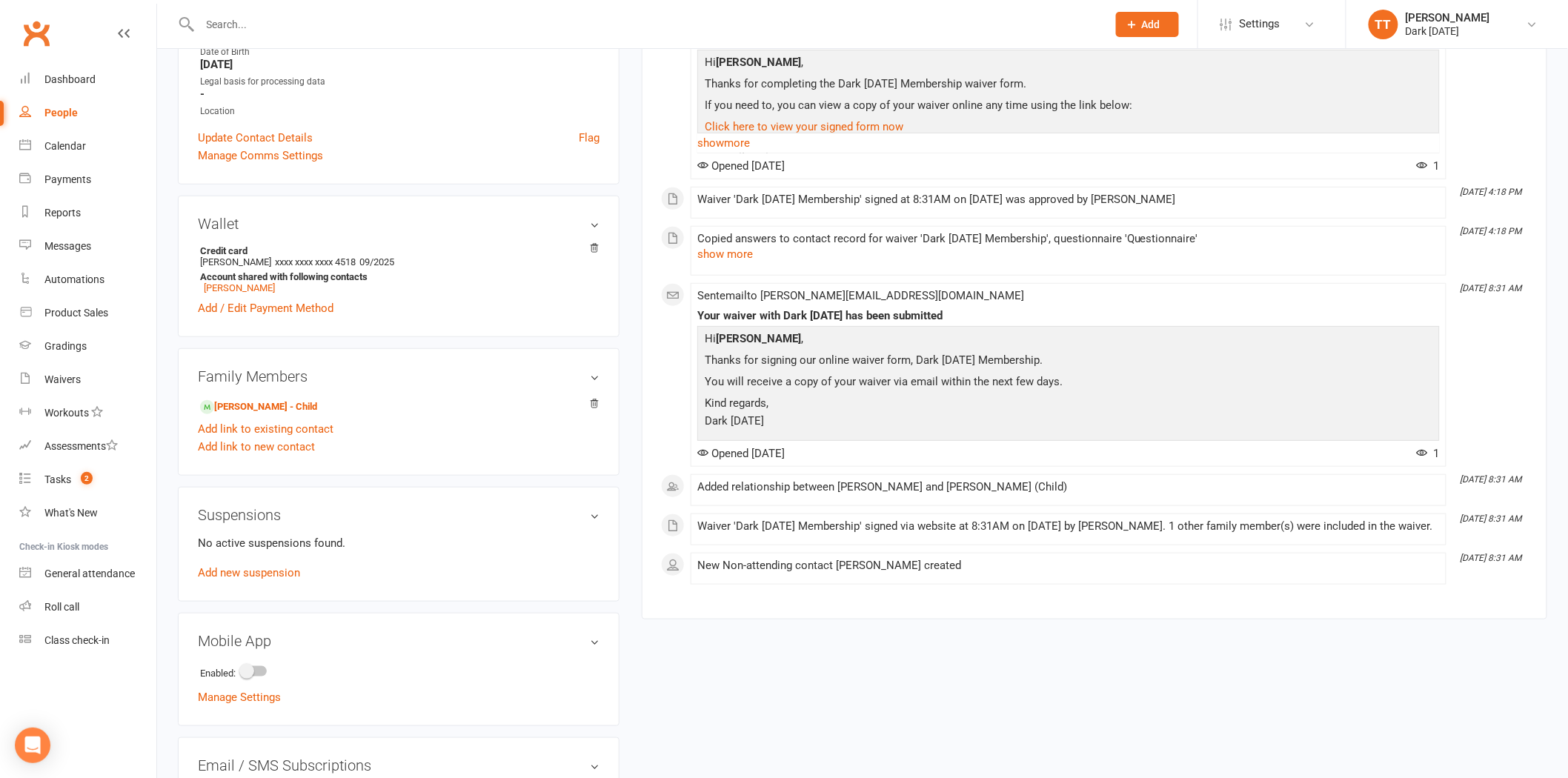
scroll to position [329, 0]
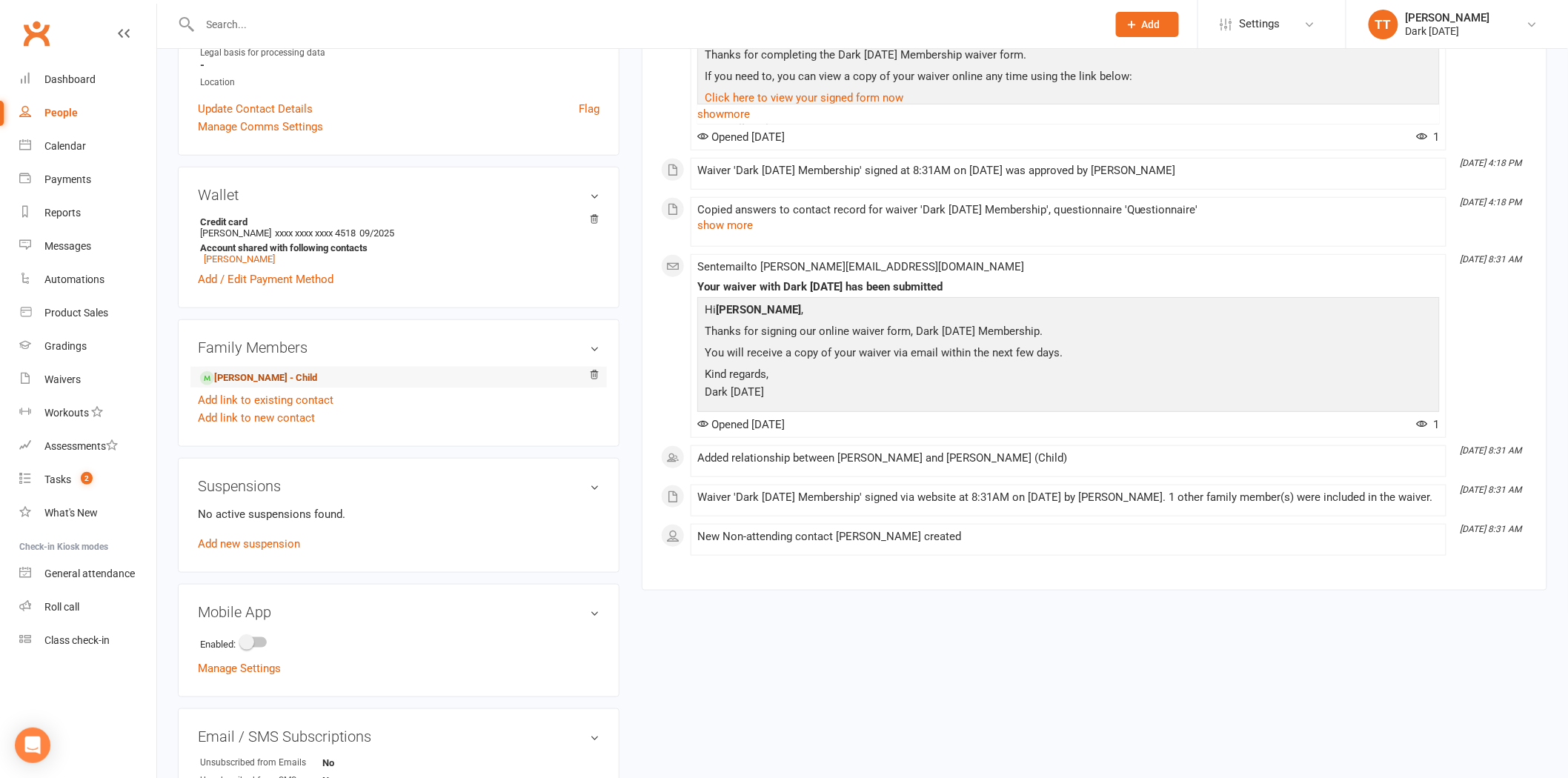
click at [286, 375] on link "Brodie Davison - Child" at bounding box center [259, 379] width 118 height 16
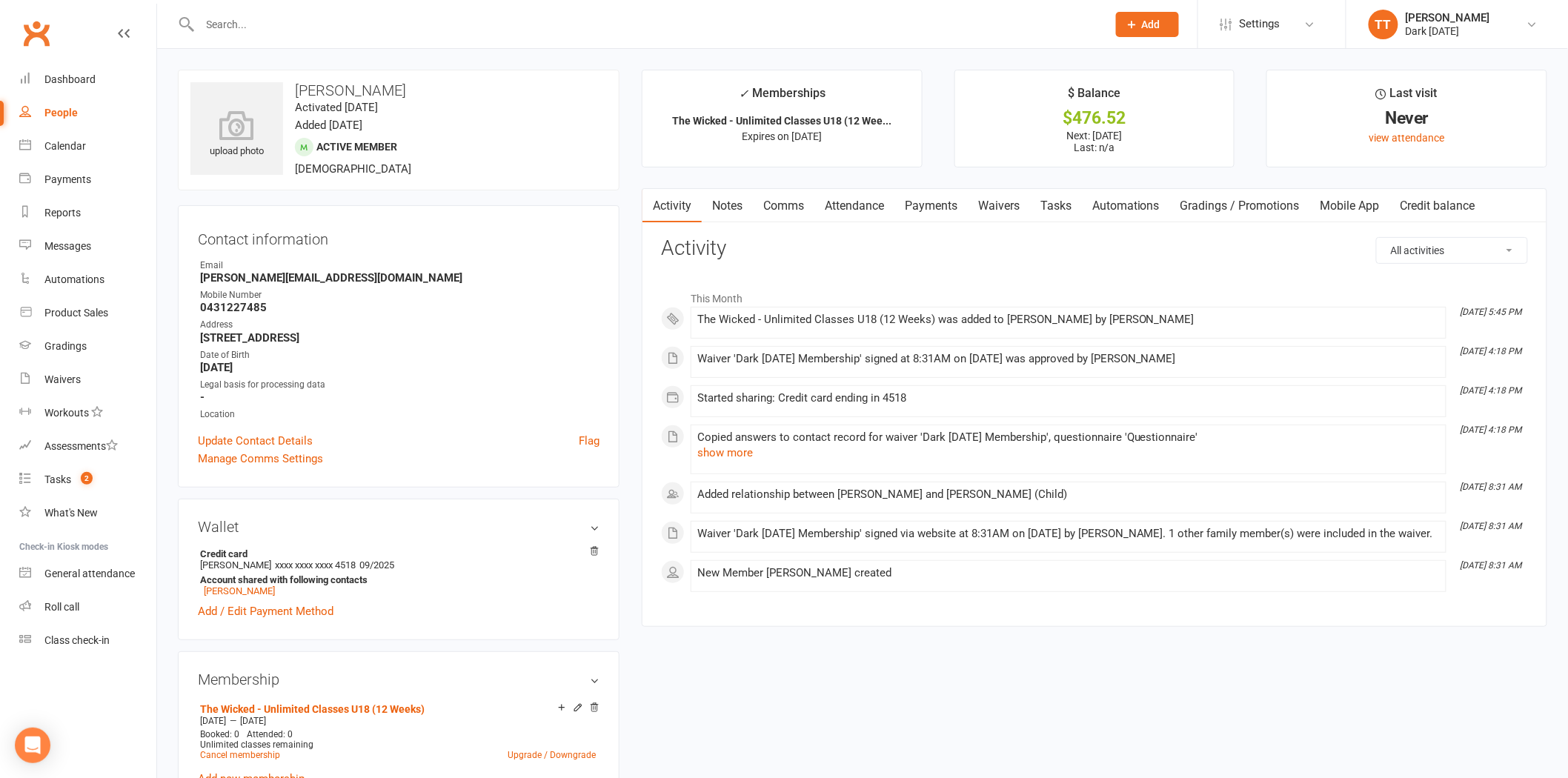
click at [938, 200] on link "Payments" at bounding box center [931, 206] width 74 height 34
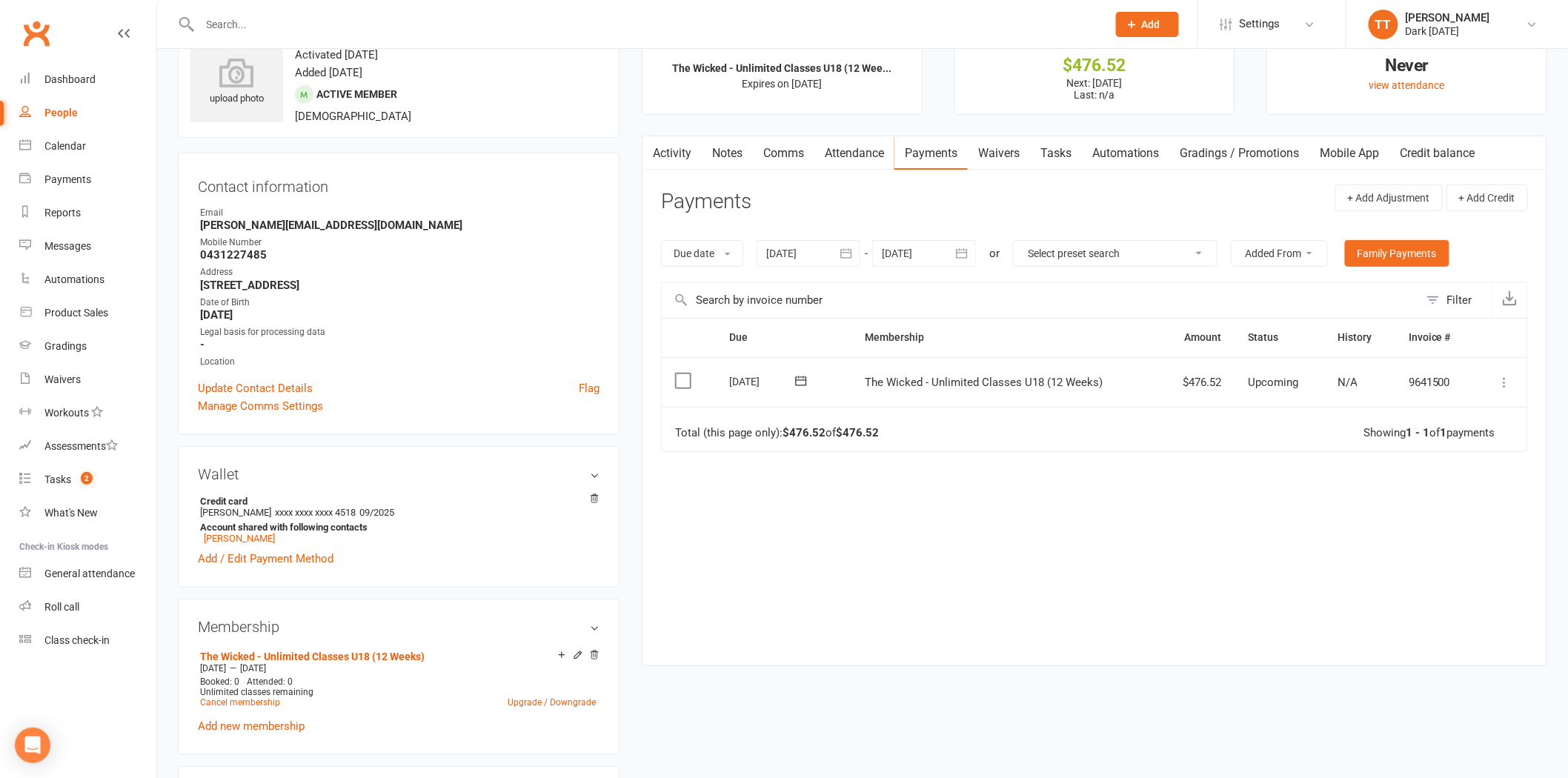
scroll to position [83, 0]
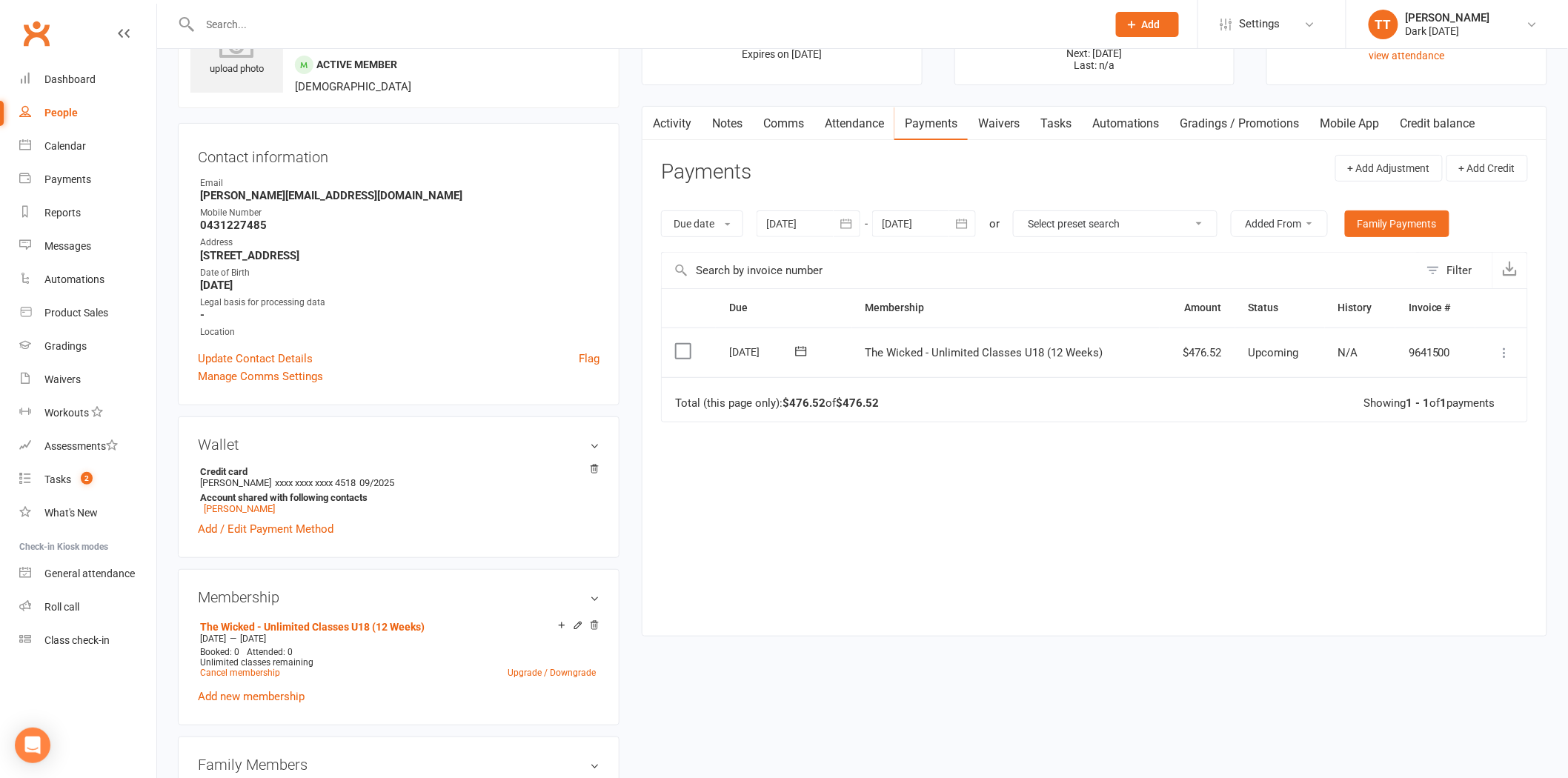
click at [1498, 354] on icon at bounding box center [1504, 353] width 15 height 15
click at [1413, 567] on link "Process now" at bounding box center [1439, 560] width 146 height 30
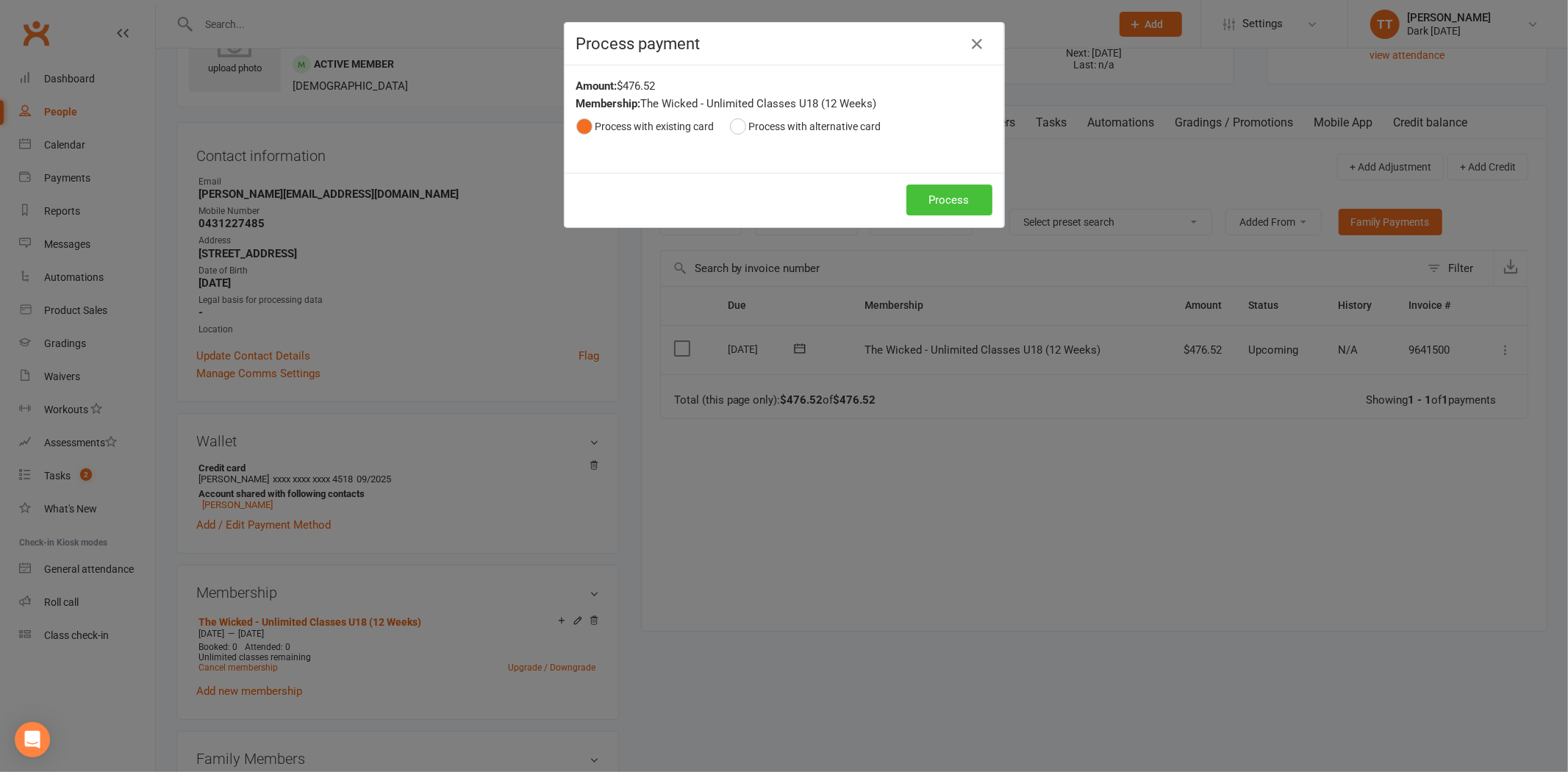
click at [943, 202] on button "Process" at bounding box center [949, 200] width 86 height 31
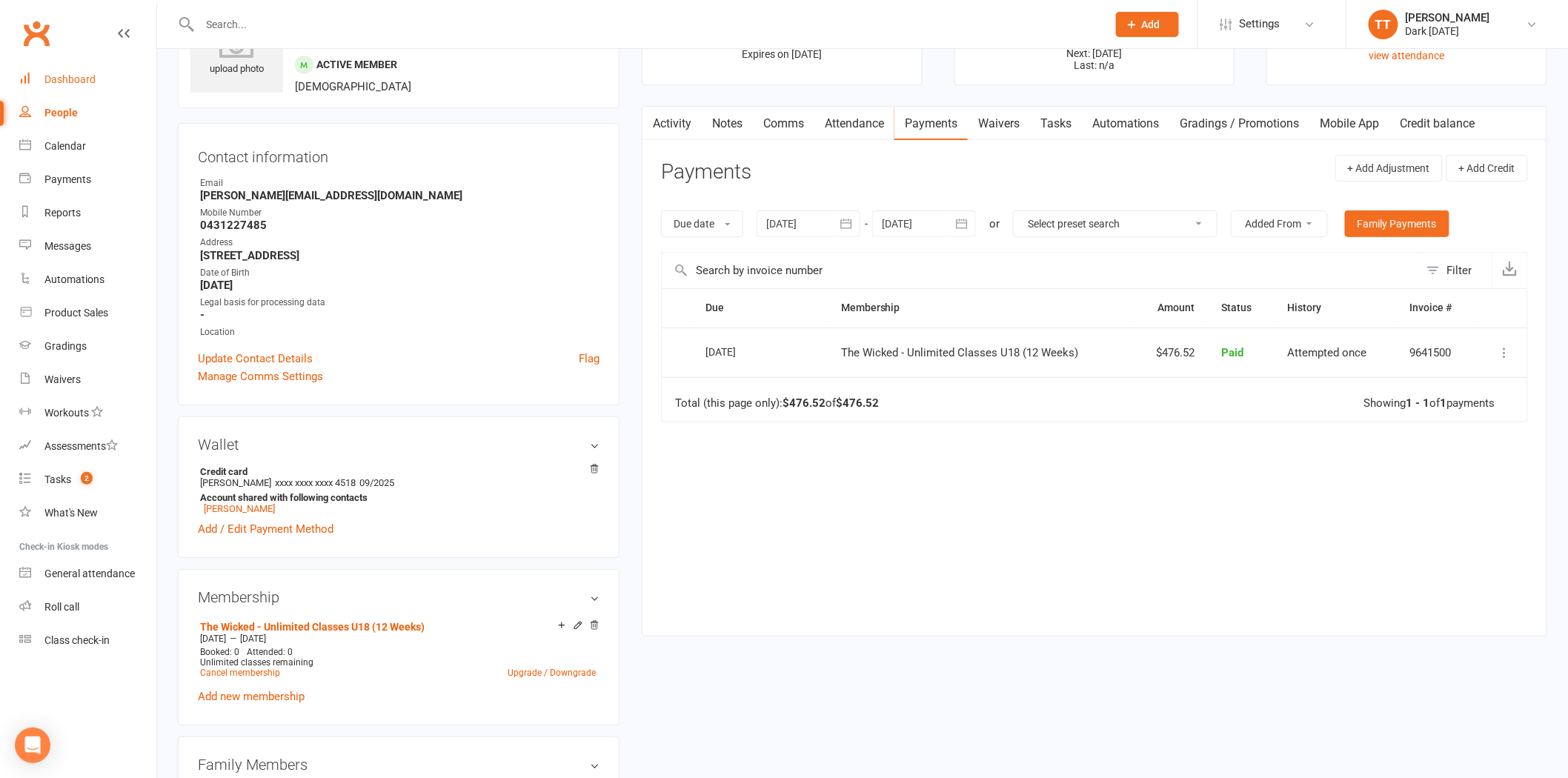
click at [109, 79] on link "Dashboard" at bounding box center [88, 79] width 137 height 33
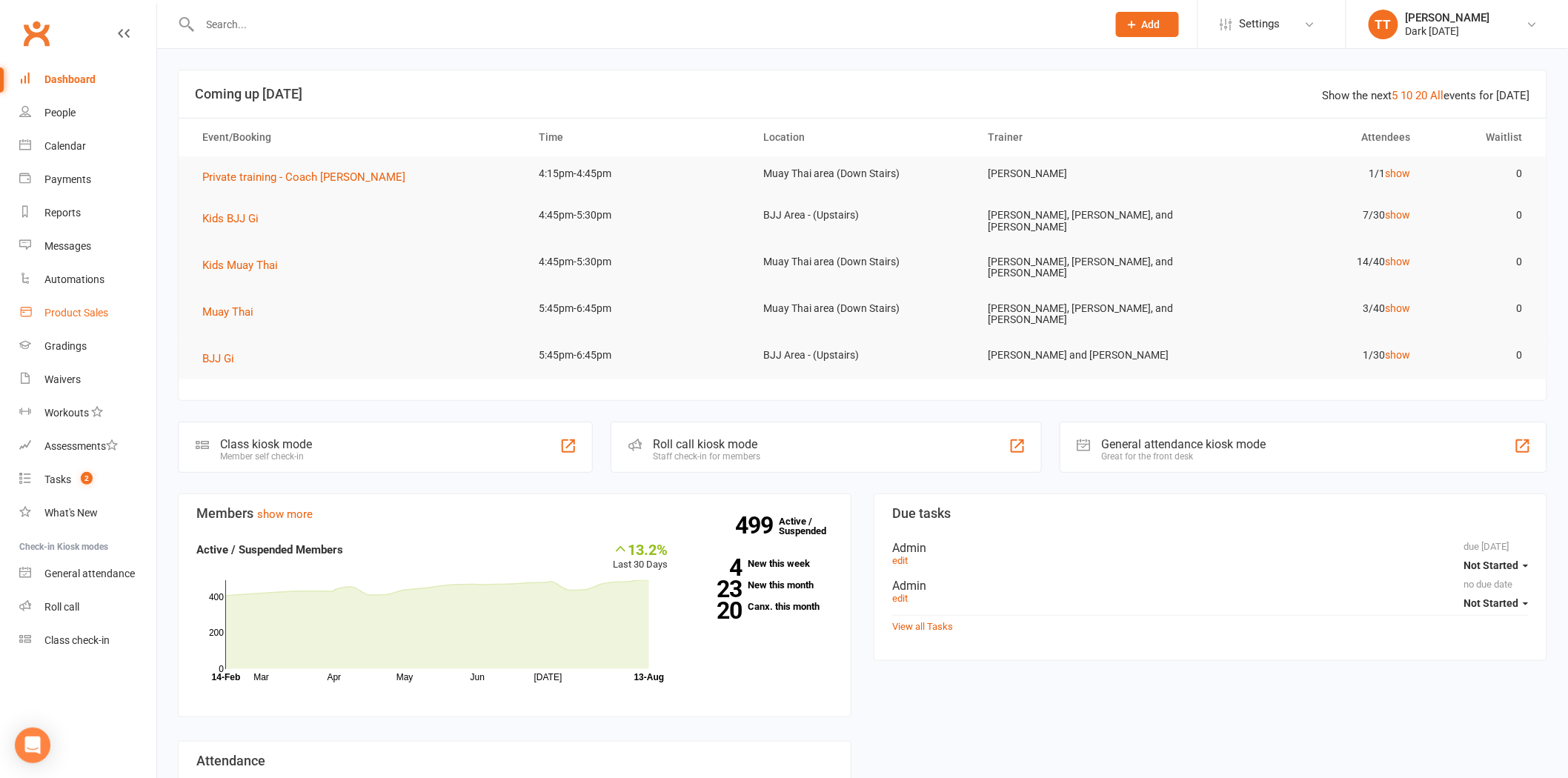
click at [87, 313] on div "Product Sales" at bounding box center [77, 313] width 64 height 12
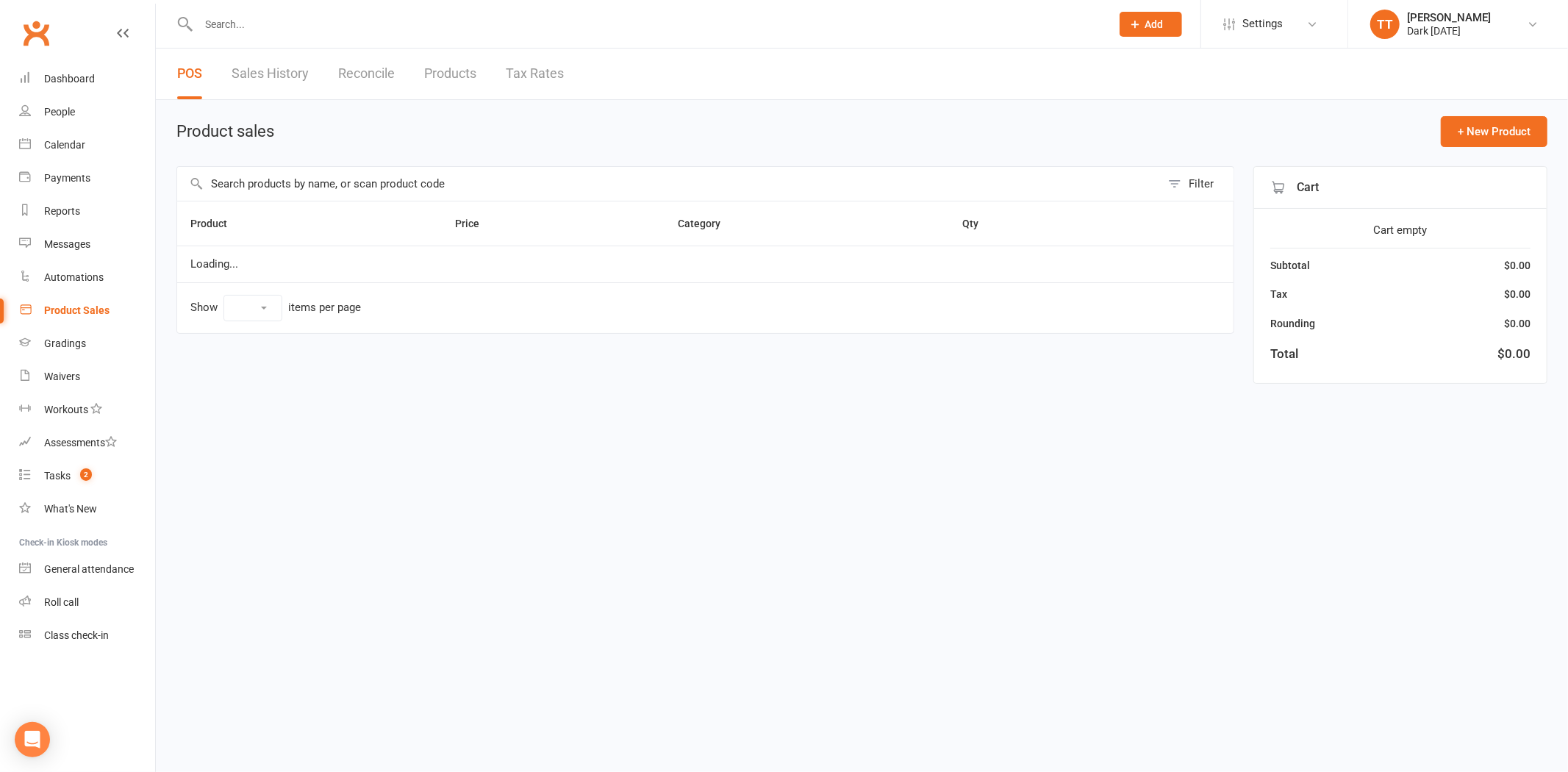
select select "10"
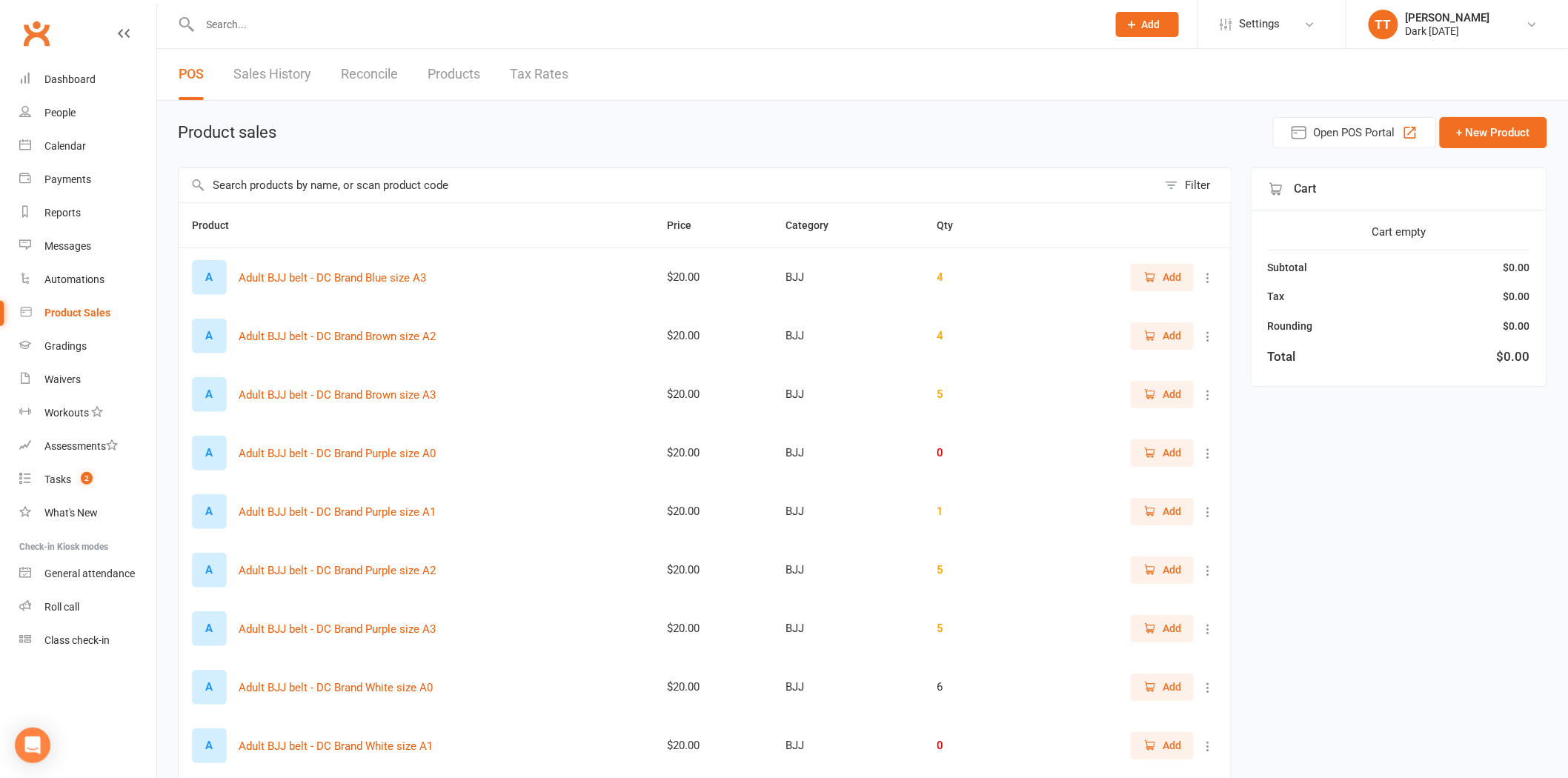
click at [340, 182] on input "text" at bounding box center [667, 185] width 979 height 34
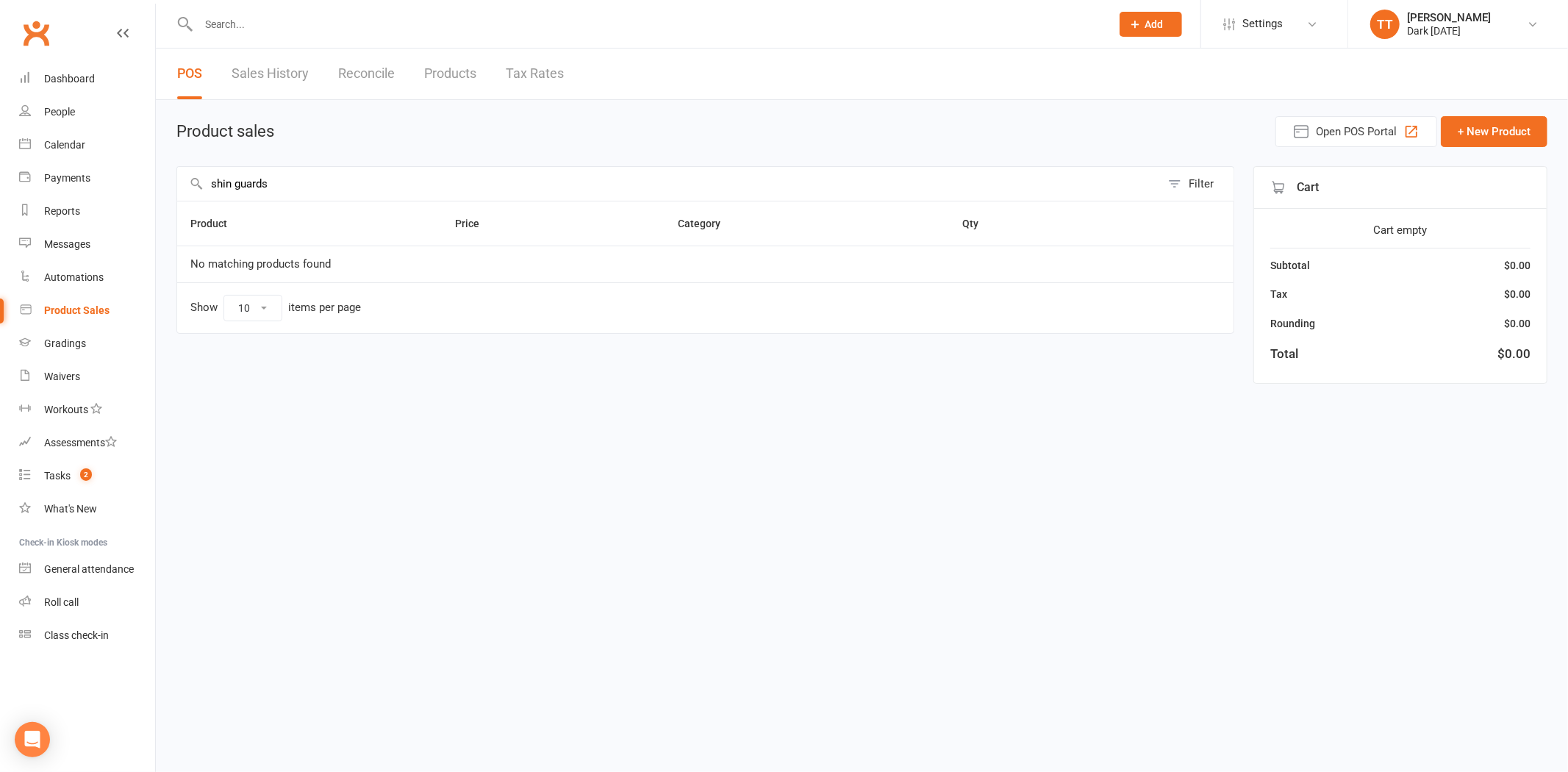
drag, startPoint x: 292, startPoint y: 178, endPoint x: 237, endPoint y: 185, distance: 55.4
click at [237, 185] on input "shin guards" at bounding box center [668, 184] width 983 height 34
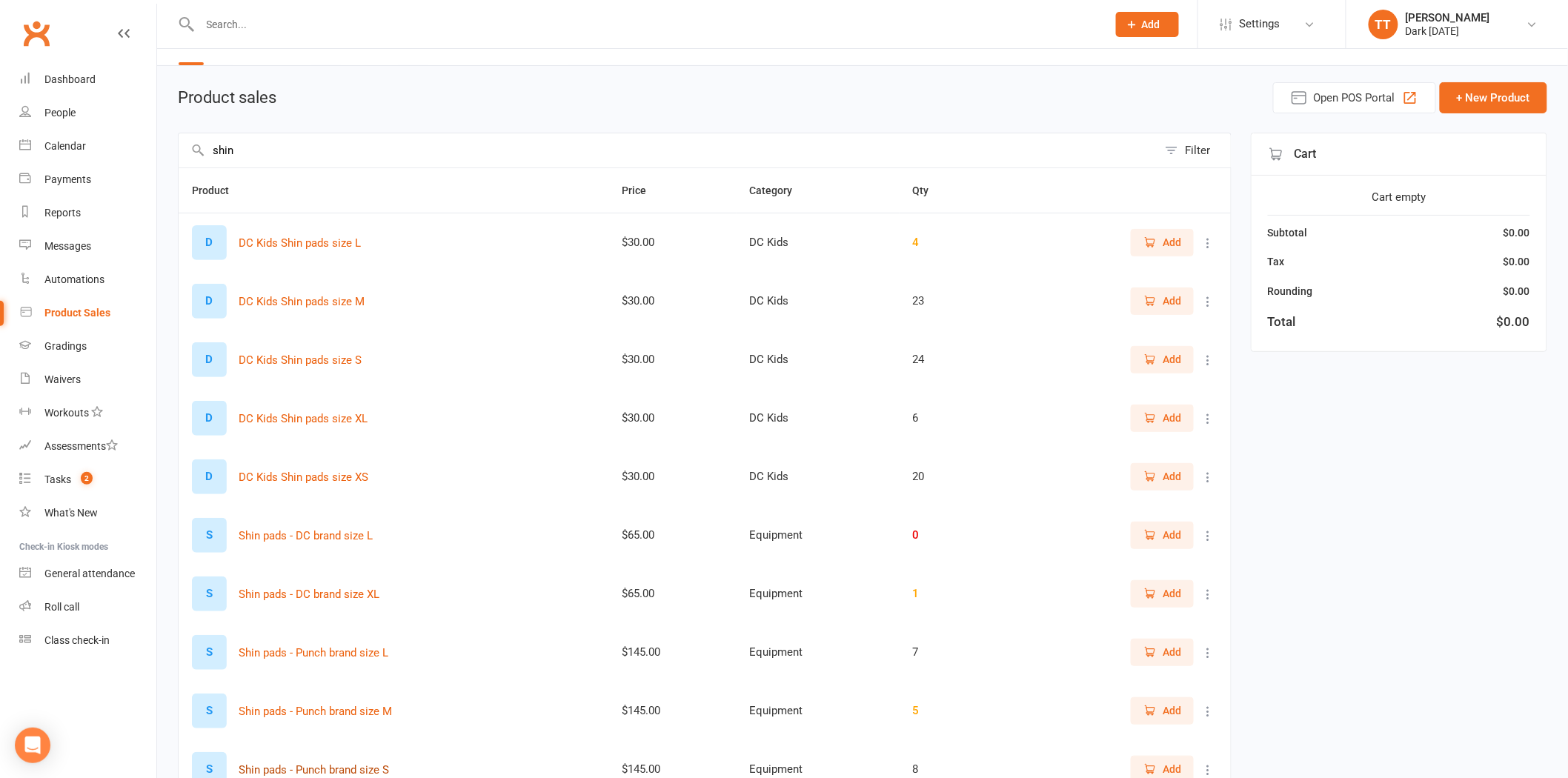
scroll to position [6, 0]
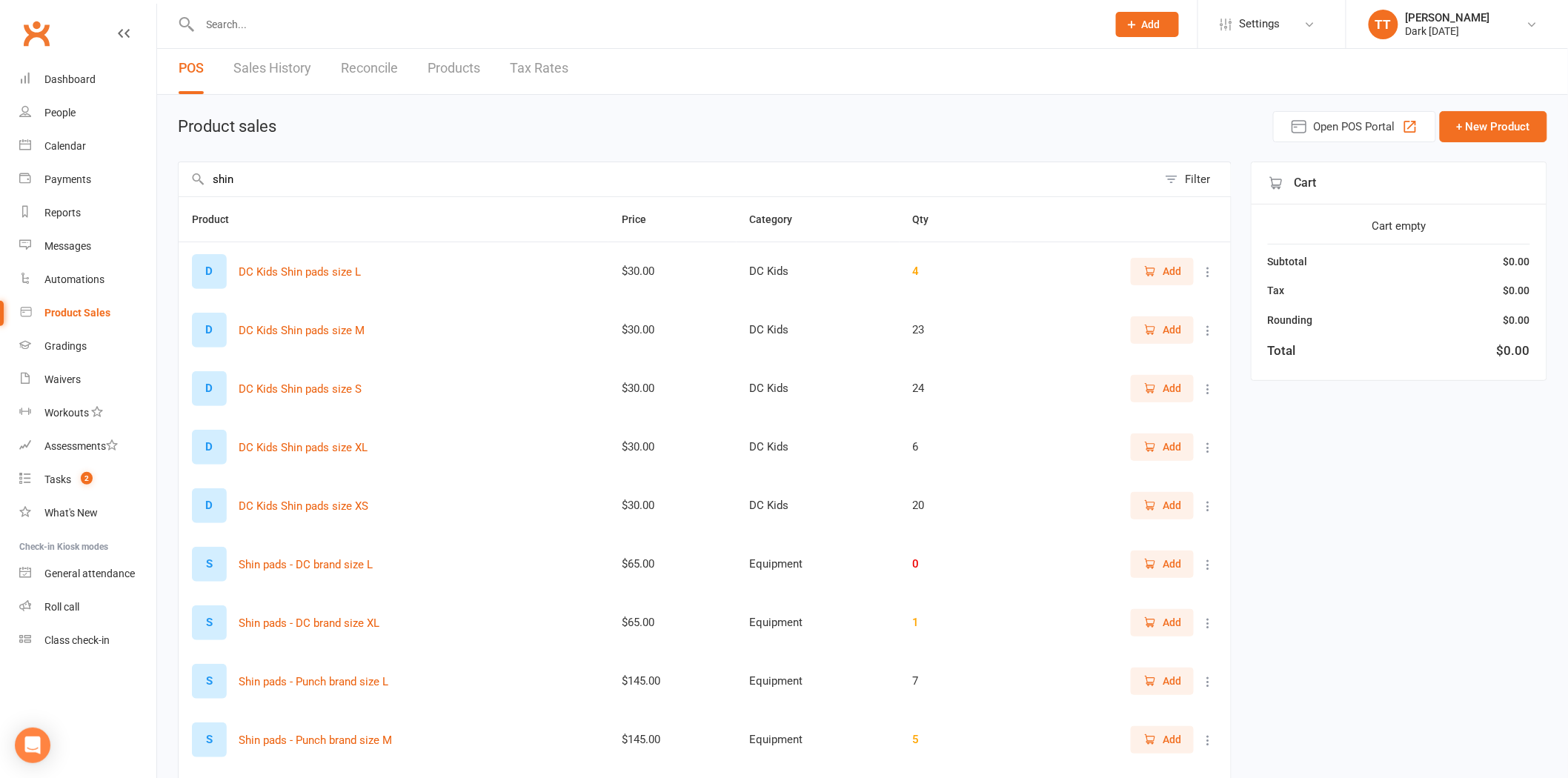
type input "shin"
click at [250, 22] on input "text" at bounding box center [646, 24] width 902 height 21
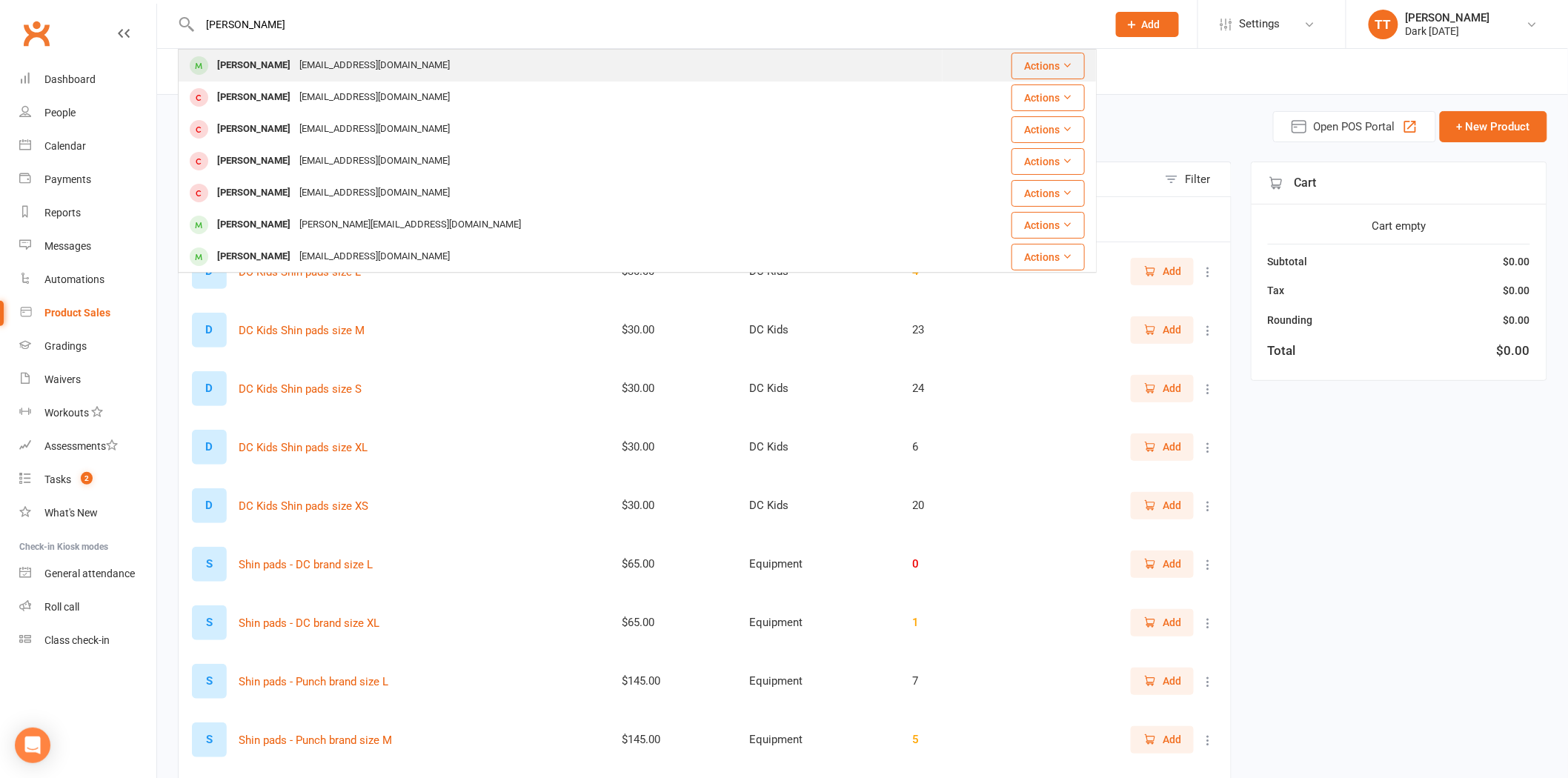
type input "ethan ro"
click at [271, 71] on div "Ethan Rollason" at bounding box center [253, 66] width 83 height 22
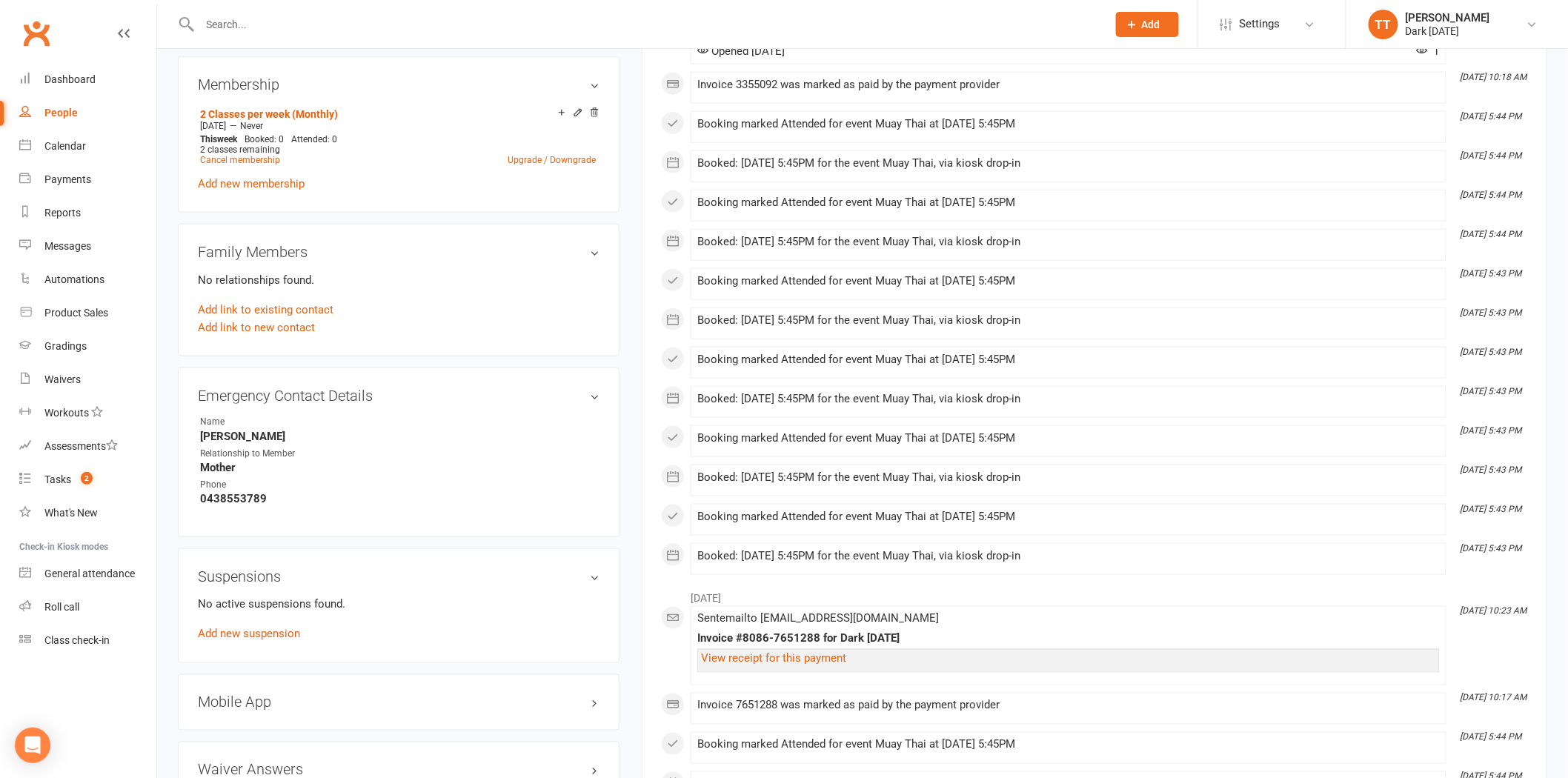
scroll to position [576, 0]
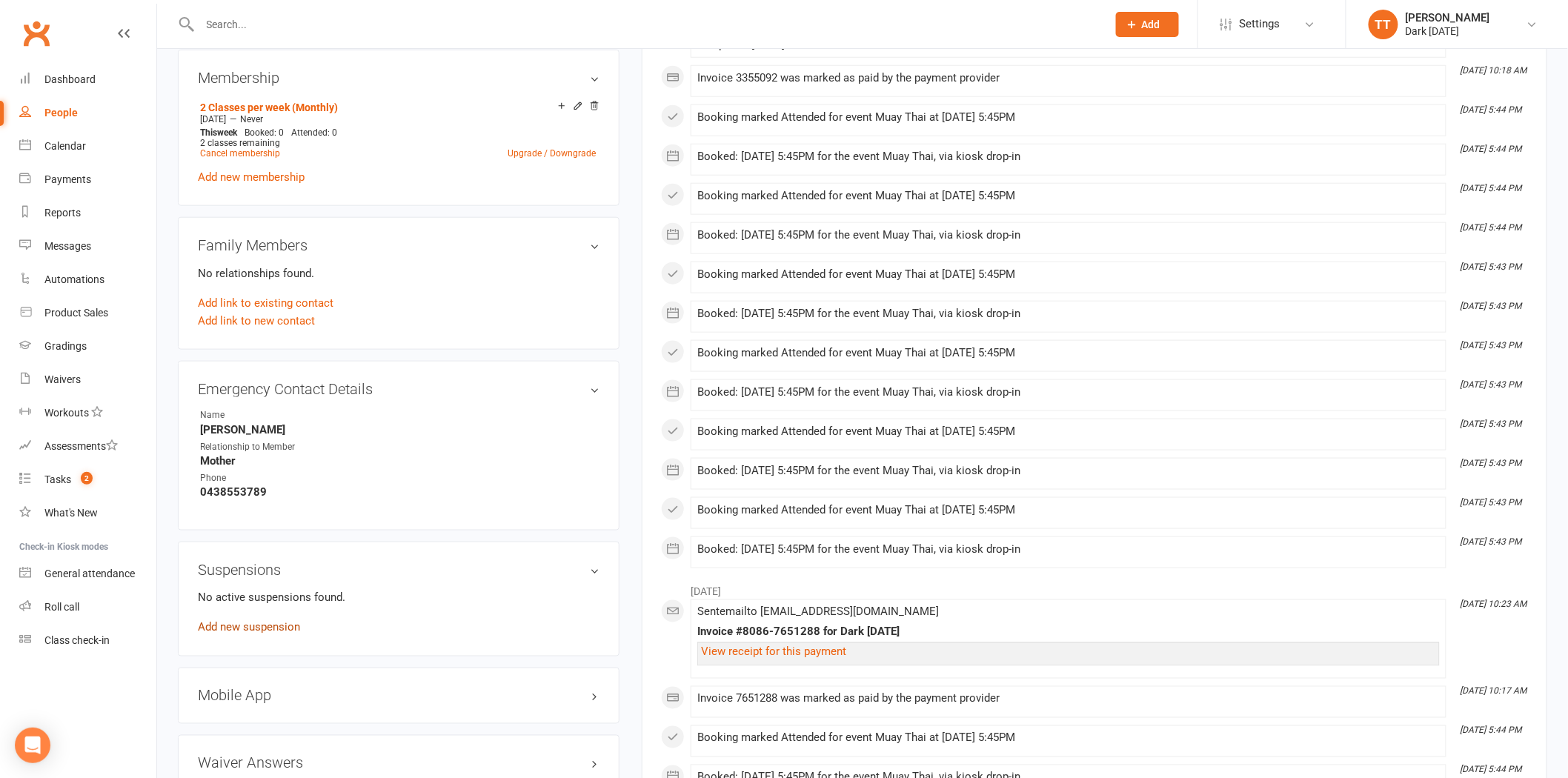
click at [262, 627] on link "Add new suspension" at bounding box center [249, 627] width 103 height 13
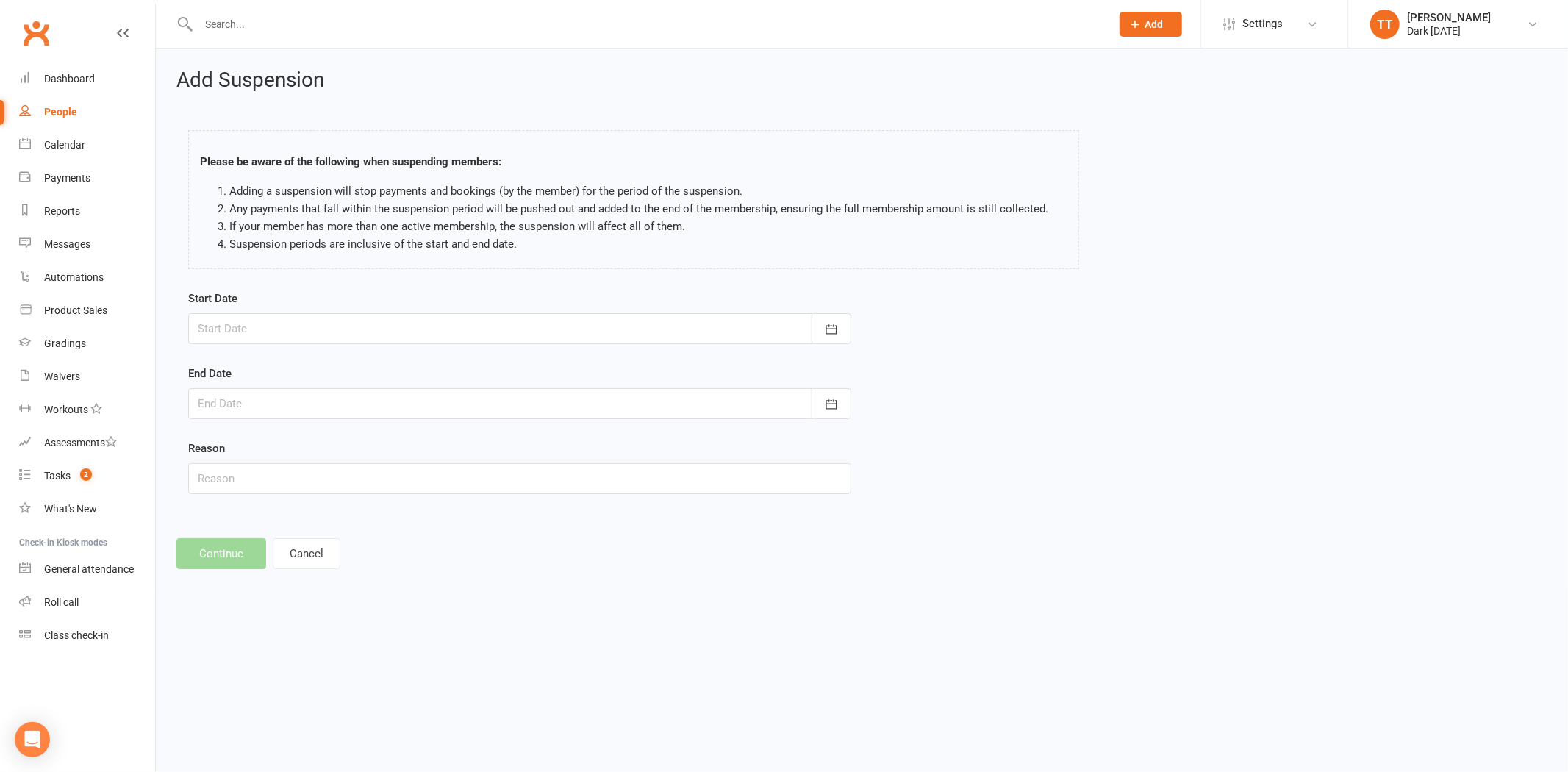
click at [334, 321] on div at bounding box center [519, 328] width 663 height 31
click at [337, 521] on button "27" at bounding box center [344, 534] width 31 height 27
type input "27 Aug 2025"
click at [355, 400] on div at bounding box center [519, 403] width 663 height 31
click at [439, 442] on icon "button" at bounding box center [444, 441] width 10 height 12
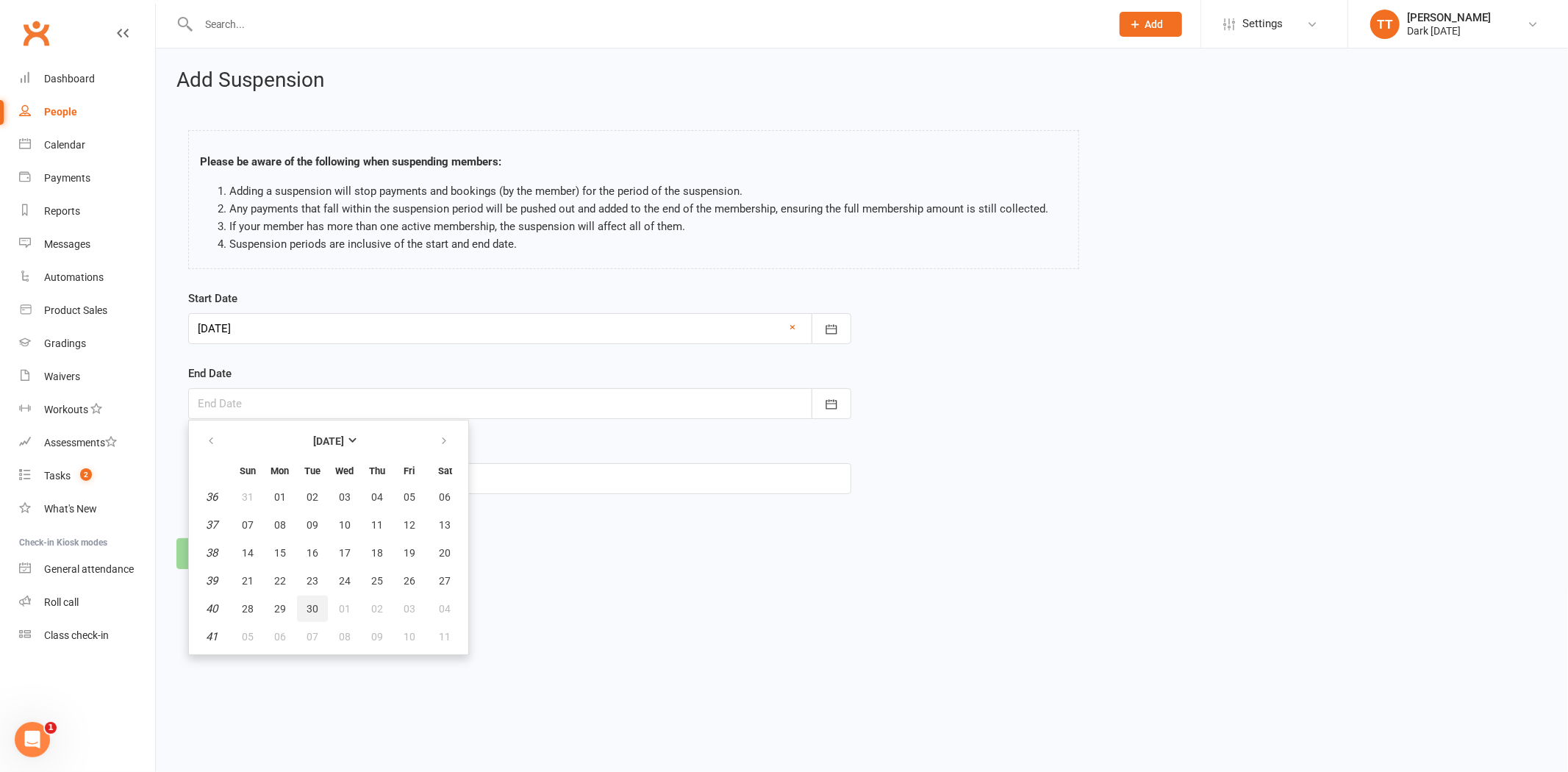
click at [299, 604] on button "30" at bounding box center [312, 609] width 31 height 27
type input "30 Sep 2025"
click at [237, 473] on input "text" at bounding box center [519, 478] width 663 height 31
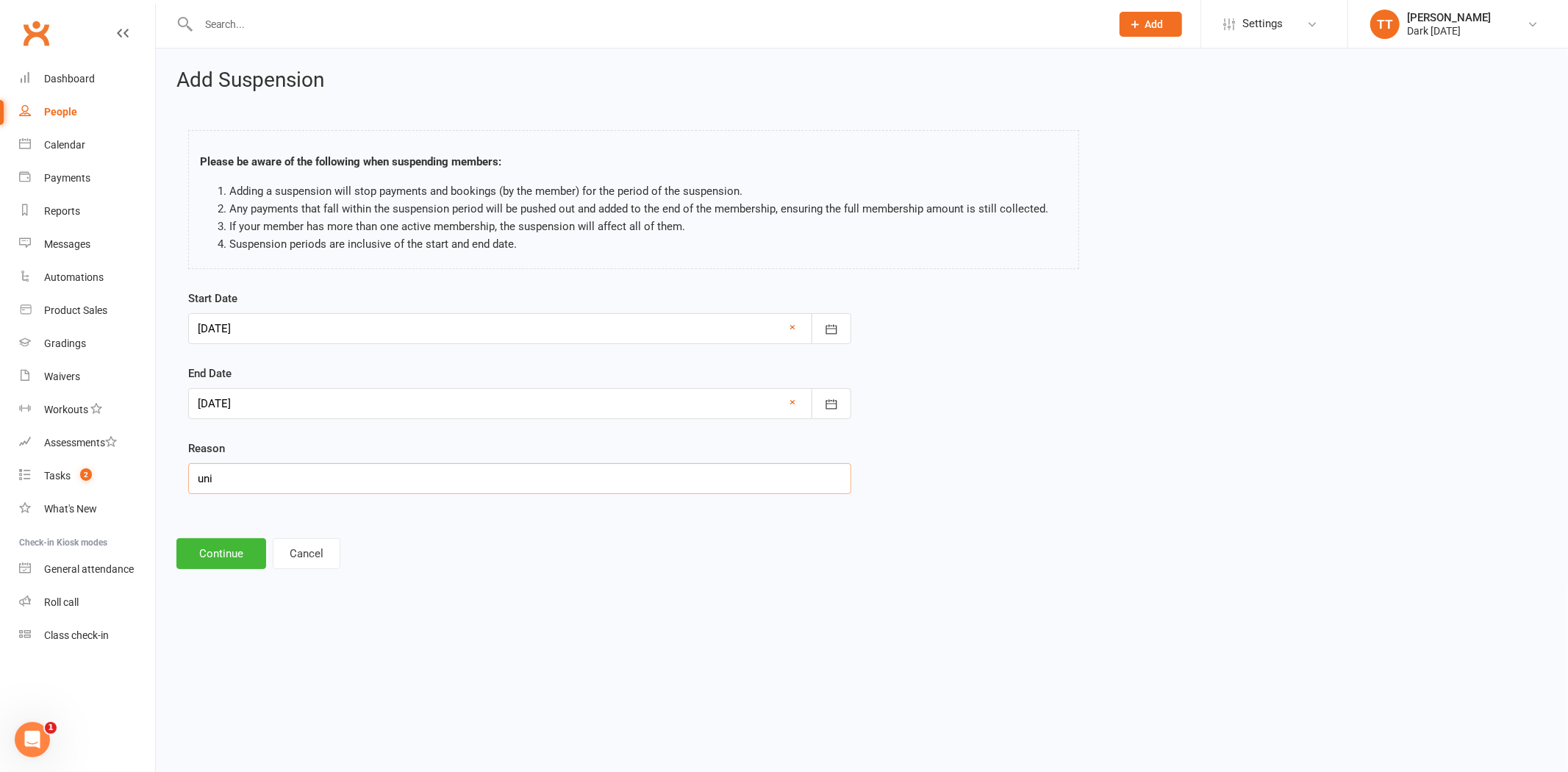
type input "Uni workload"
click at [238, 550] on button "Continue" at bounding box center [221, 553] width 90 height 31
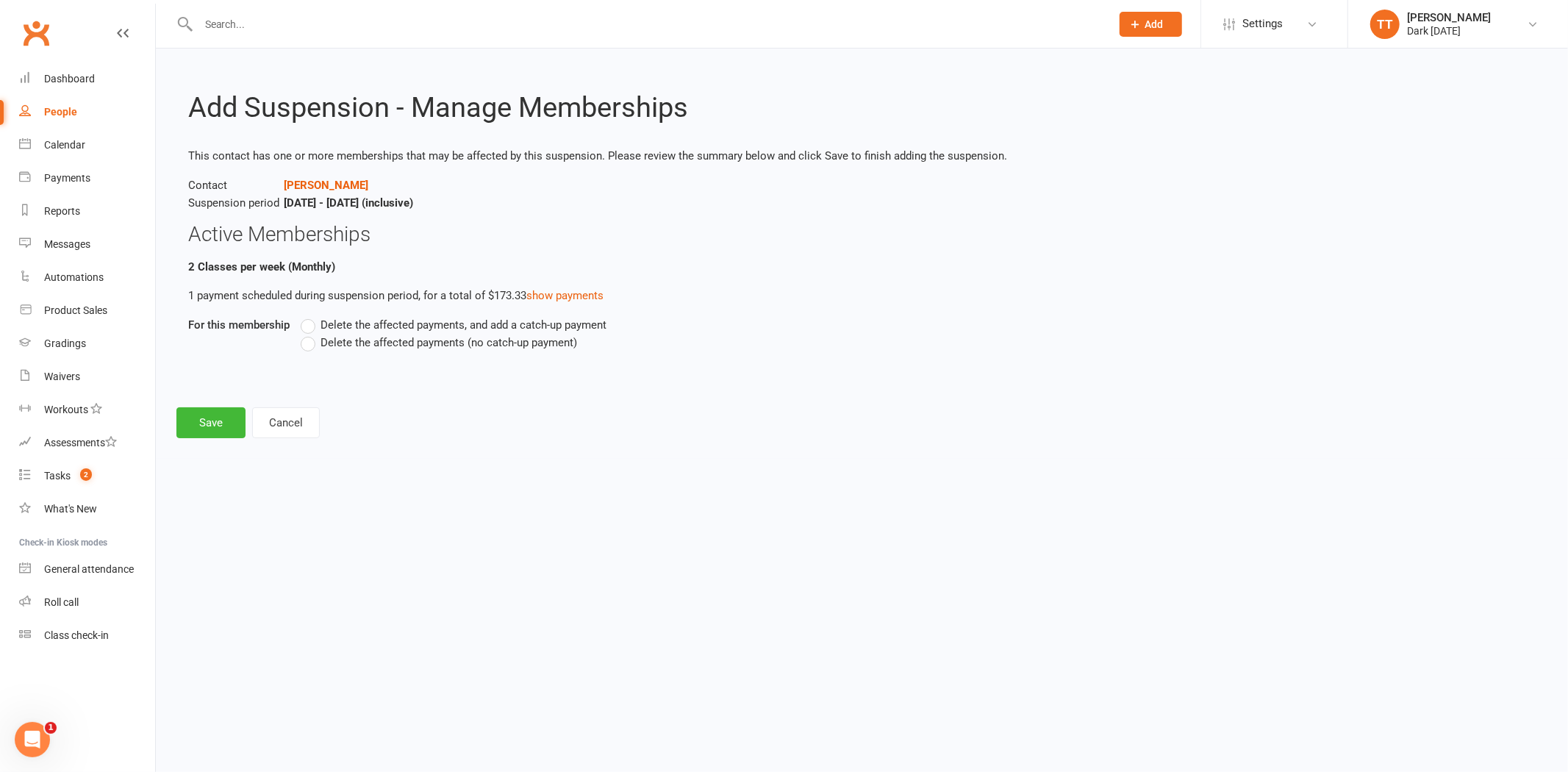
click at [309, 341] on label "Delete the affected payments (no catch-up payment)" at bounding box center [439, 343] width 277 height 18
click at [309, 334] on input "Delete the affected payments (no catch-up payment)" at bounding box center [305, 334] width 10 height 0
click at [206, 417] on button "Save" at bounding box center [211, 422] width 69 height 31
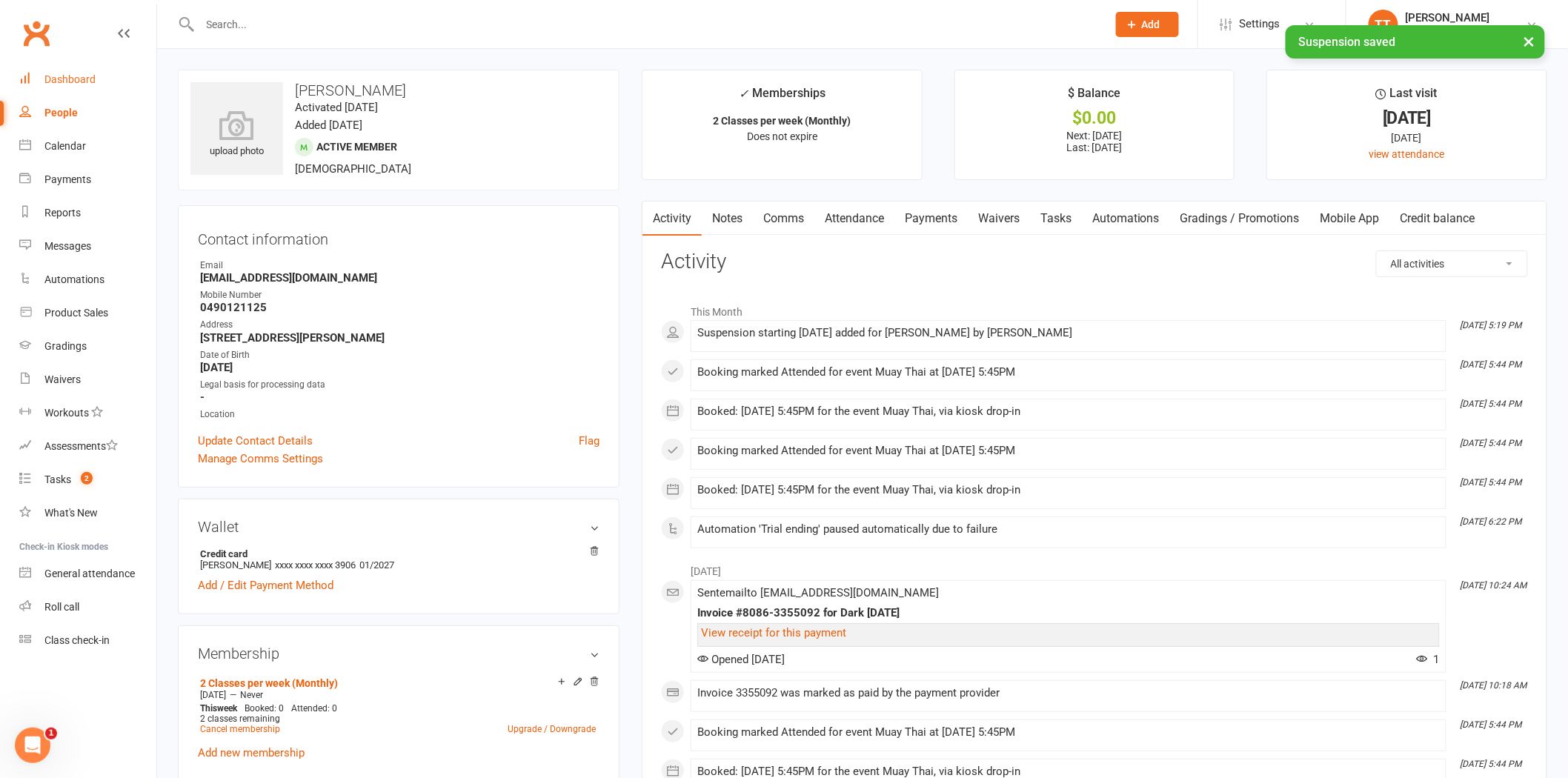
click at [77, 77] on div "Dashboard" at bounding box center [70, 80] width 51 height 12
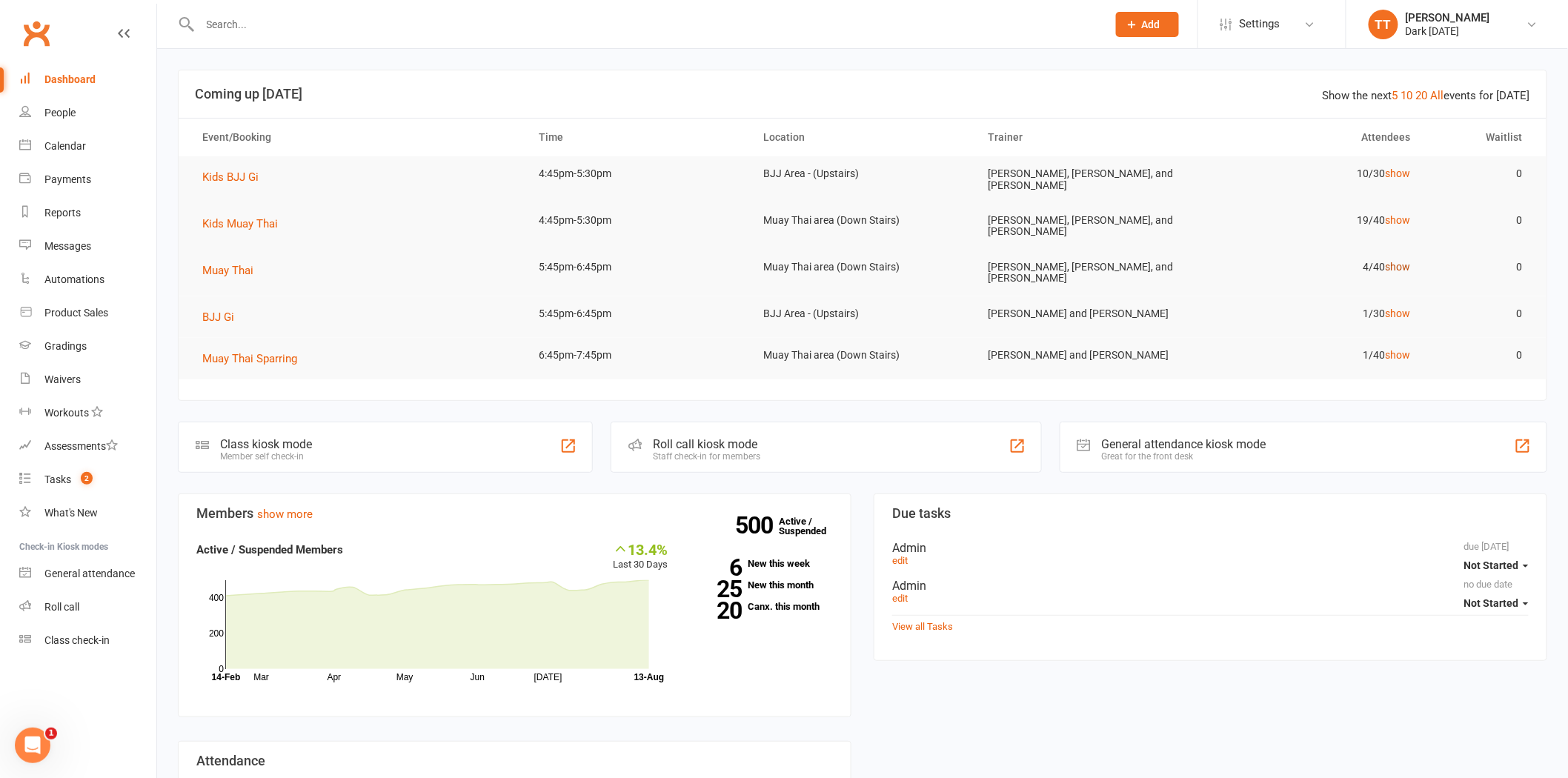
click at [1402, 265] on link "show" at bounding box center [1397, 267] width 25 height 12
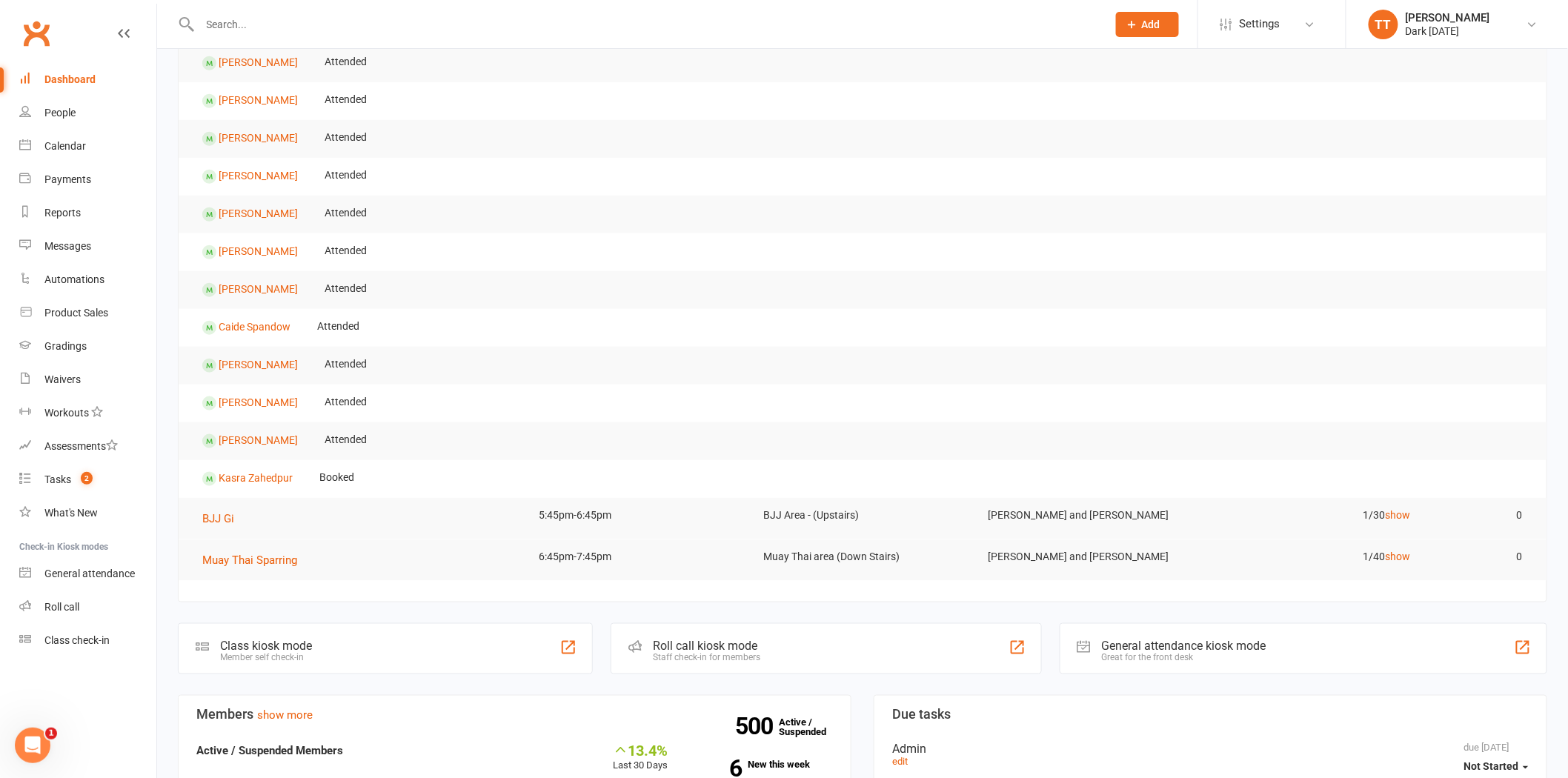
scroll to position [658, 0]
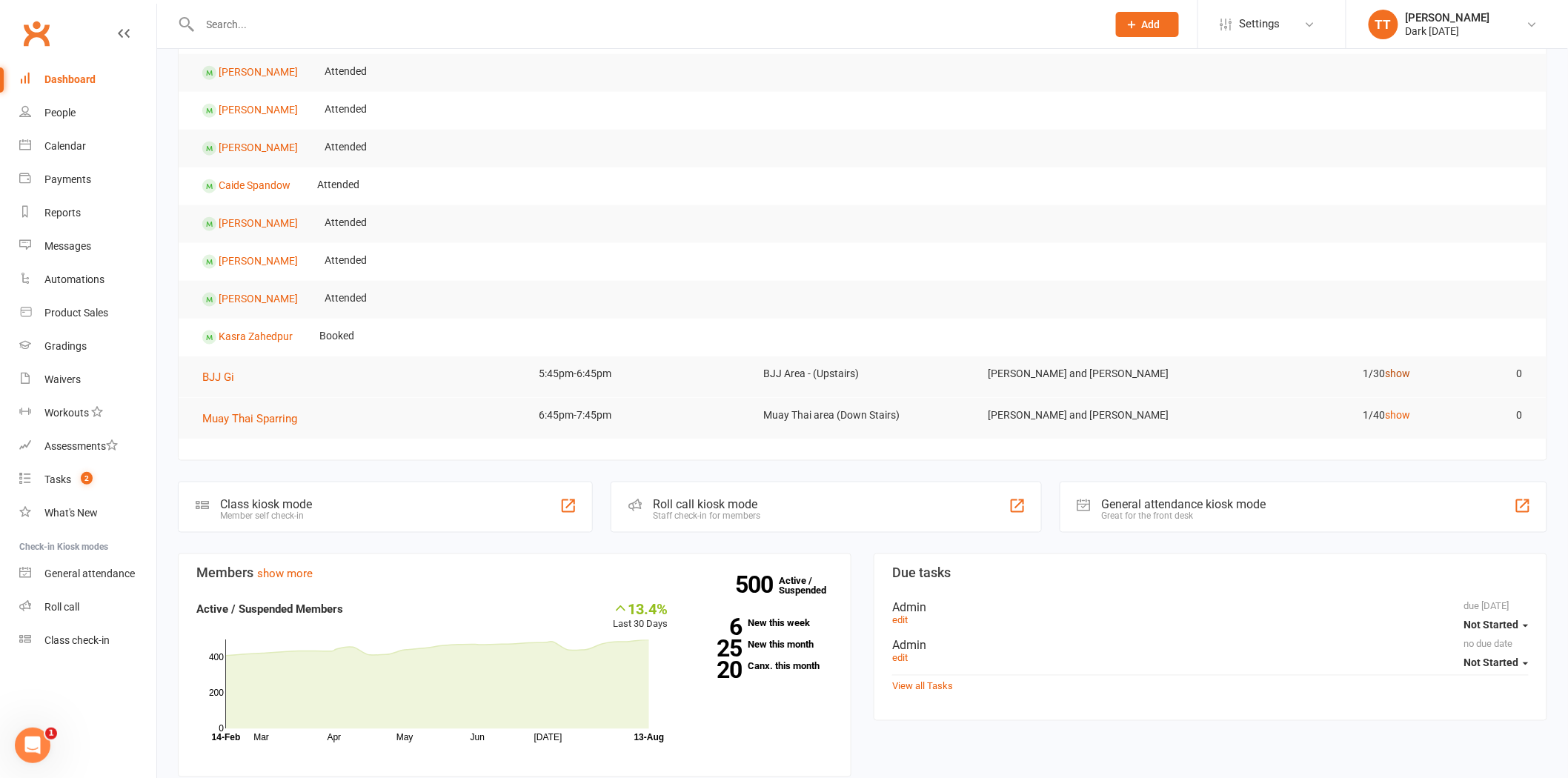
click at [1402, 376] on link "show" at bounding box center [1397, 374] width 25 height 12
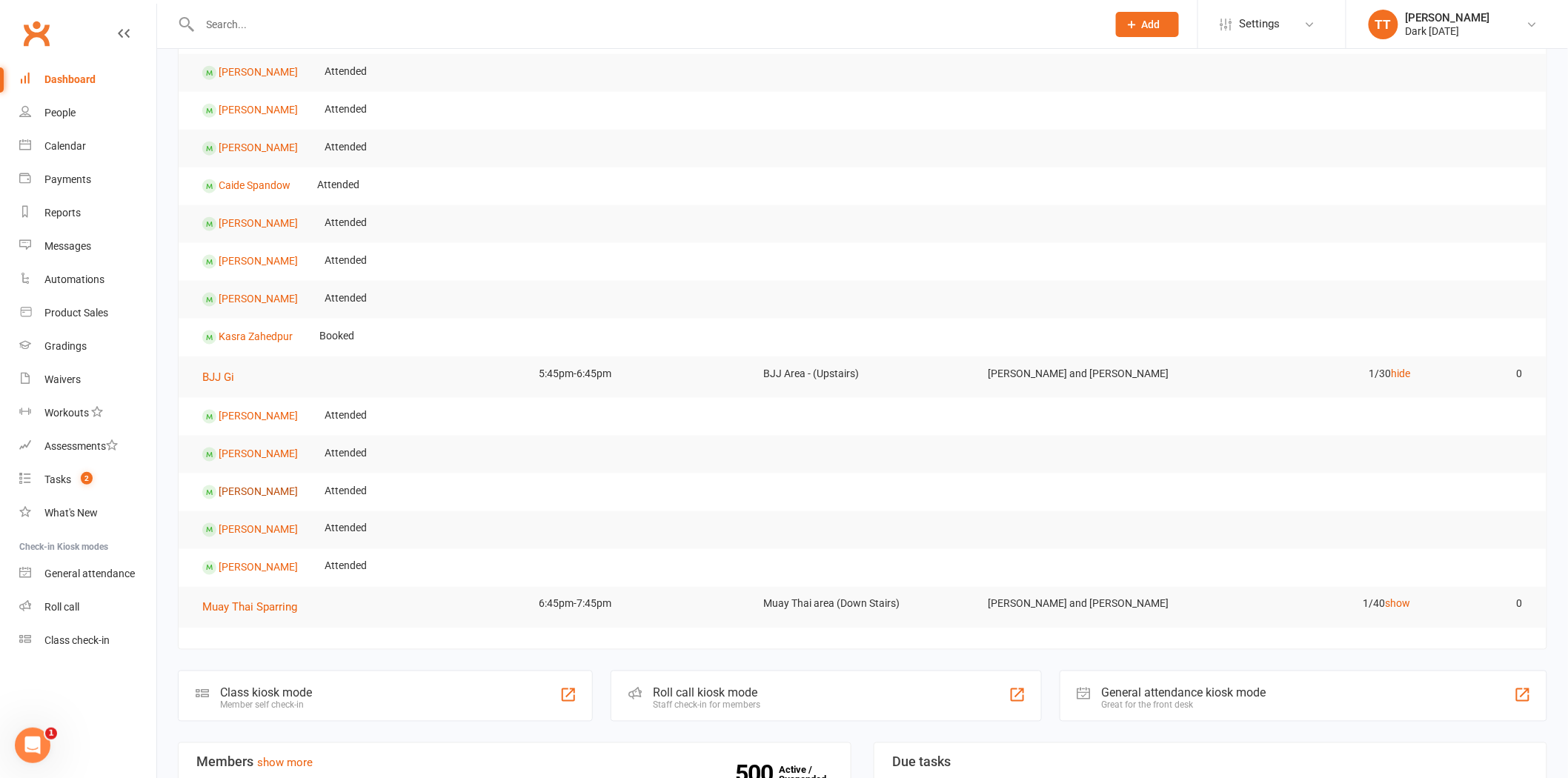
click at [291, 492] on link "Jordan Sanfrancesco" at bounding box center [258, 491] width 80 height 12
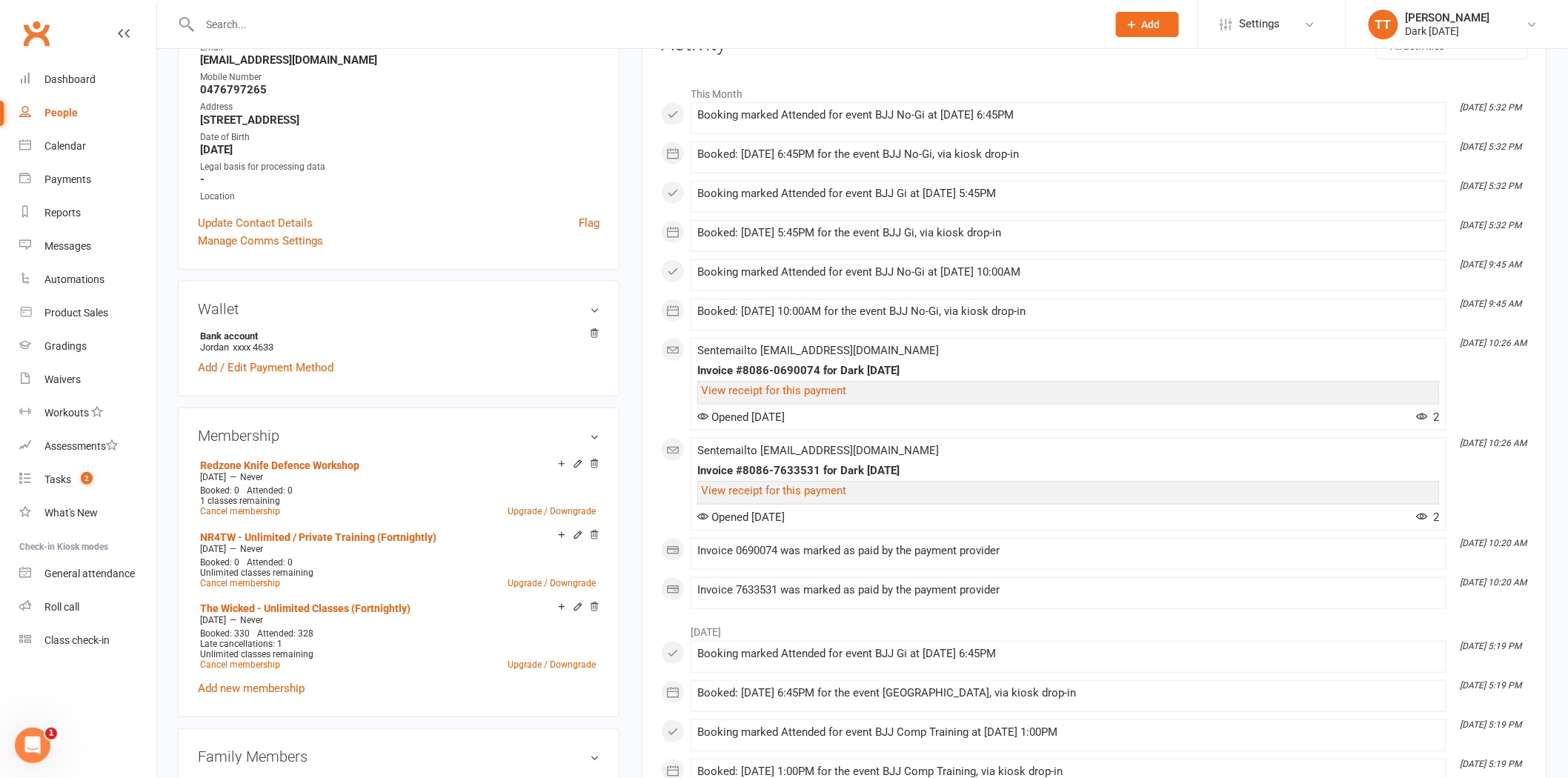
scroll to position [247, 0]
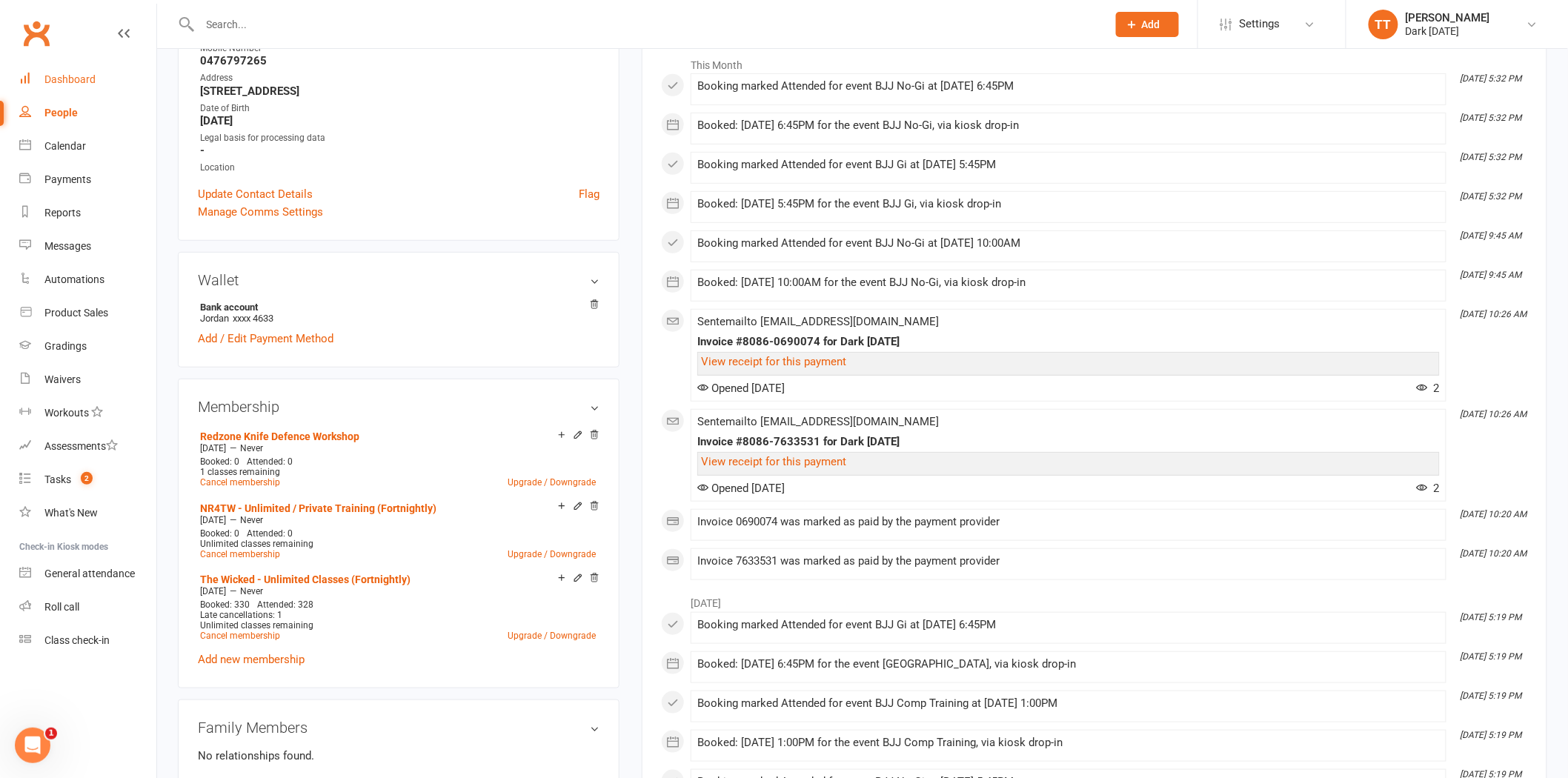
click at [71, 71] on link "Dashboard" at bounding box center [88, 79] width 137 height 33
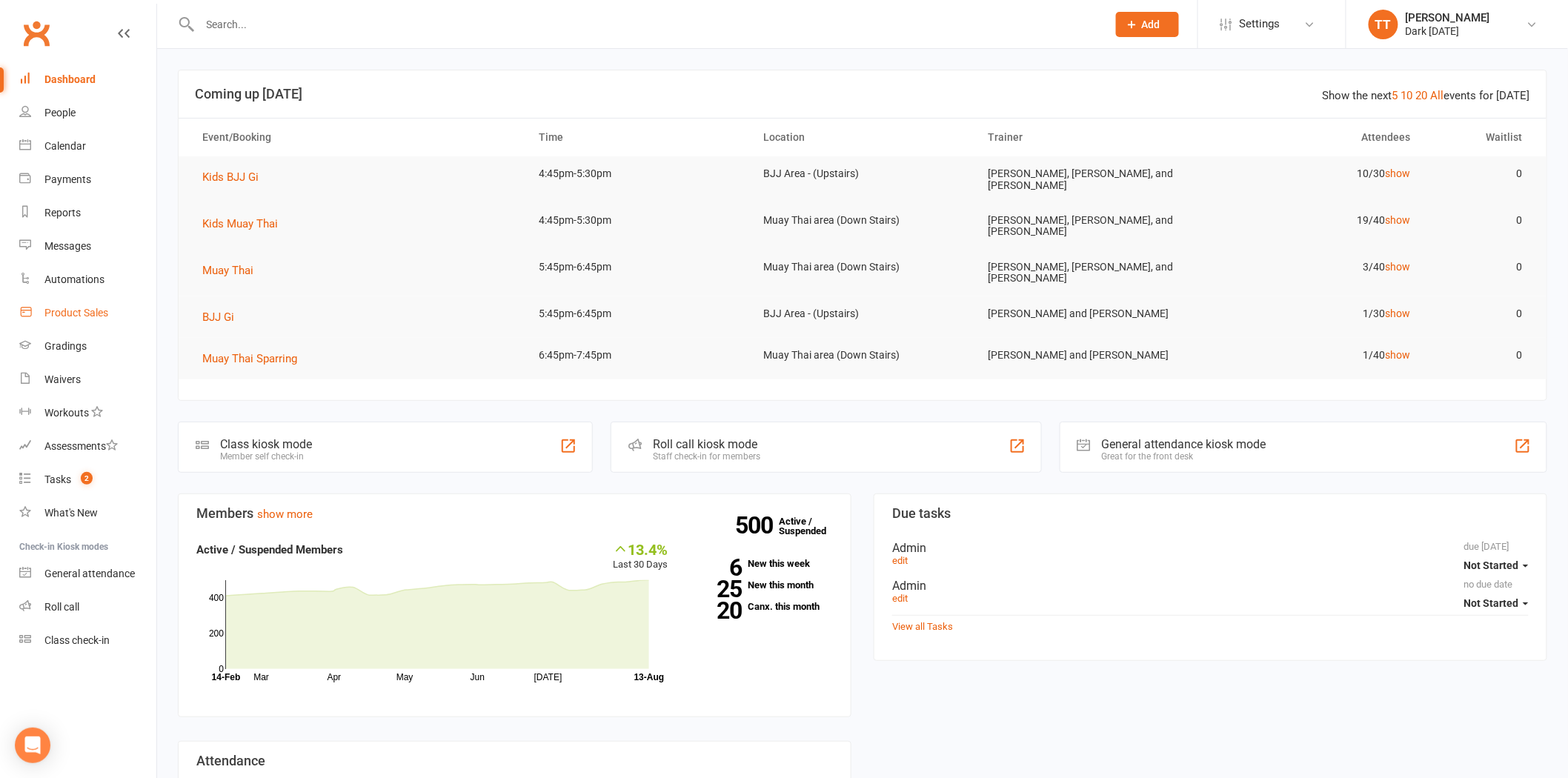
click at [79, 315] on div "Product Sales" at bounding box center [77, 313] width 64 height 12
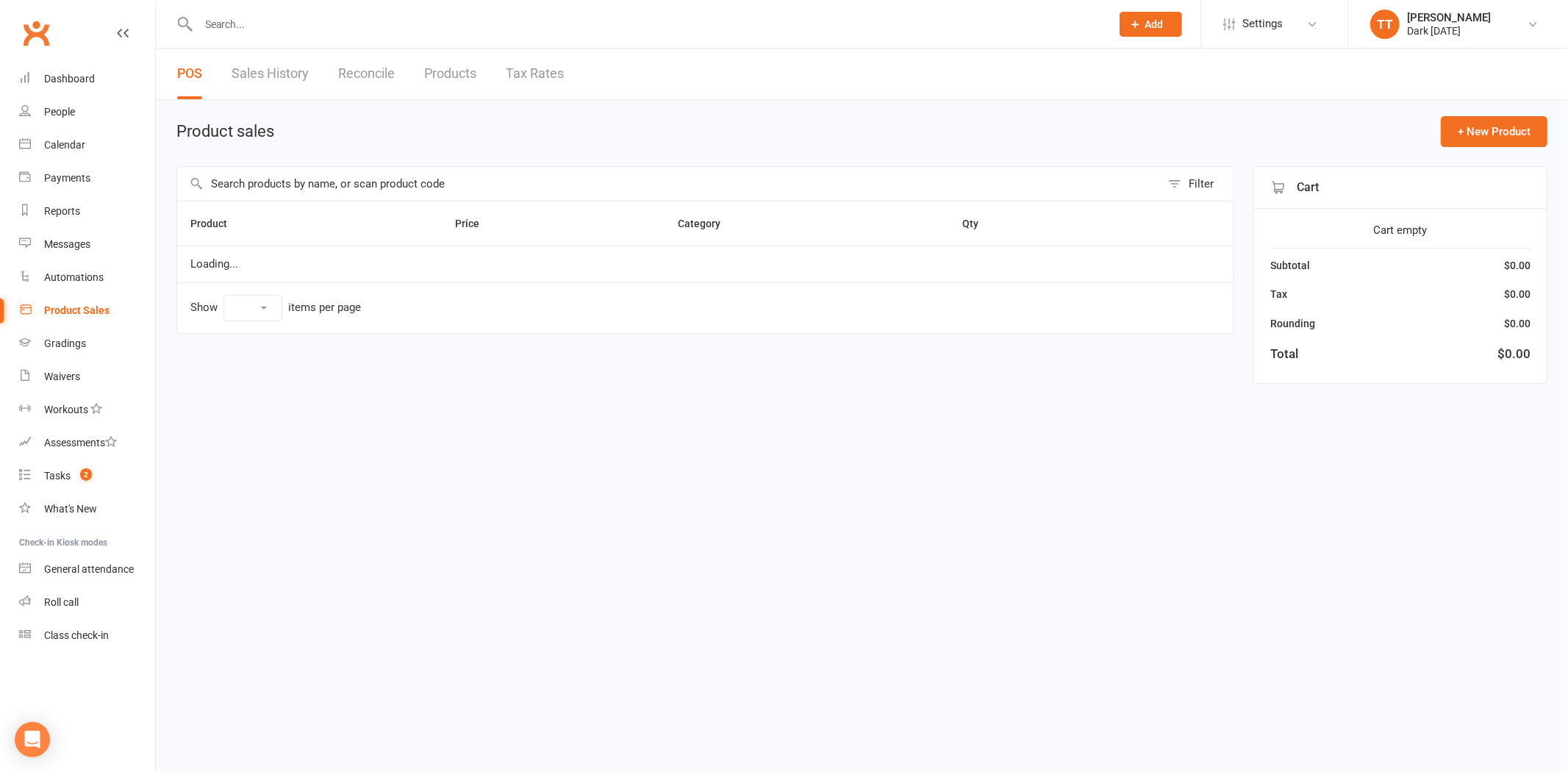
select select "10"
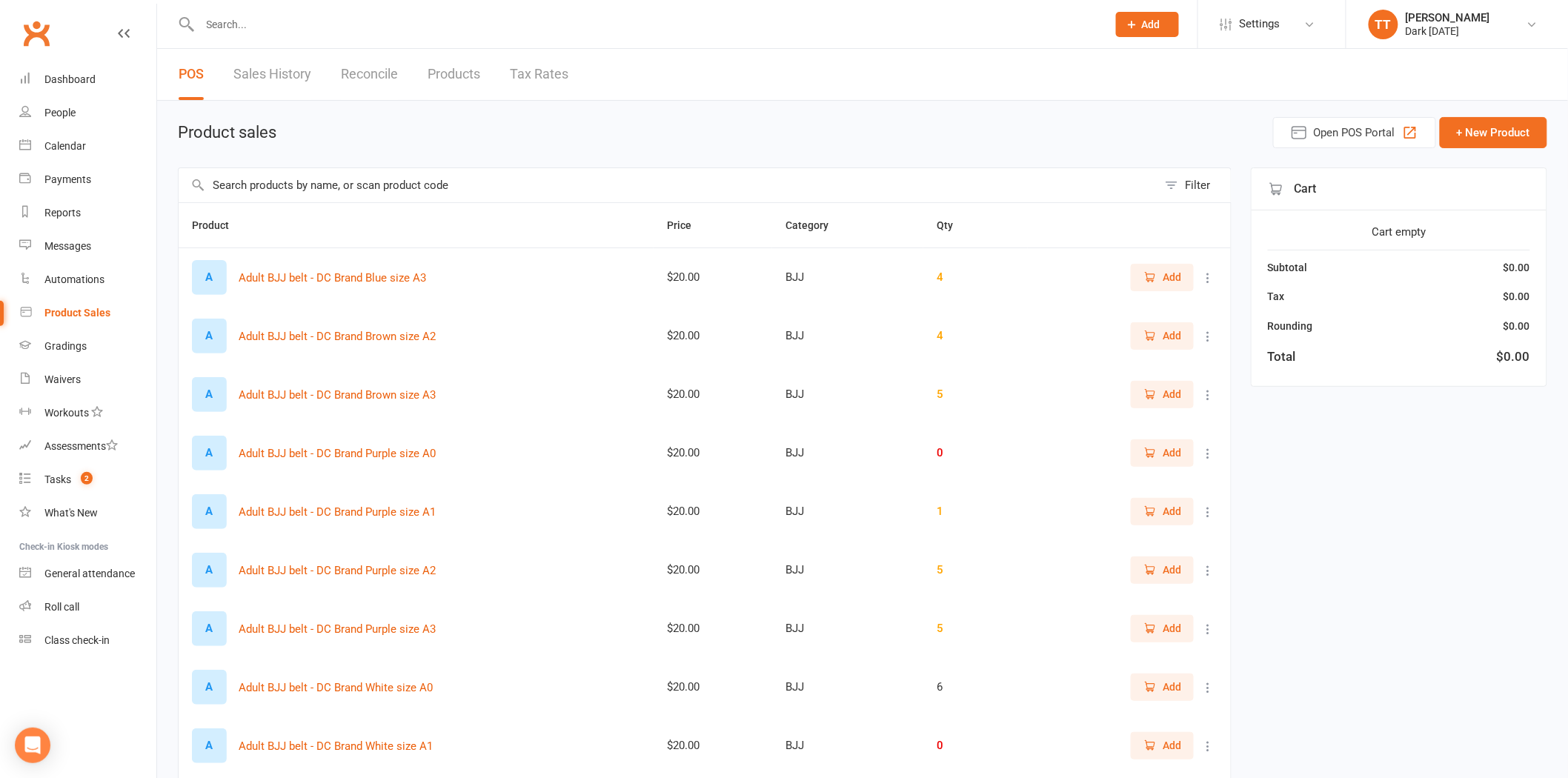
click at [432, 186] on input "text" at bounding box center [667, 185] width 979 height 34
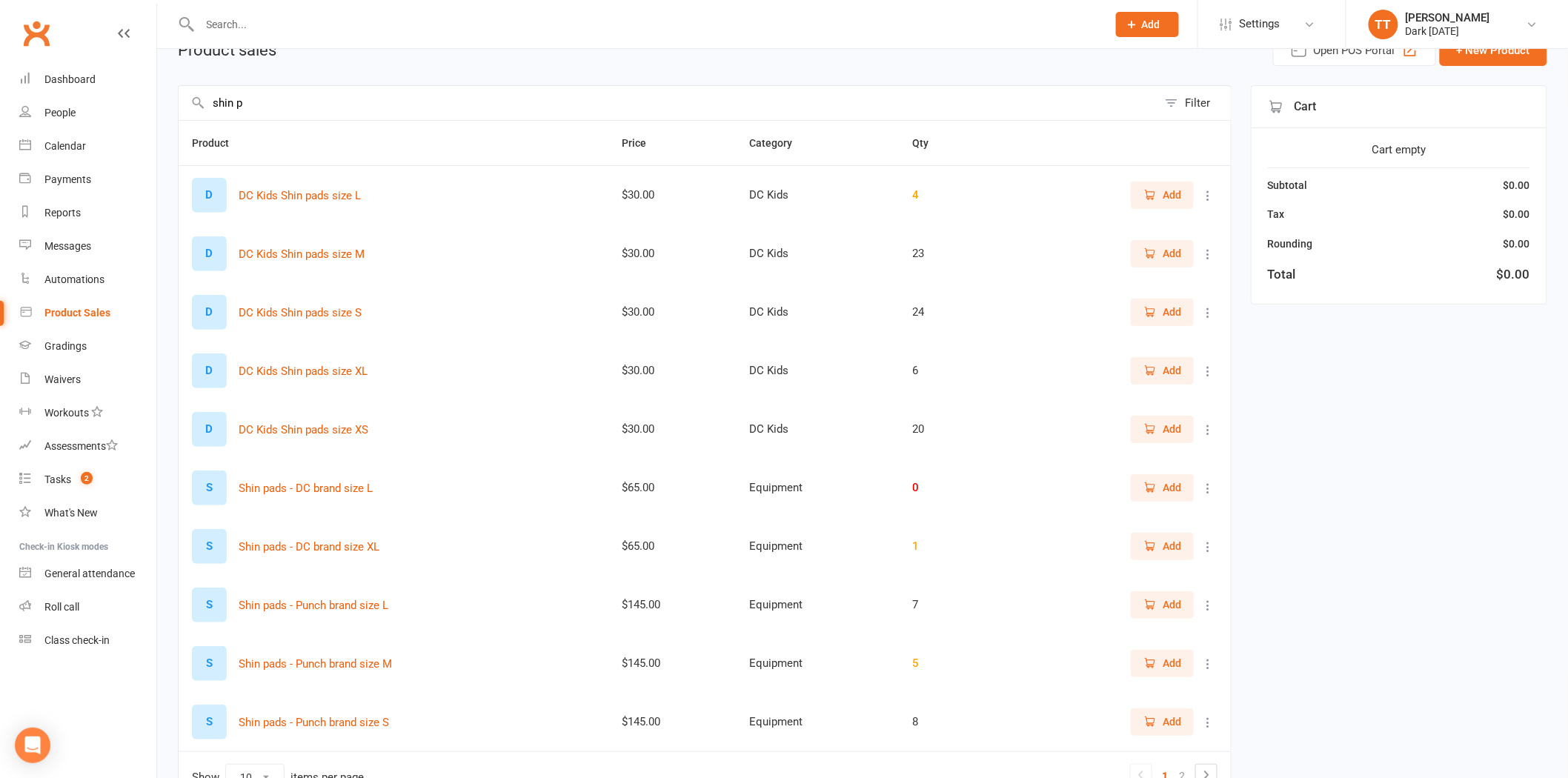
scroll to position [171, 0]
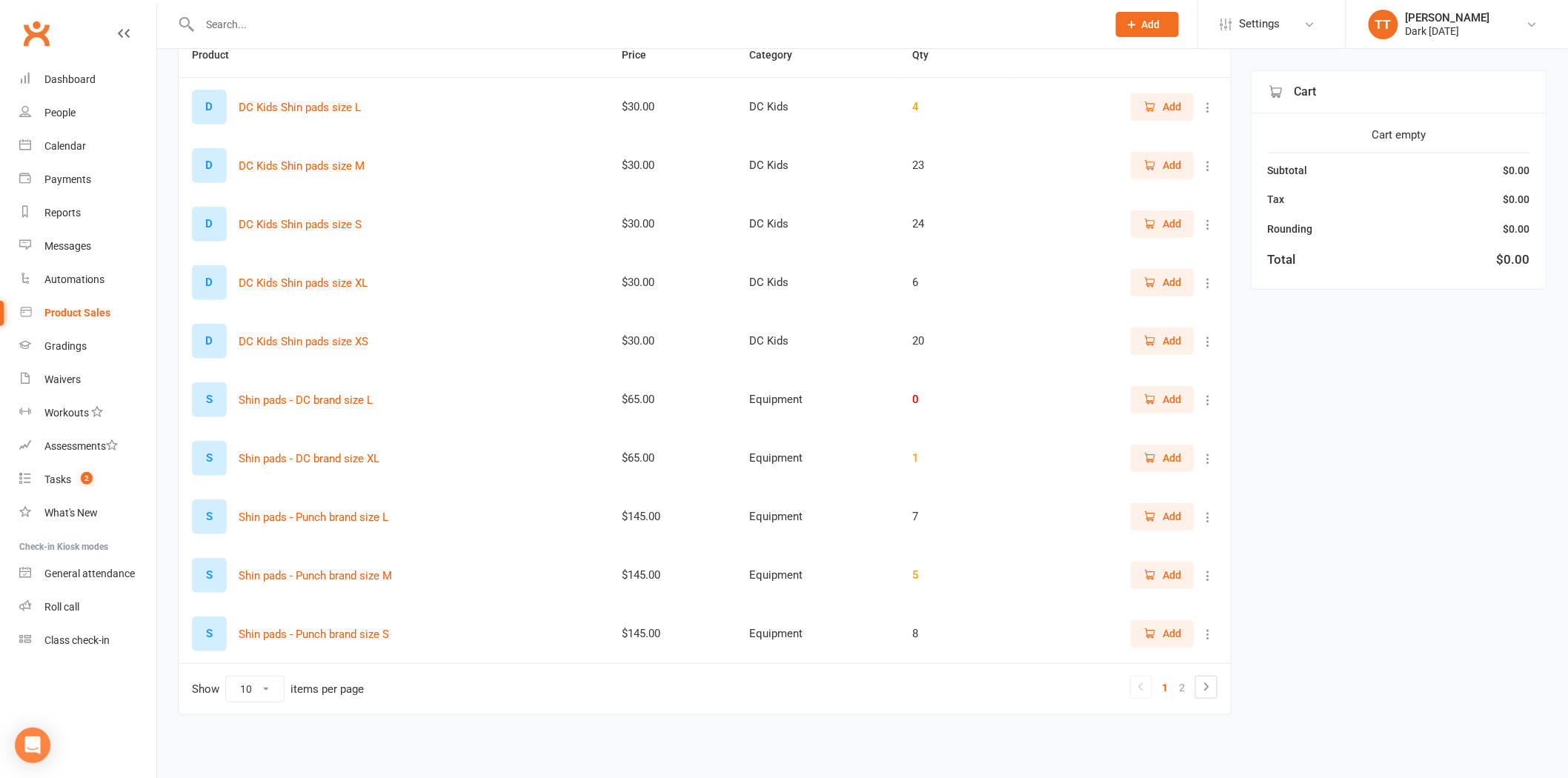
type input "shin p"
click at [1185, 631] on button "Add" at bounding box center [1162, 634] width 63 height 27
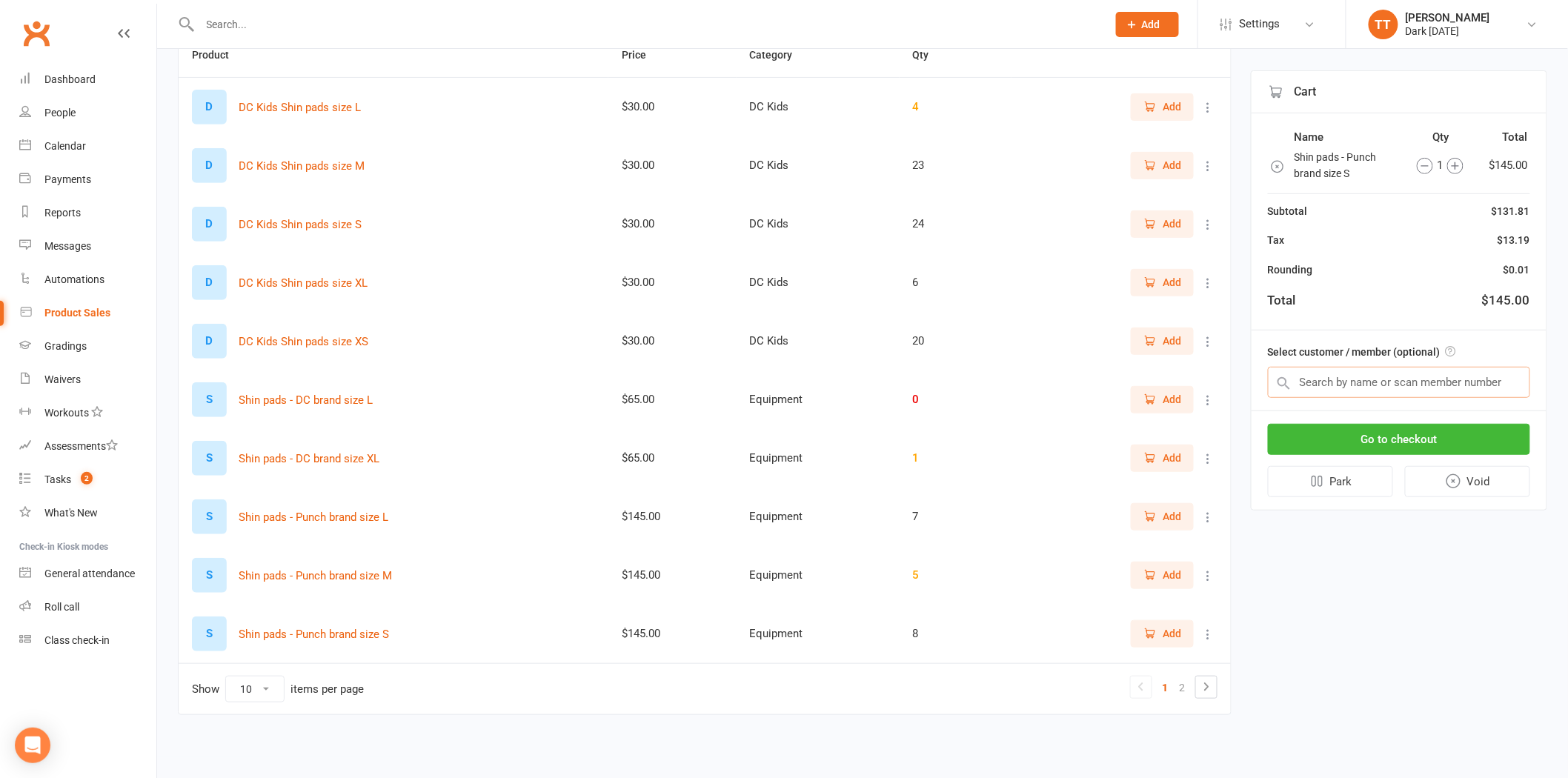
click at [1398, 389] on input "text" at bounding box center [1399, 382] width 262 height 31
type input "aj"
drag, startPoint x: 1384, startPoint y: 389, endPoint x: 1323, endPoint y: 386, distance: 61.1
click at [1323, 386] on input "text" at bounding box center [1399, 382] width 262 height 31
click at [1369, 423] on button "Go to checkout" at bounding box center [1399, 438] width 262 height 31
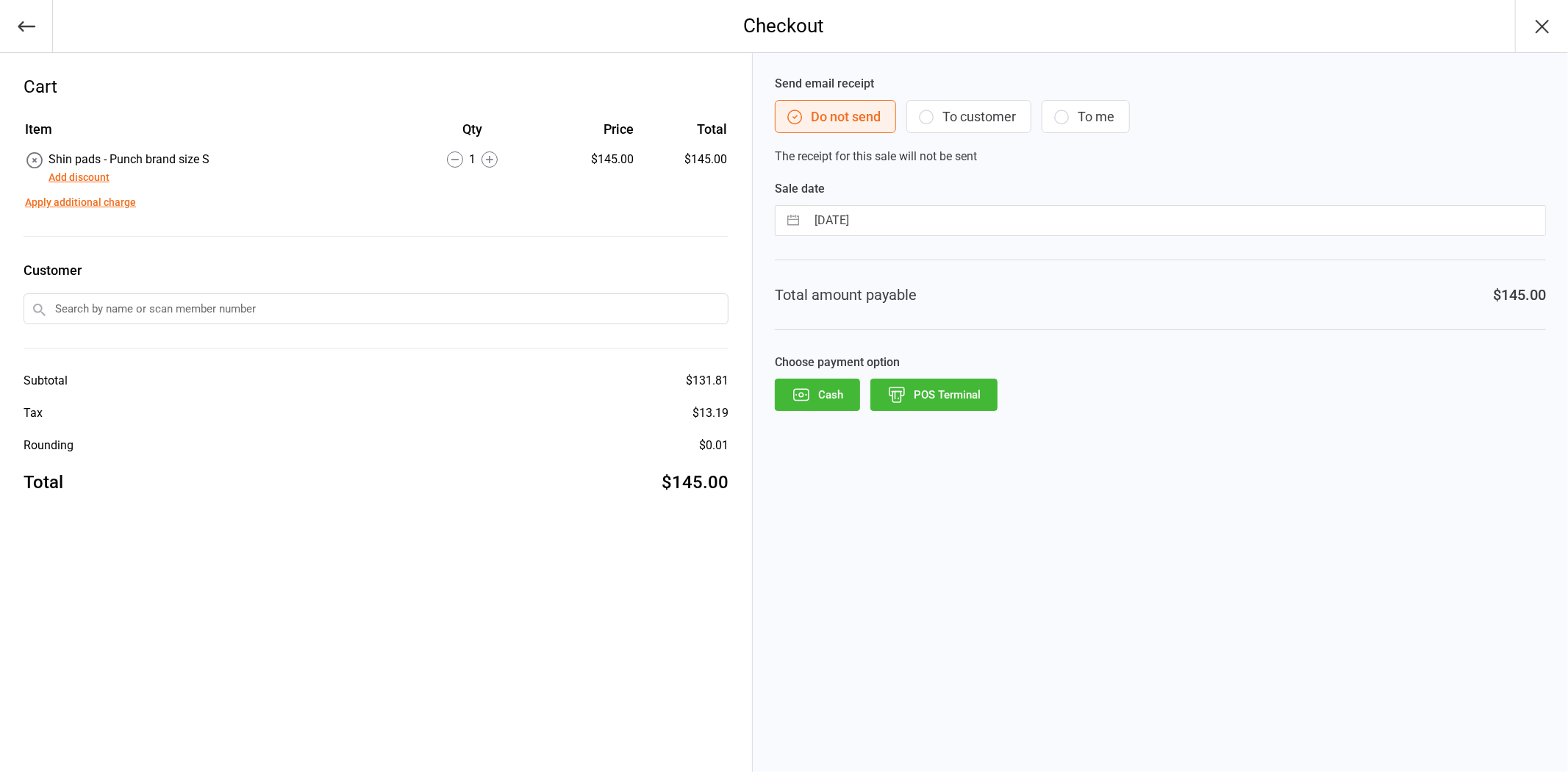
click at [943, 400] on button "POS Terminal" at bounding box center [934, 394] width 127 height 33
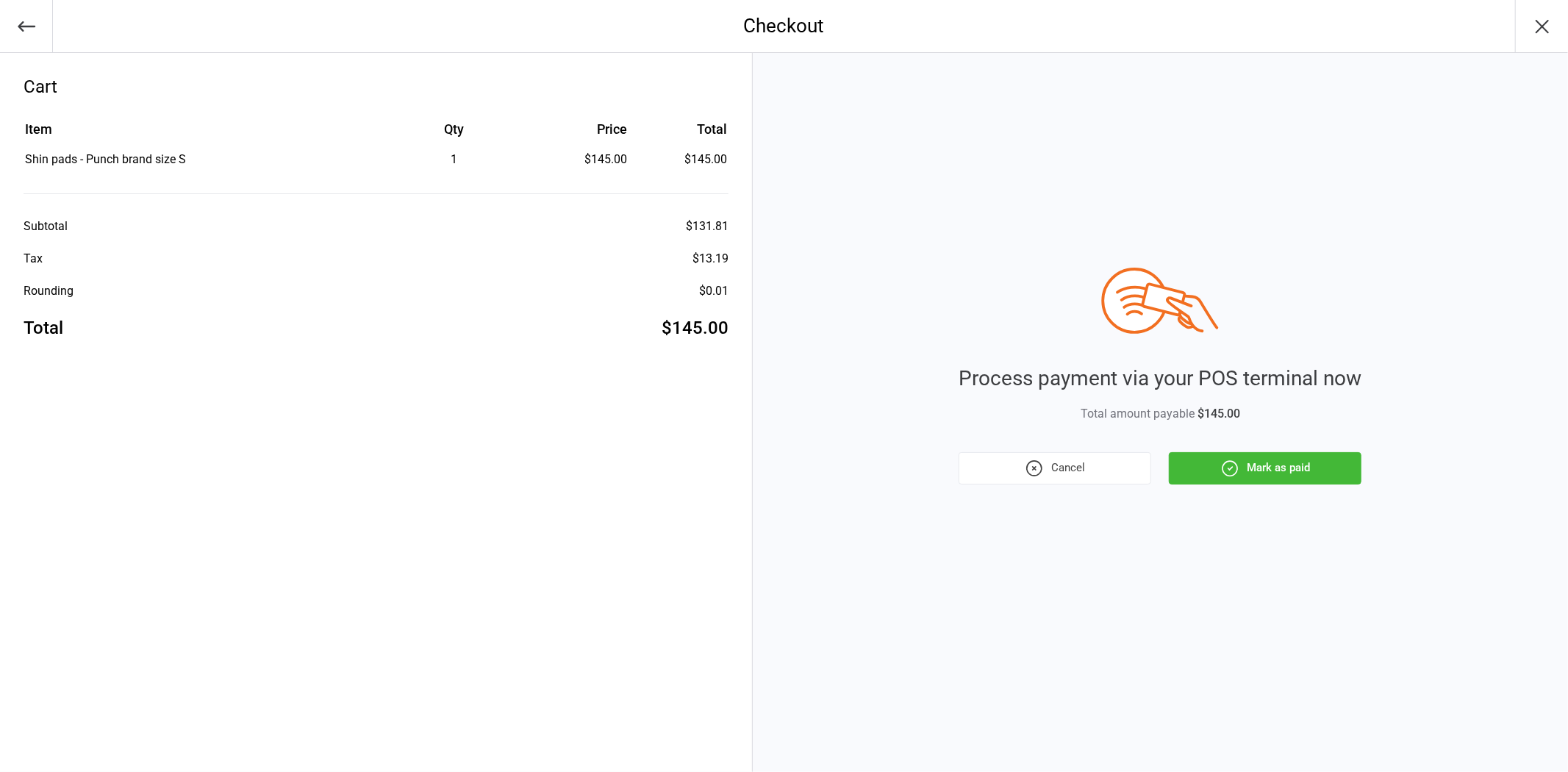
click at [1216, 475] on button "Mark as paid" at bounding box center [1265, 468] width 193 height 33
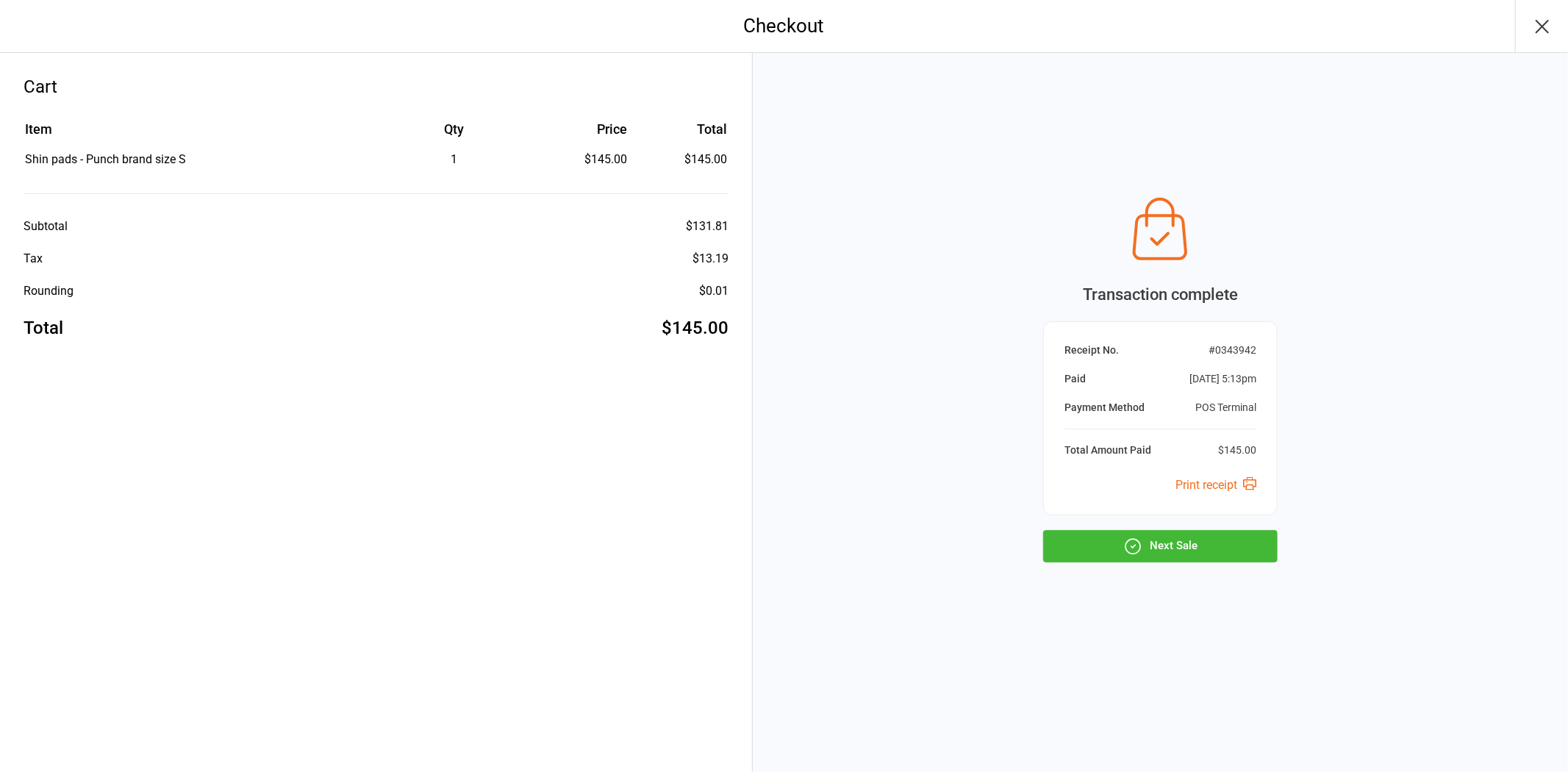
click at [1193, 545] on button "Next Sale" at bounding box center [1160, 546] width 234 height 33
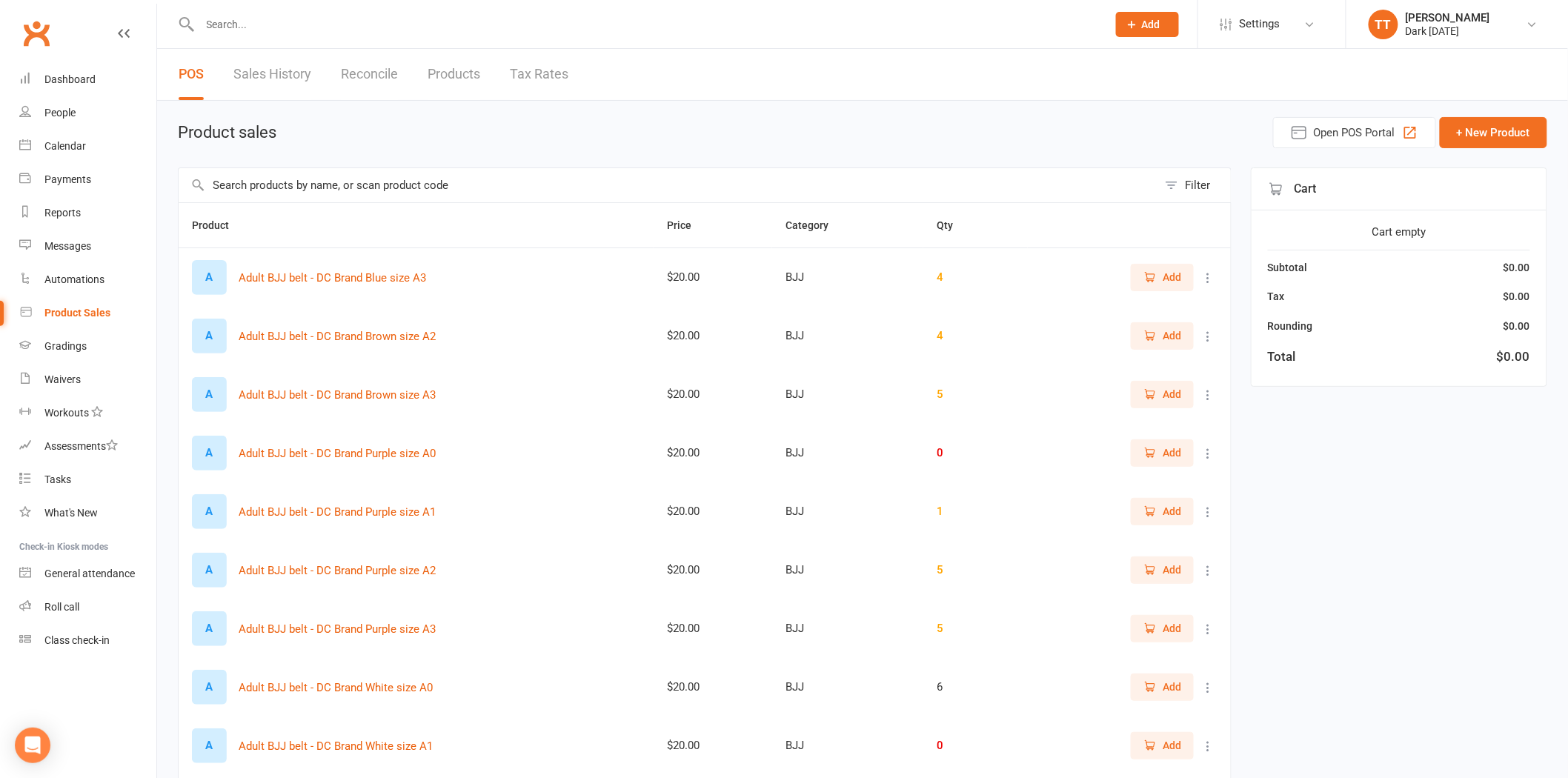
click at [344, 25] on input "text" at bounding box center [646, 24] width 902 height 21
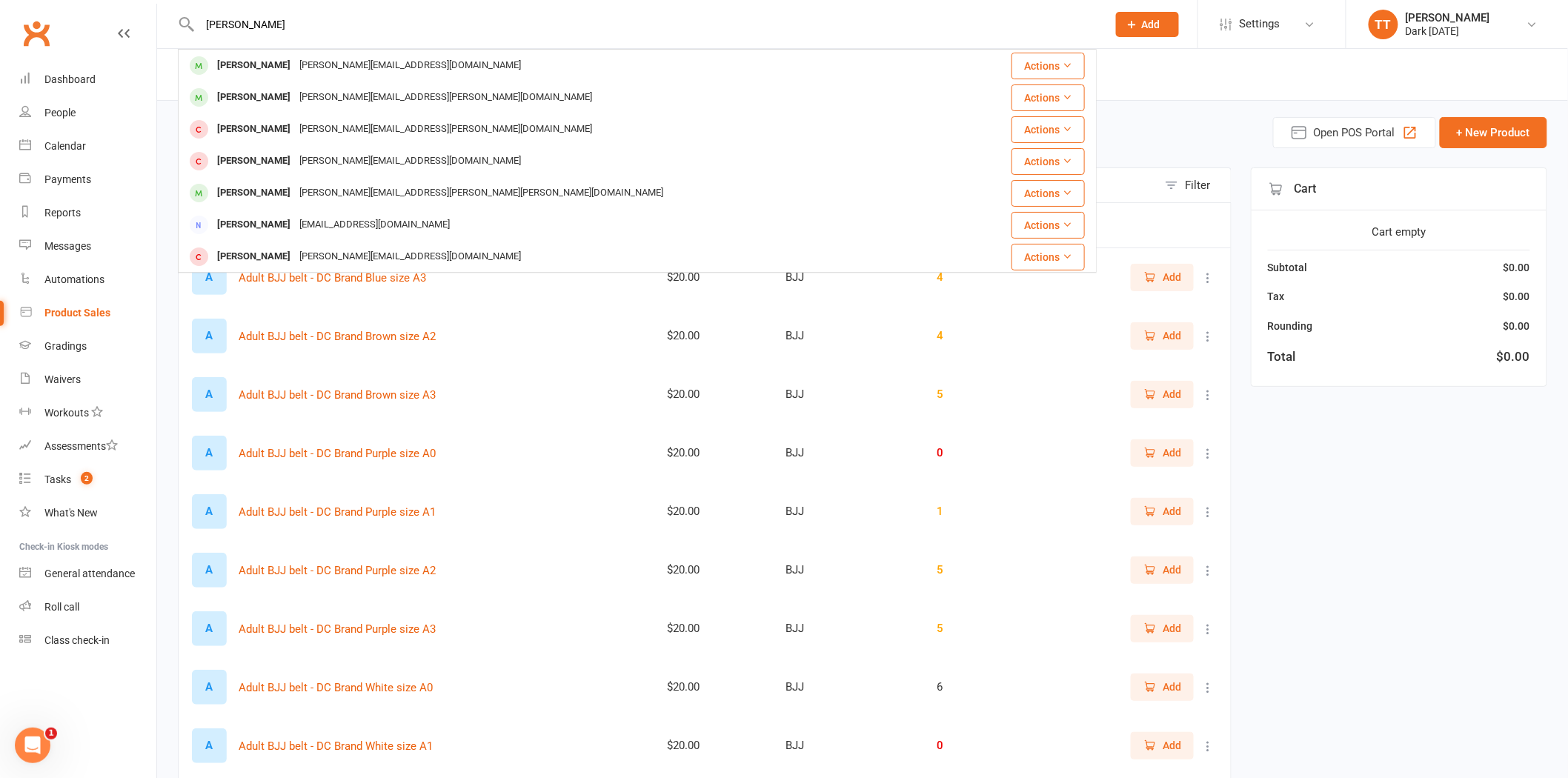
type input "aj finch"
click at [295, 65] on div "andrew@estate-photography.com" at bounding box center [409, 66] width 230 height 22
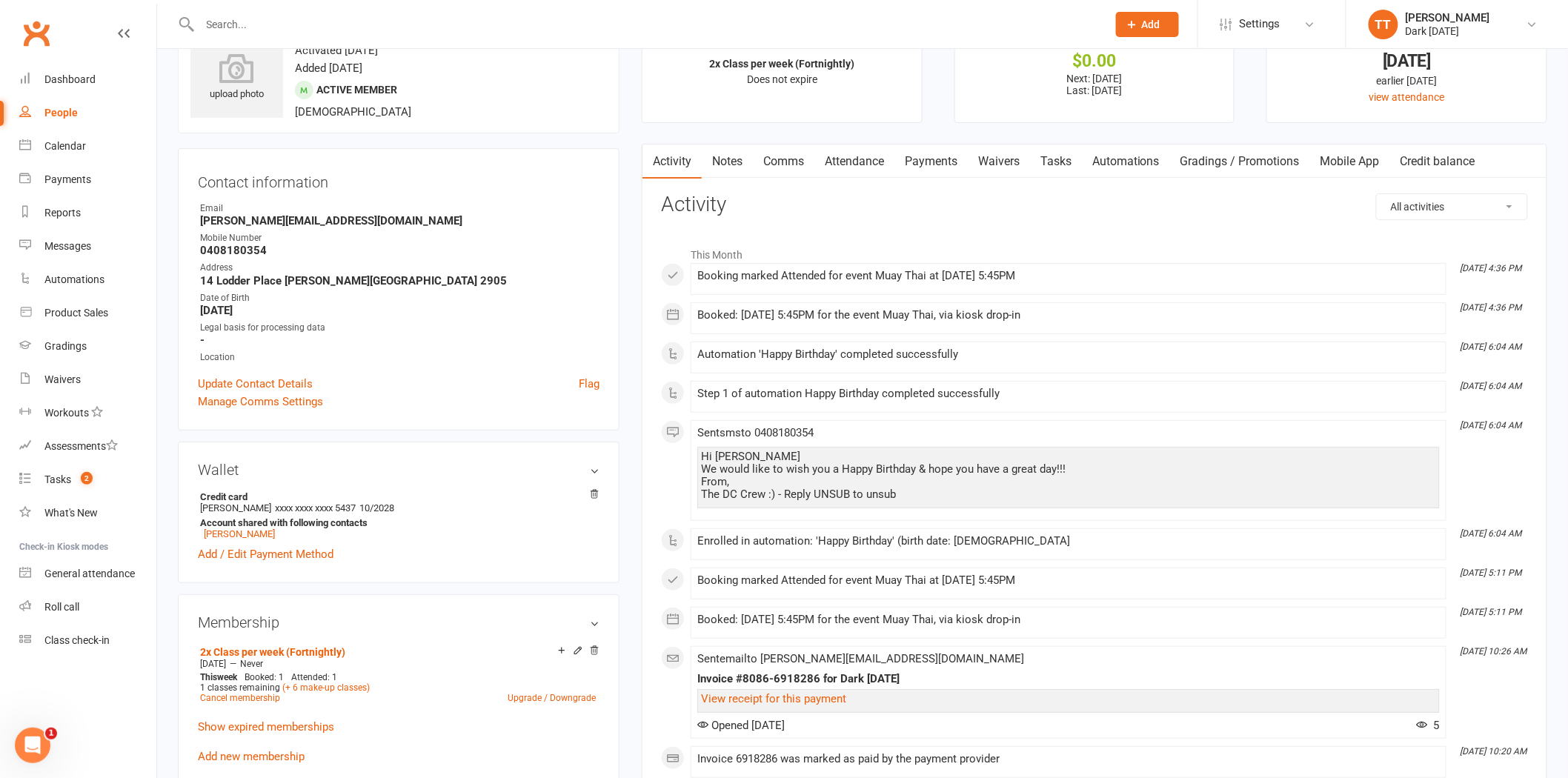
scroll to position [83, 0]
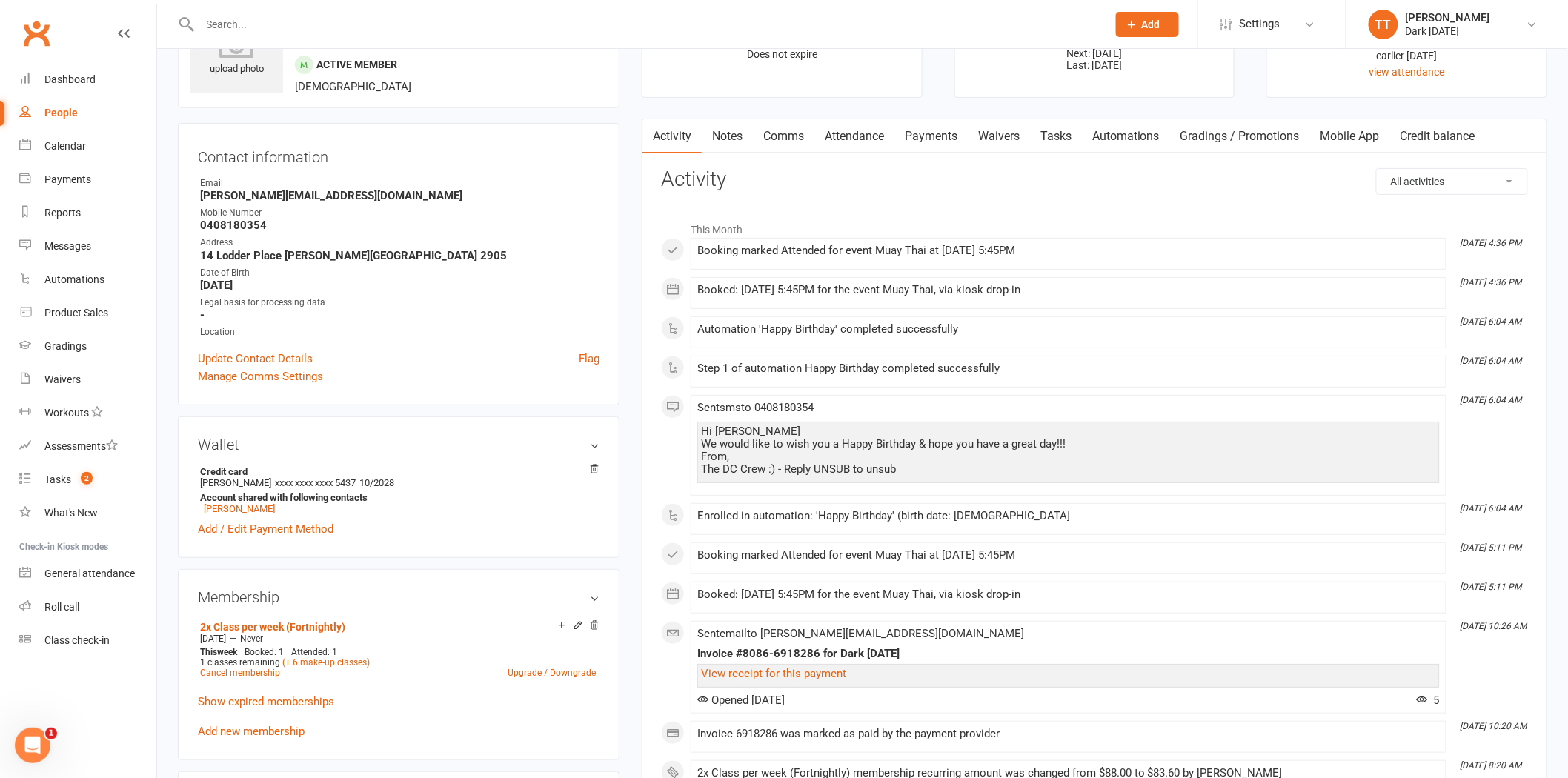
click at [956, 137] on link "Payments" at bounding box center [931, 136] width 74 height 34
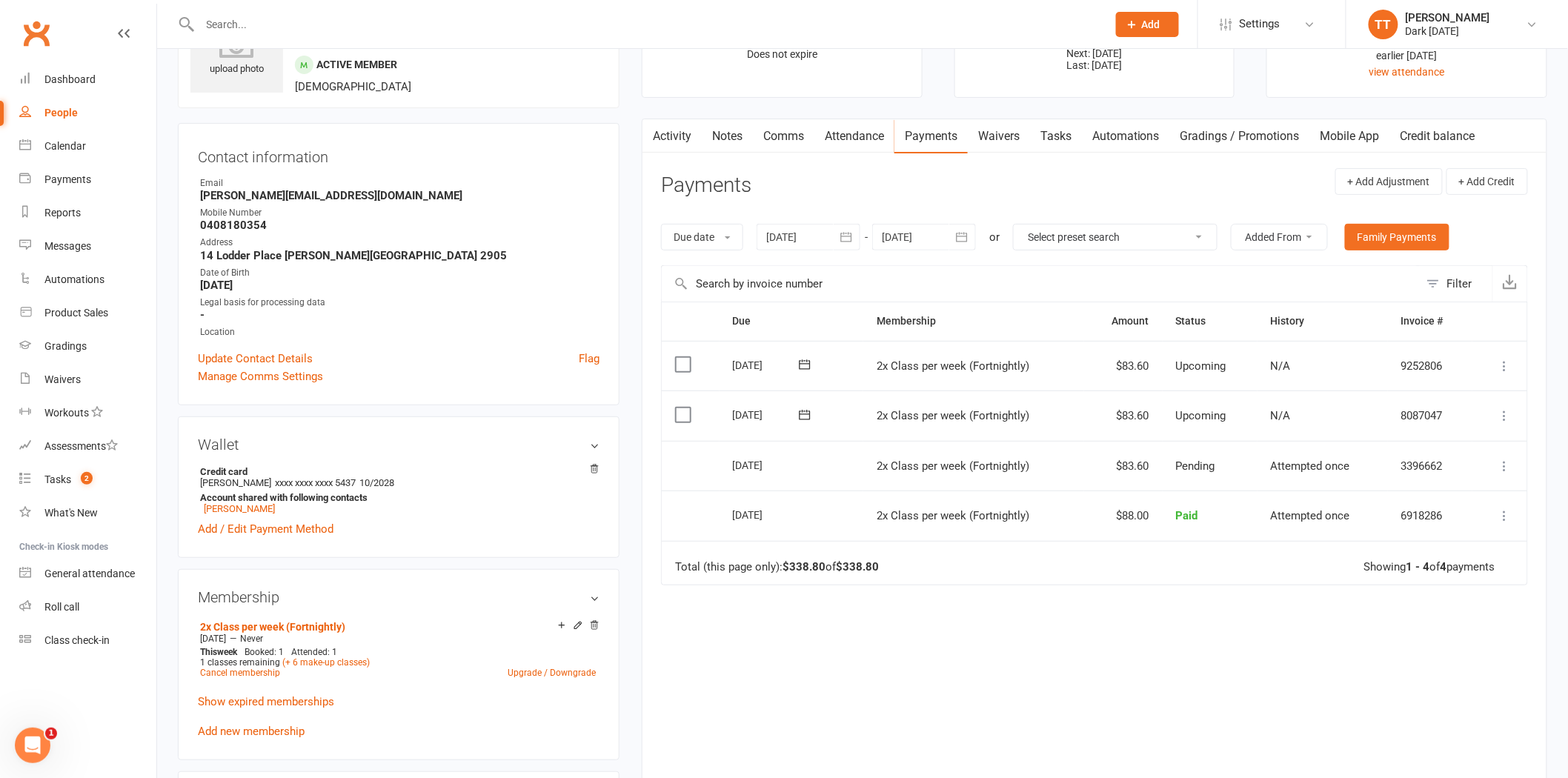
click at [824, 233] on div at bounding box center [808, 237] width 104 height 27
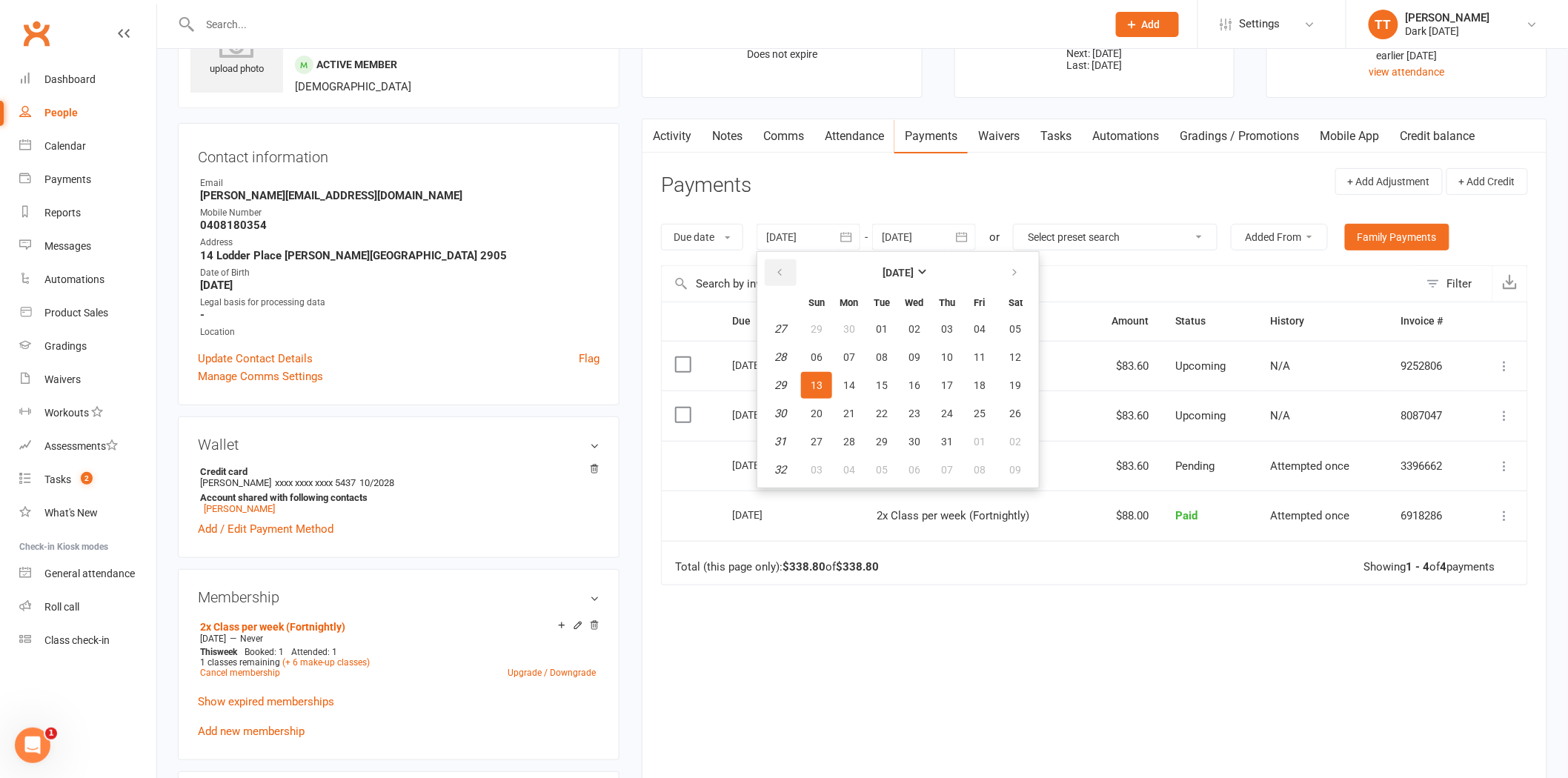
click at [788, 267] on button "button" at bounding box center [781, 272] width 32 height 27
click at [873, 377] on button "13" at bounding box center [882, 385] width 31 height 27
type input "13 May 2025"
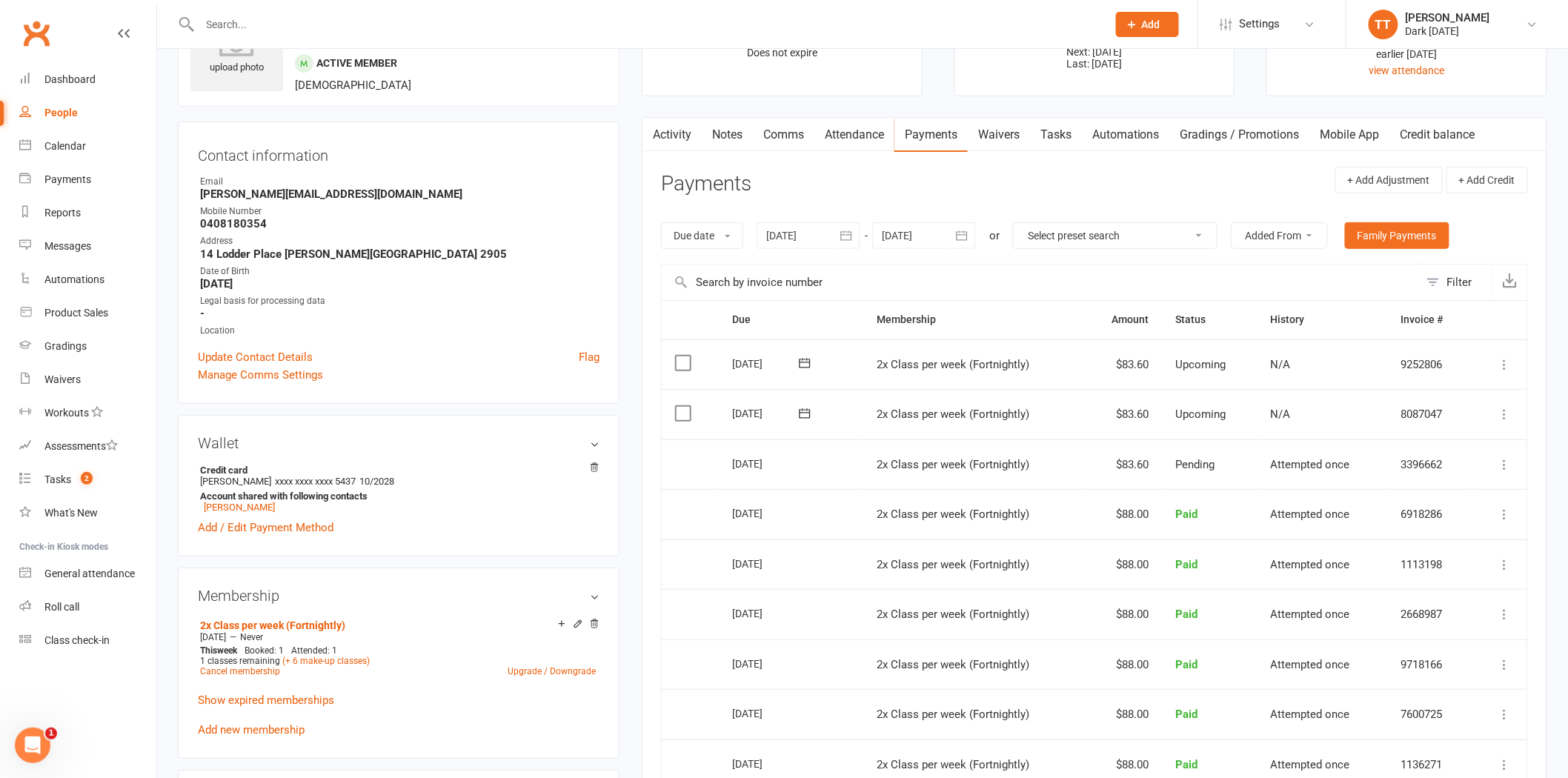
scroll to position [83, 0]
drag, startPoint x: 1153, startPoint y: 467, endPoint x: 1110, endPoint y: 470, distance: 43.1
click at [1110, 470] on td "$83.60" at bounding box center [1123, 466] width 79 height 51
click at [1151, 418] on td "$83.60" at bounding box center [1123, 415] width 79 height 51
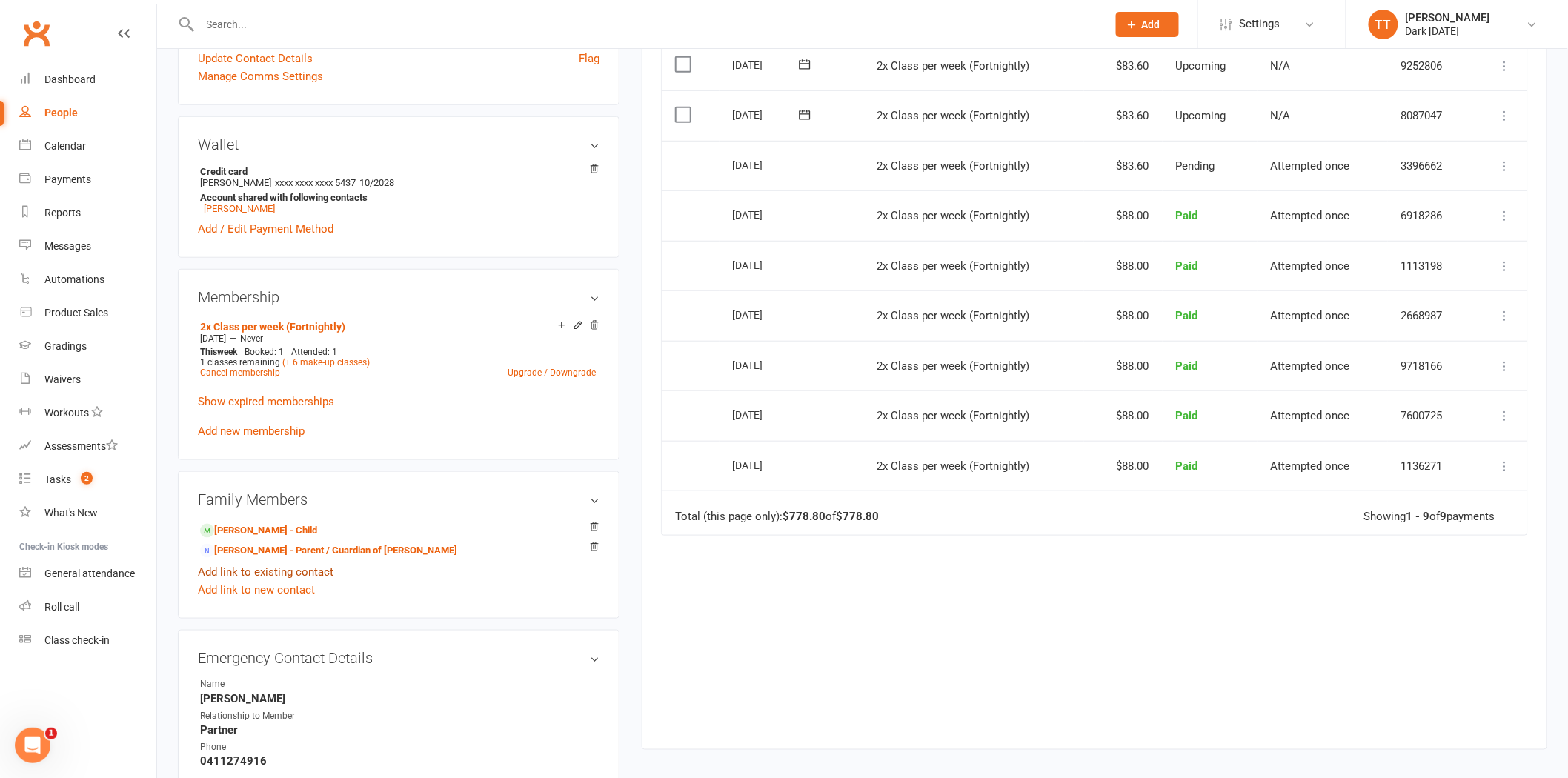
scroll to position [411, 0]
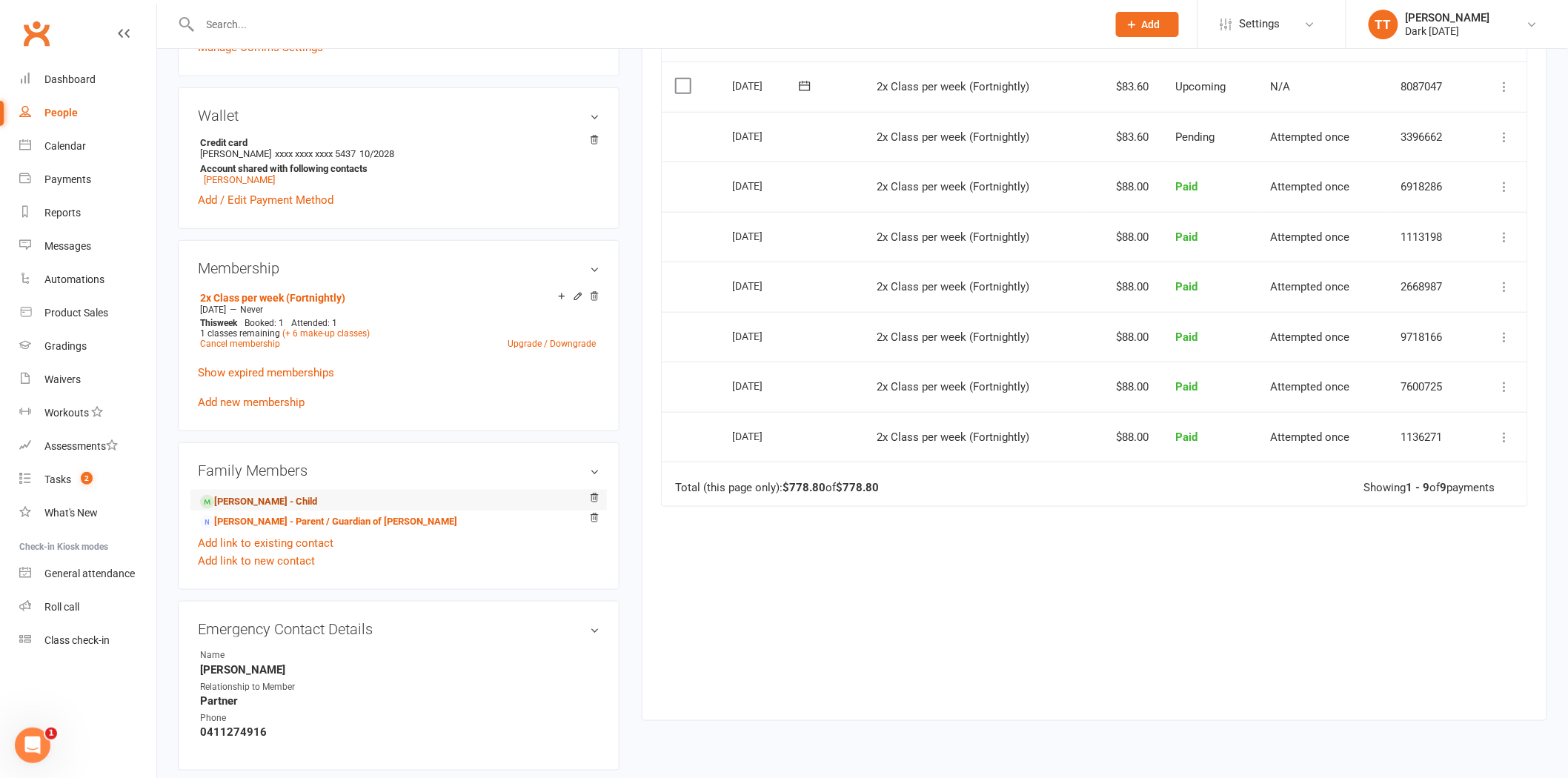
click at [255, 501] on link "Eli Finch - Child" at bounding box center [259, 502] width 118 height 16
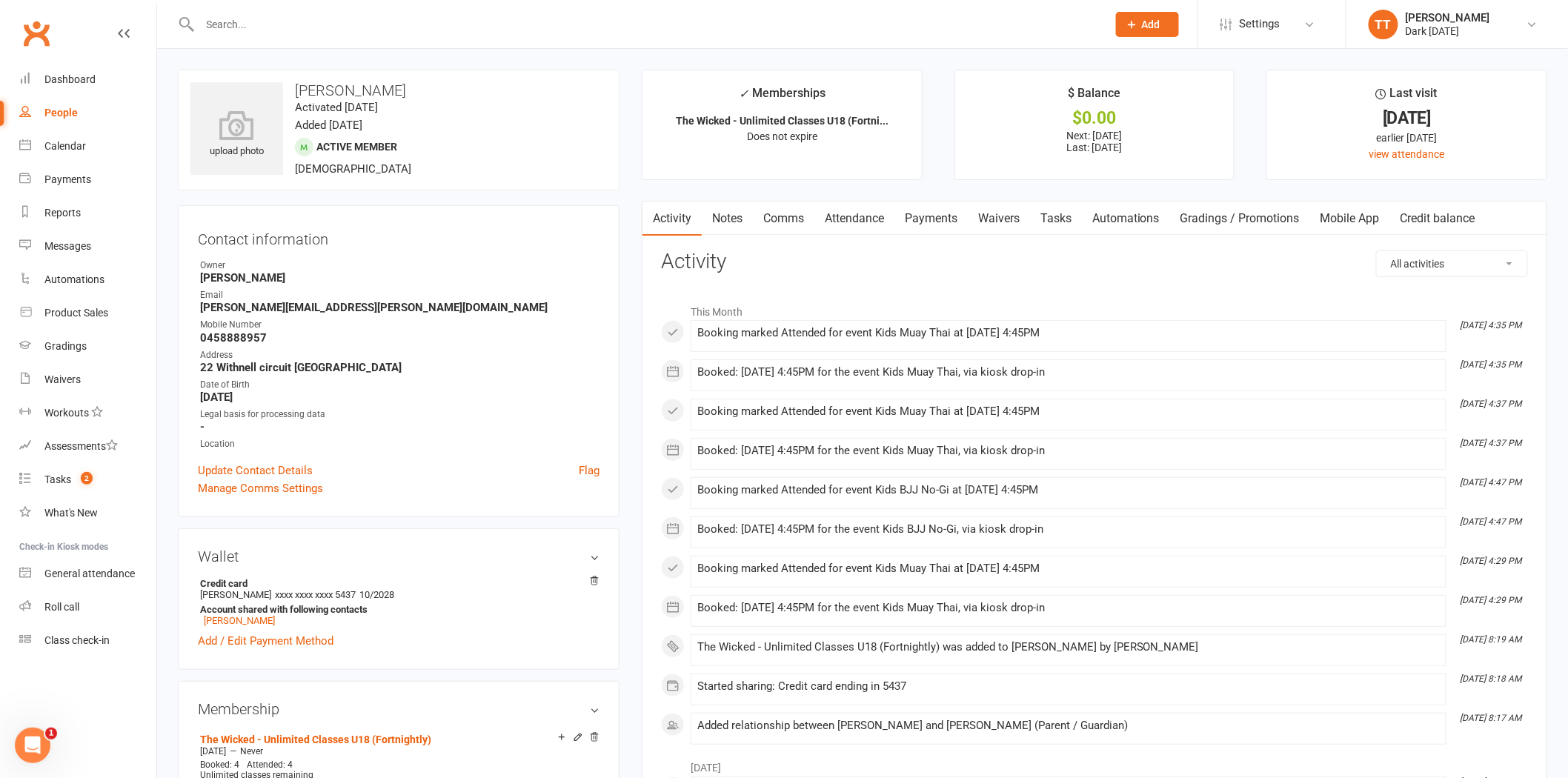
click at [924, 221] on link "Payments" at bounding box center [931, 218] width 74 height 34
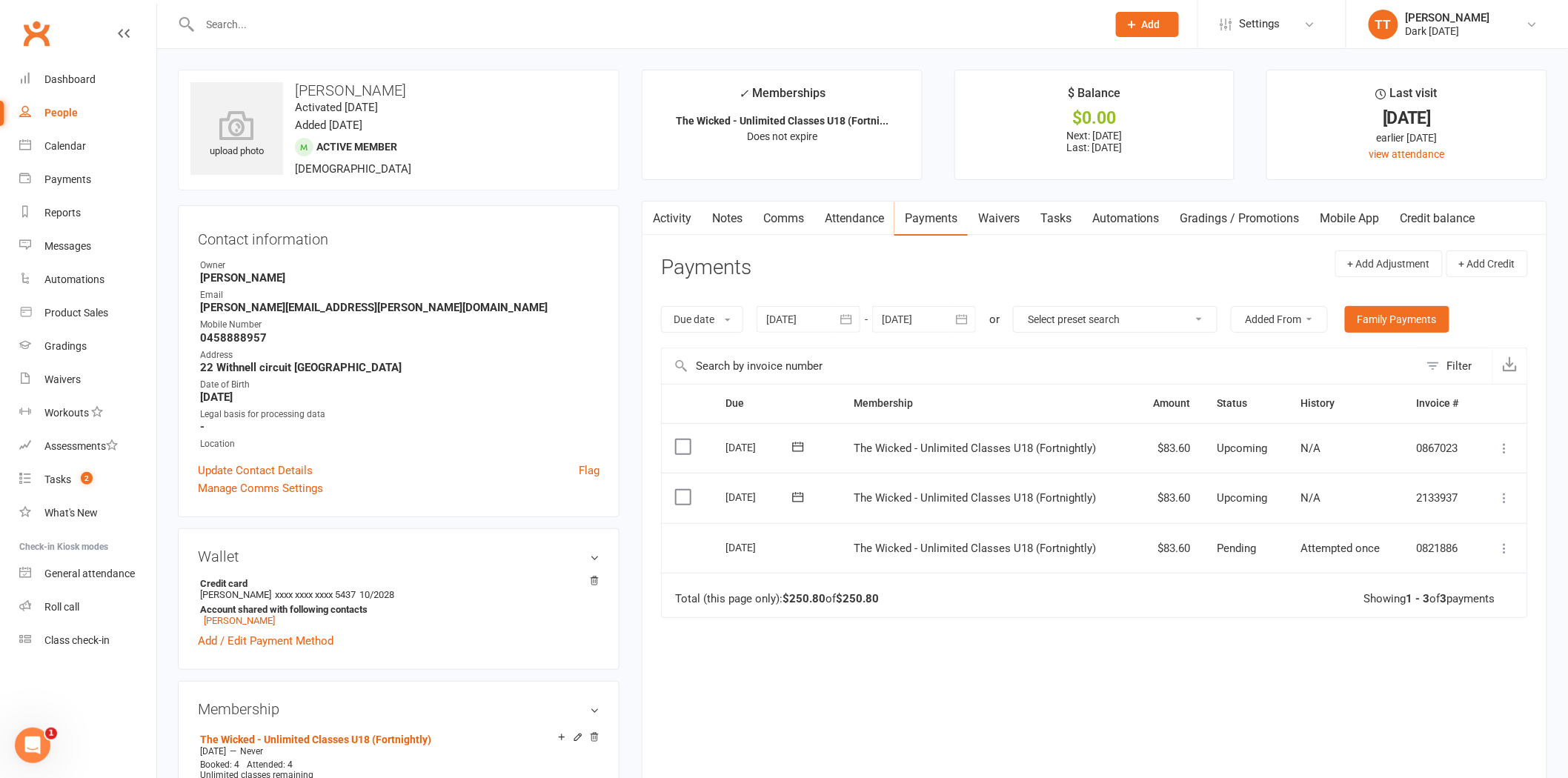
click at [803, 321] on div at bounding box center [808, 319] width 104 height 27
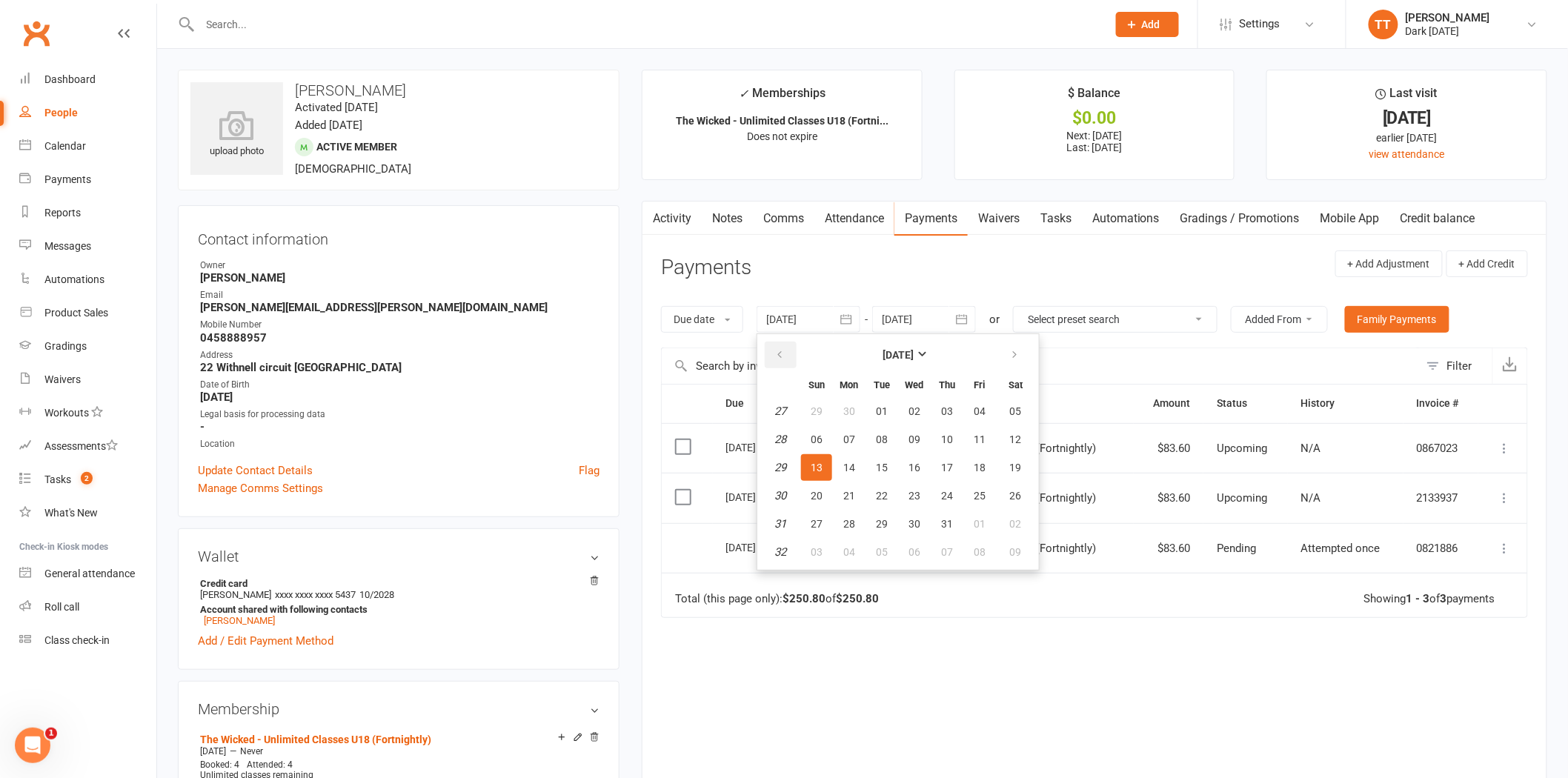
click at [776, 352] on icon "button" at bounding box center [779, 355] width 10 height 12
click at [893, 457] on button "13" at bounding box center [882, 467] width 31 height 27
type input "13 May 2025"
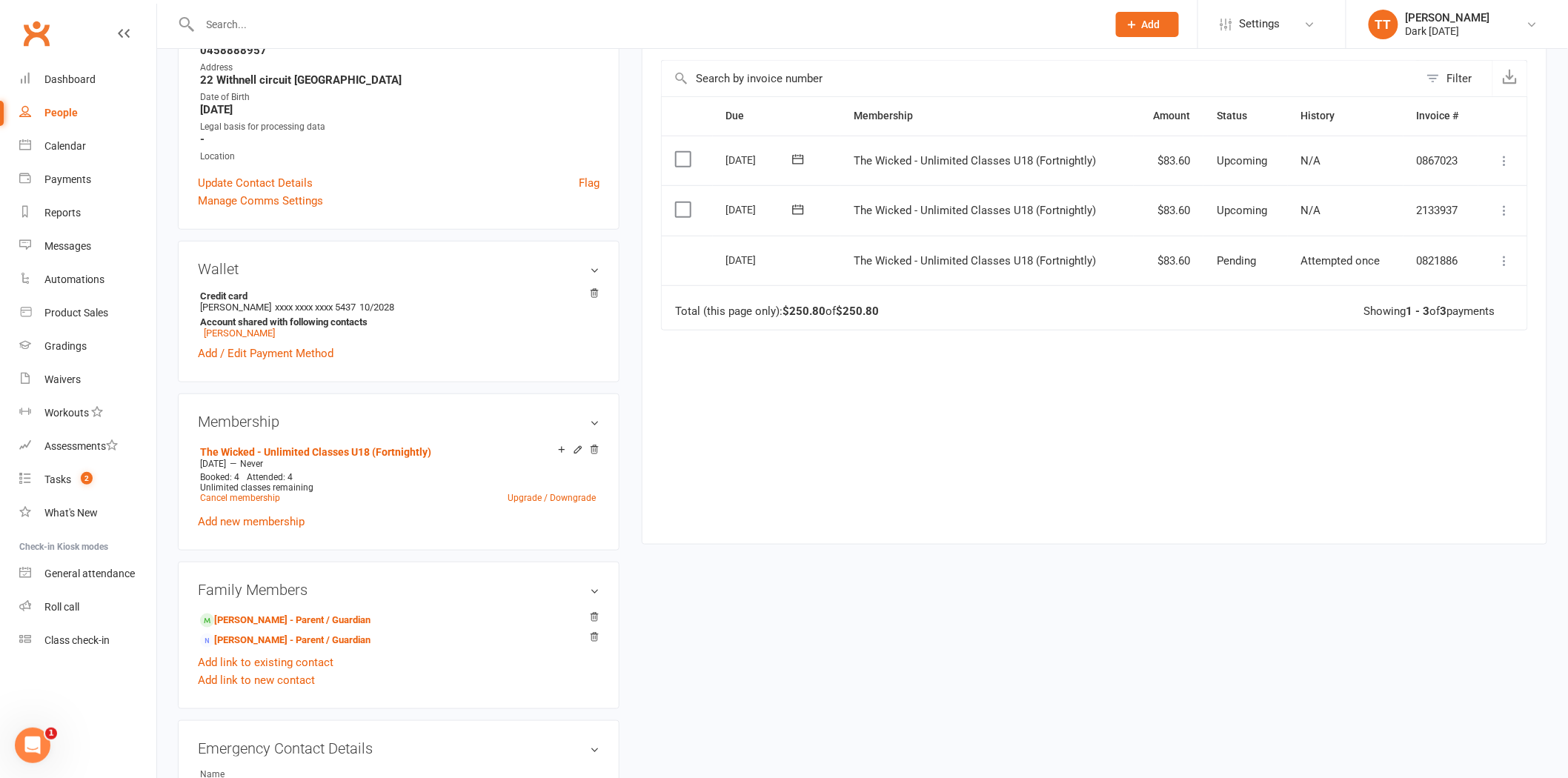
scroll to position [411, 0]
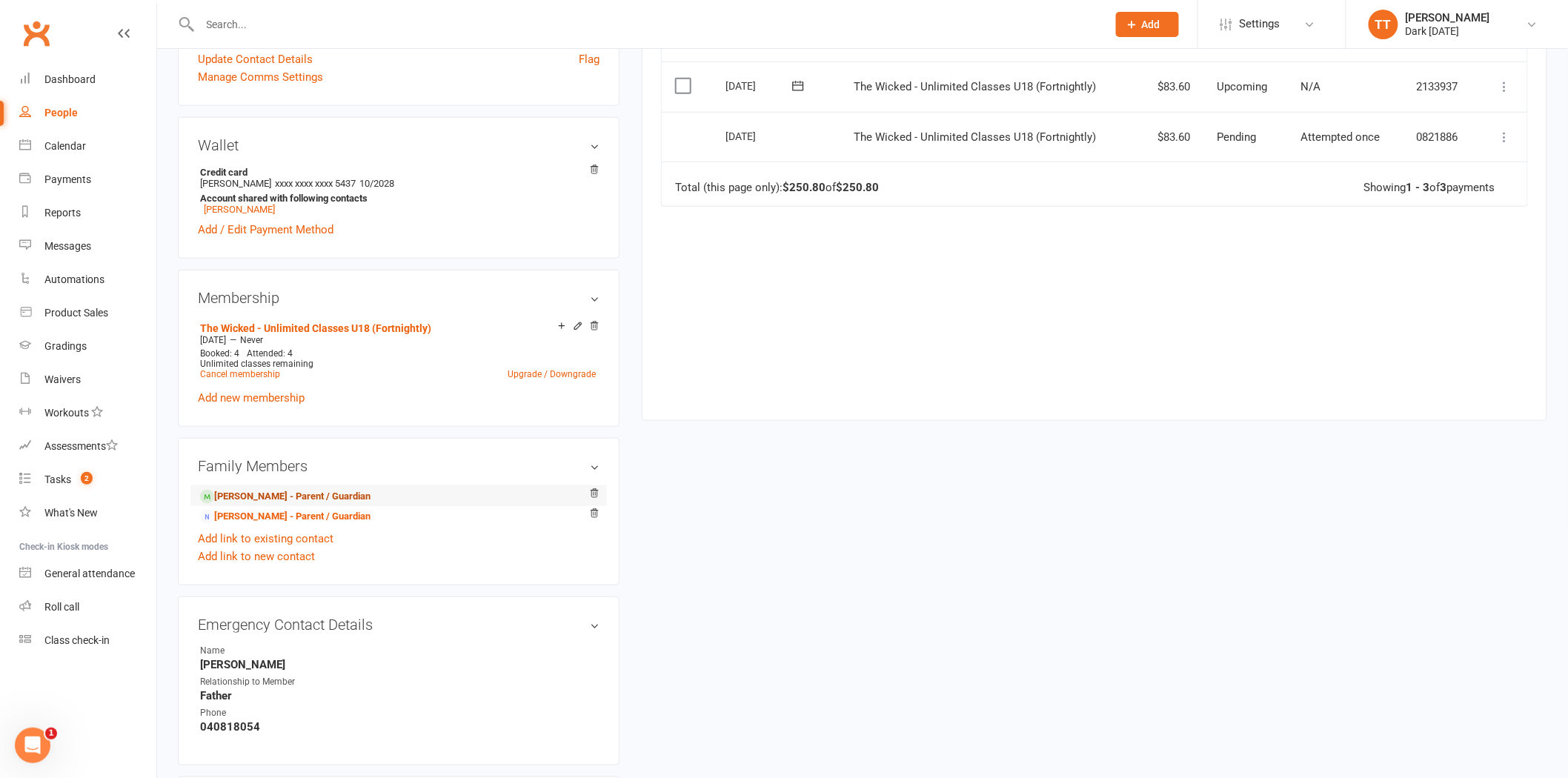
click at [245, 495] on link "Andrew Finch - Parent / Guardian" at bounding box center [285, 497] width 170 height 16
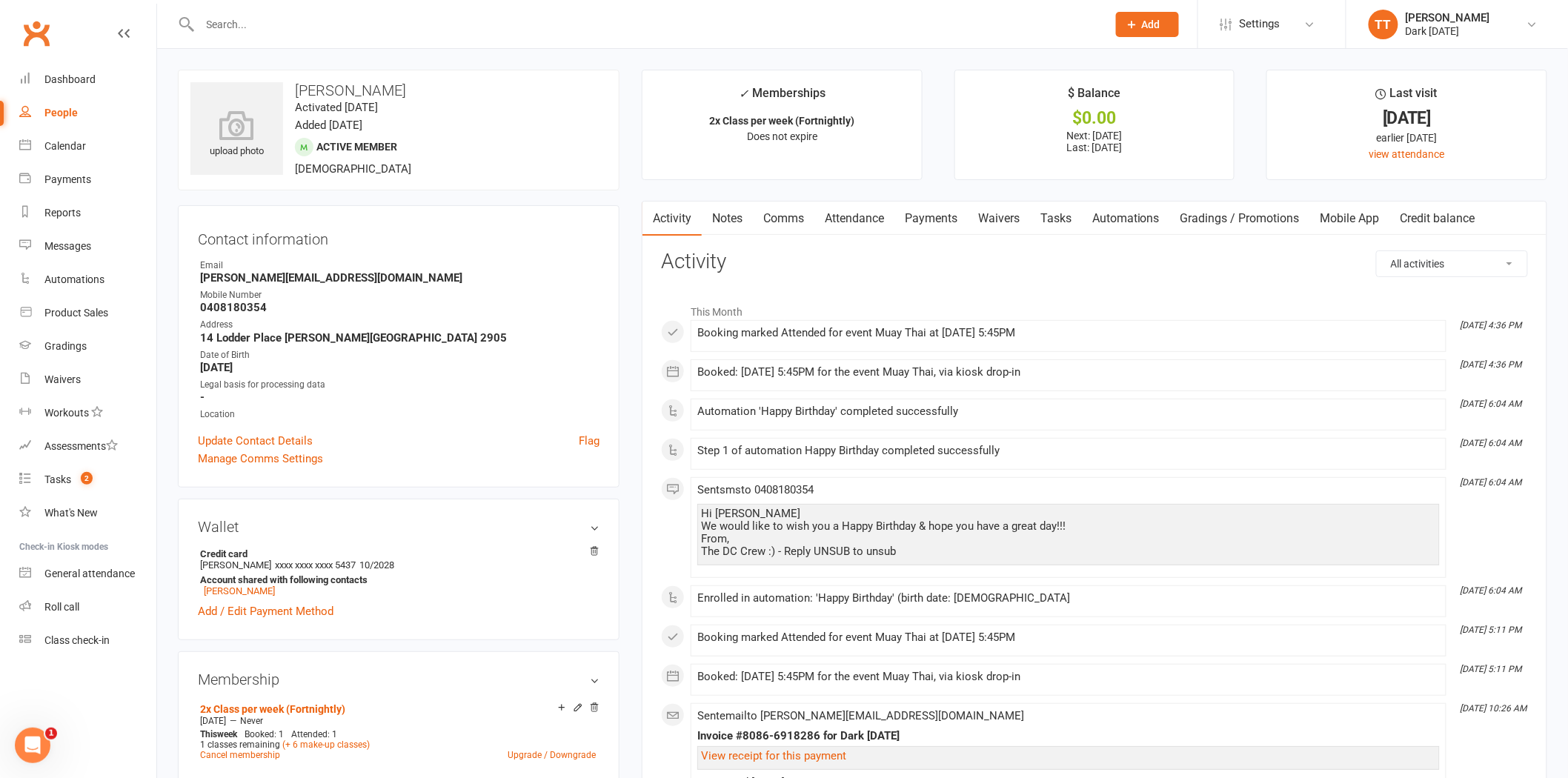
click at [916, 216] on link "Payments" at bounding box center [931, 218] width 74 height 34
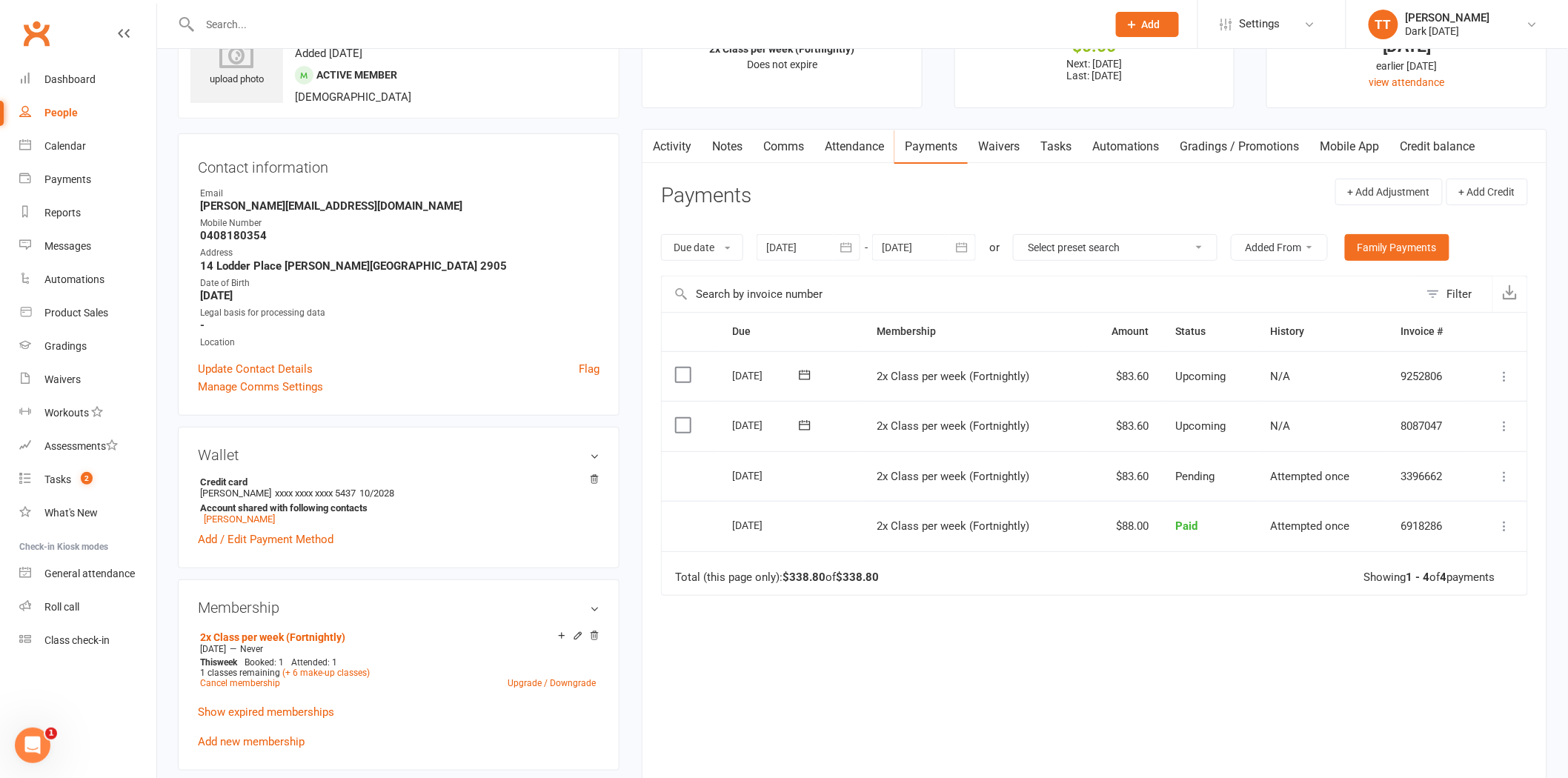
scroll to position [164, 0]
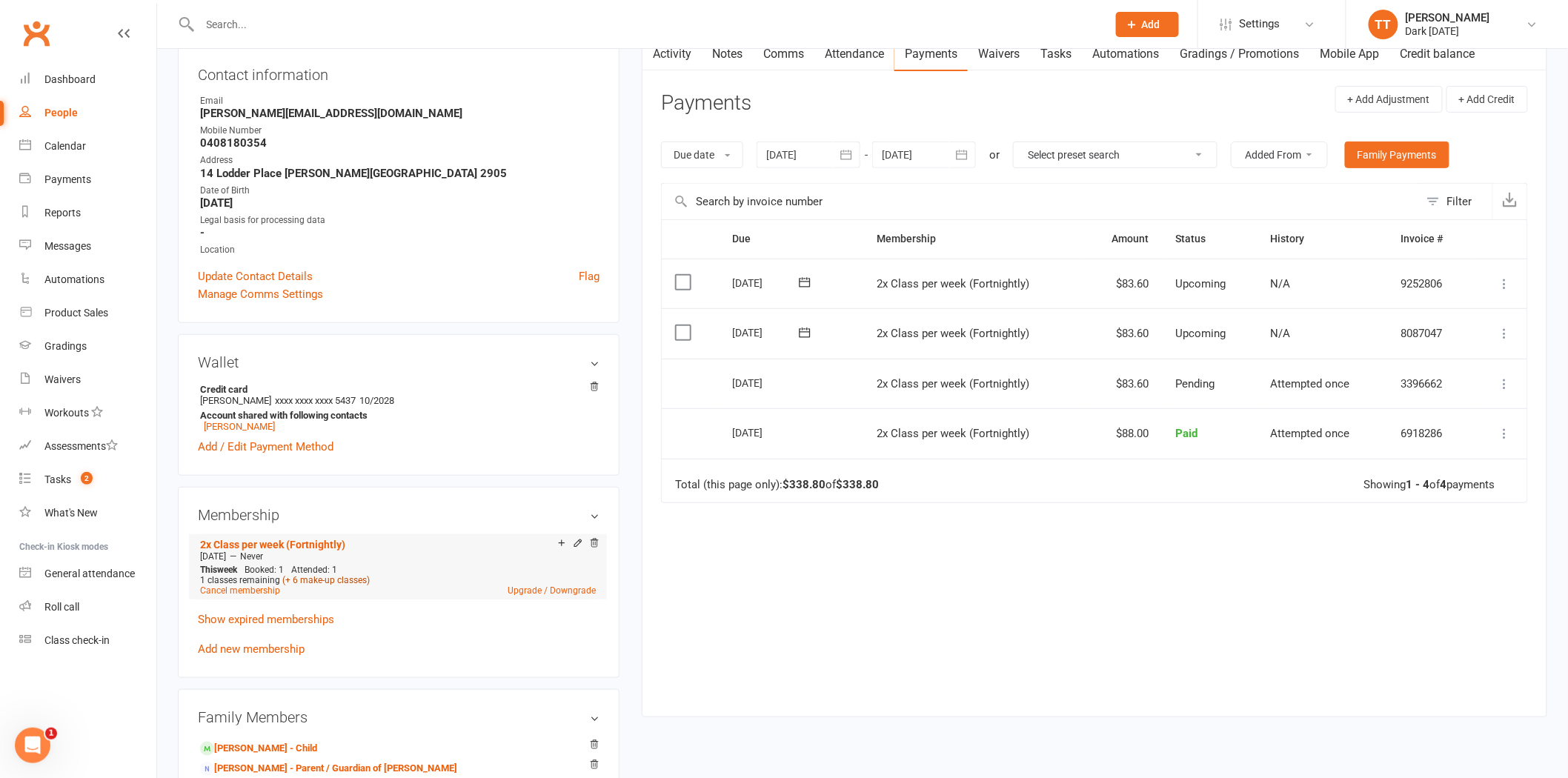
click at [310, 580] on link "(+ 6 make-up classes)" at bounding box center [326, 580] width 88 height 10
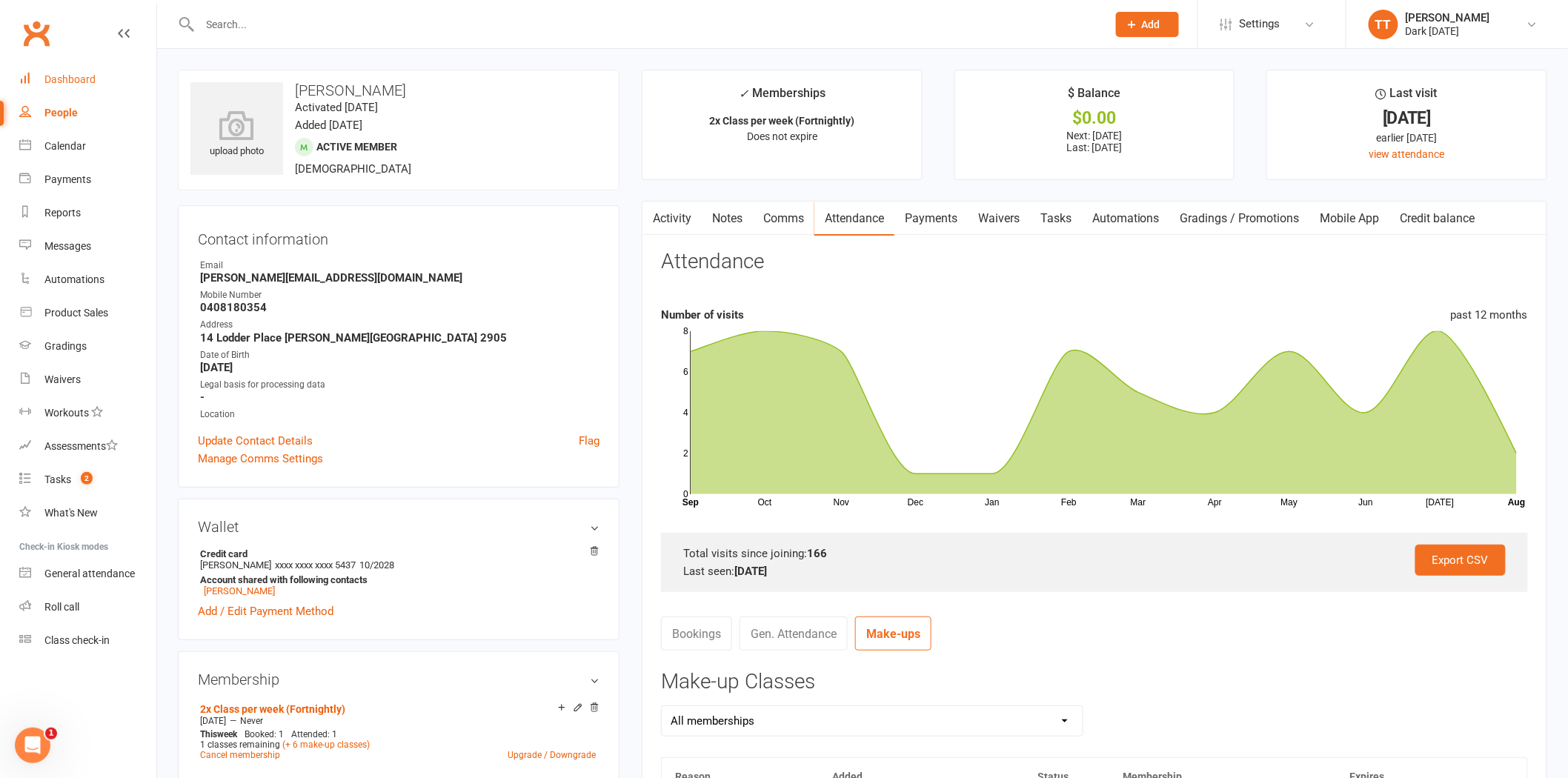
click at [75, 78] on div "Dashboard" at bounding box center [70, 80] width 51 height 12
